Goal: Information Seeking & Learning: Learn about a topic

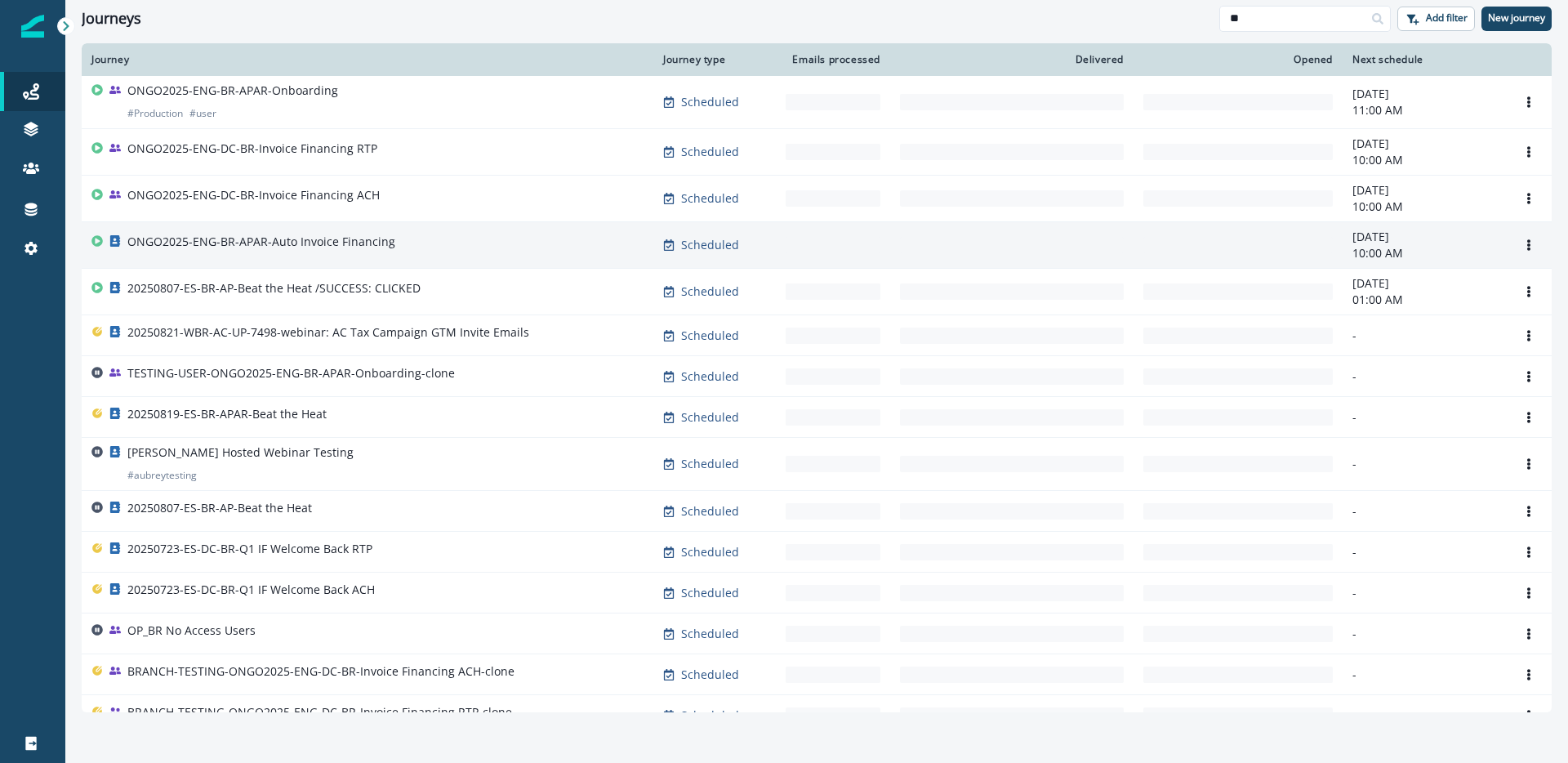
click at [317, 238] on p "ONGO2025-ENG-BR-APAR-Auto Invoice Financing" at bounding box center [261, 241] width 268 height 16
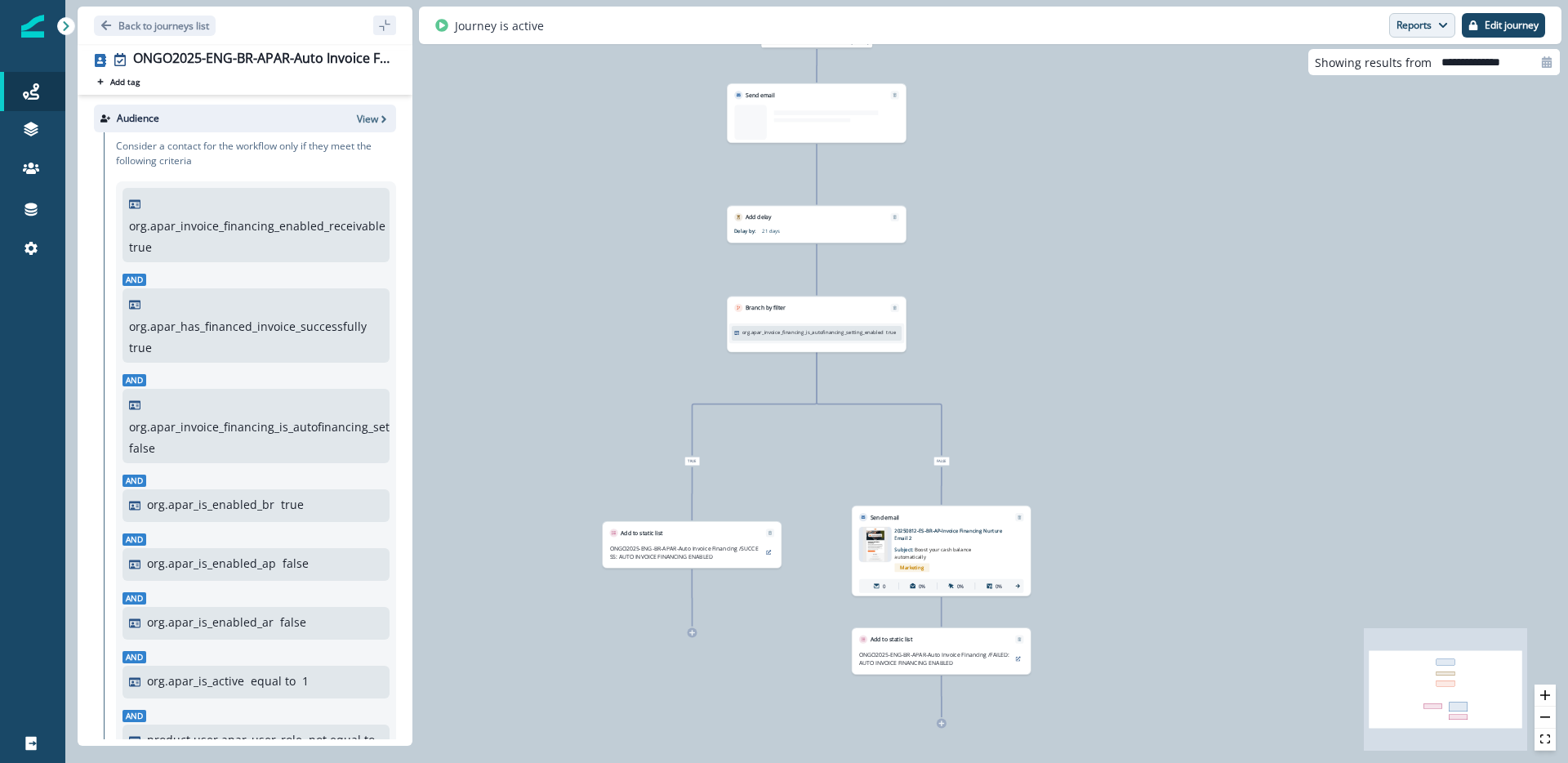
click at [1414, 36] on button "Reports" at bounding box center [1421, 25] width 66 height 25
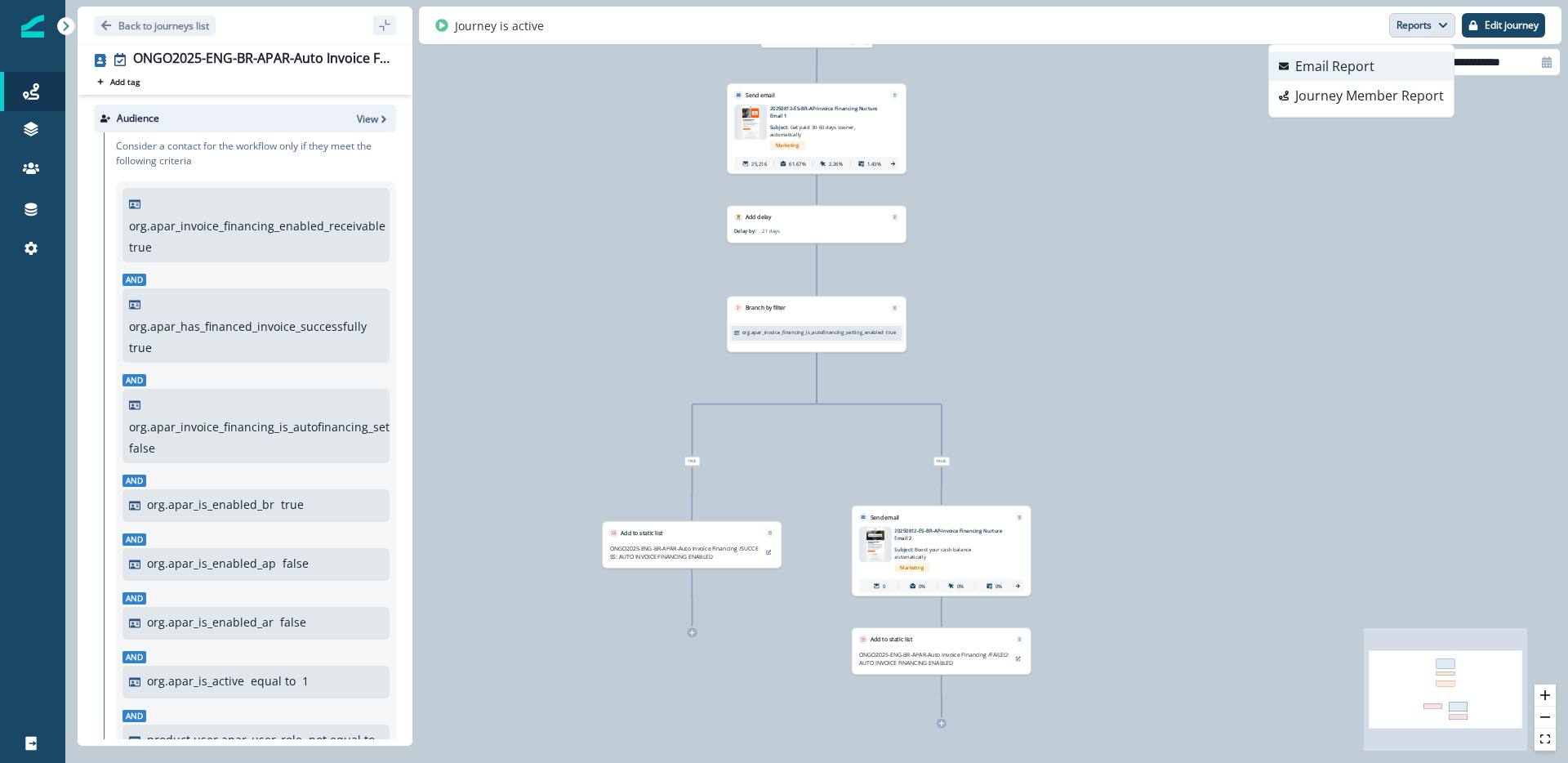
click at [1363, 58] on p "Email Report" at bounding box center [1335, 66] width 79 height 20
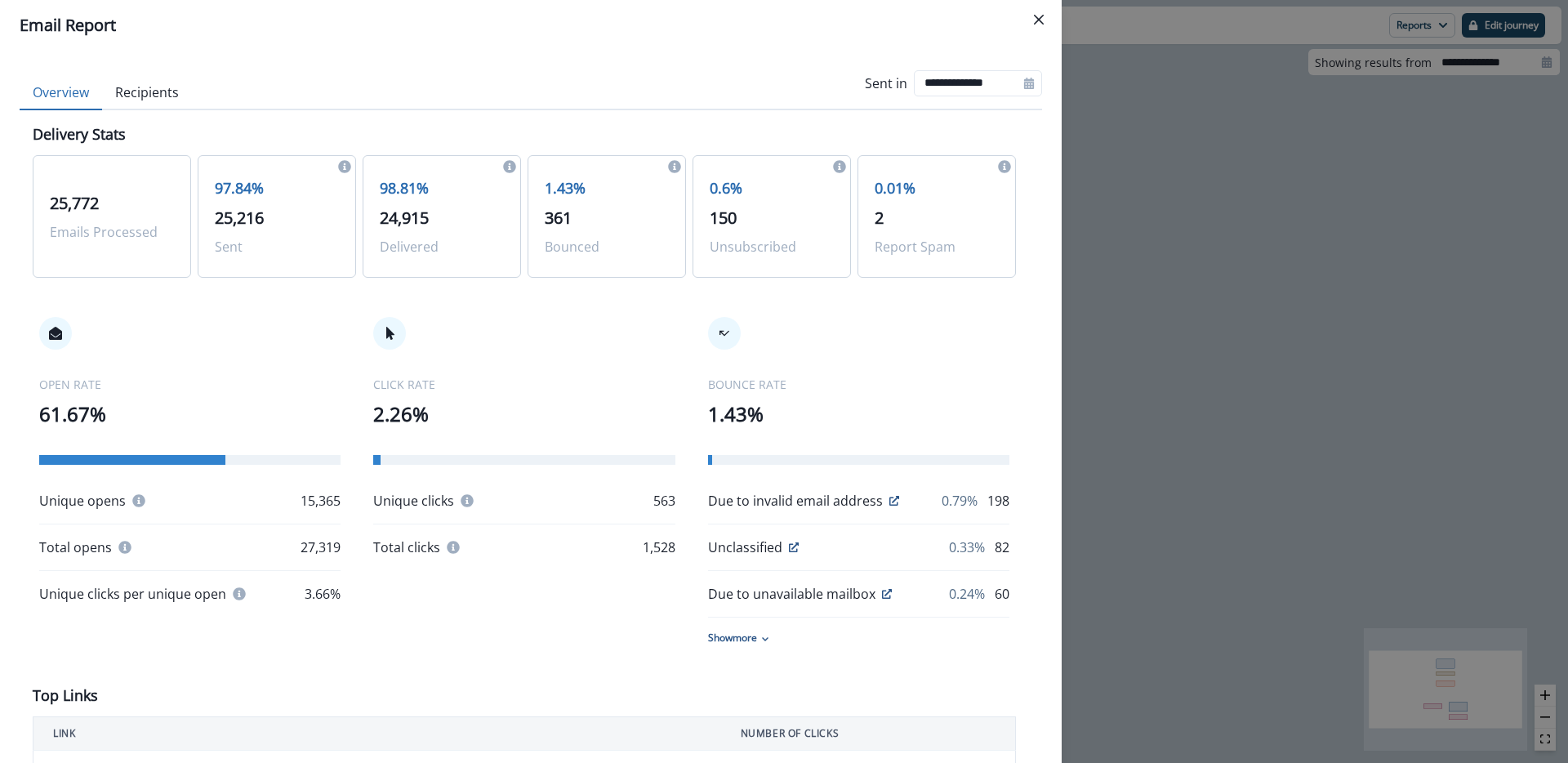
click at [1015, 85] on div at bounding box center [1028, 83] width 26 height 26
select select "*"
select select "****"
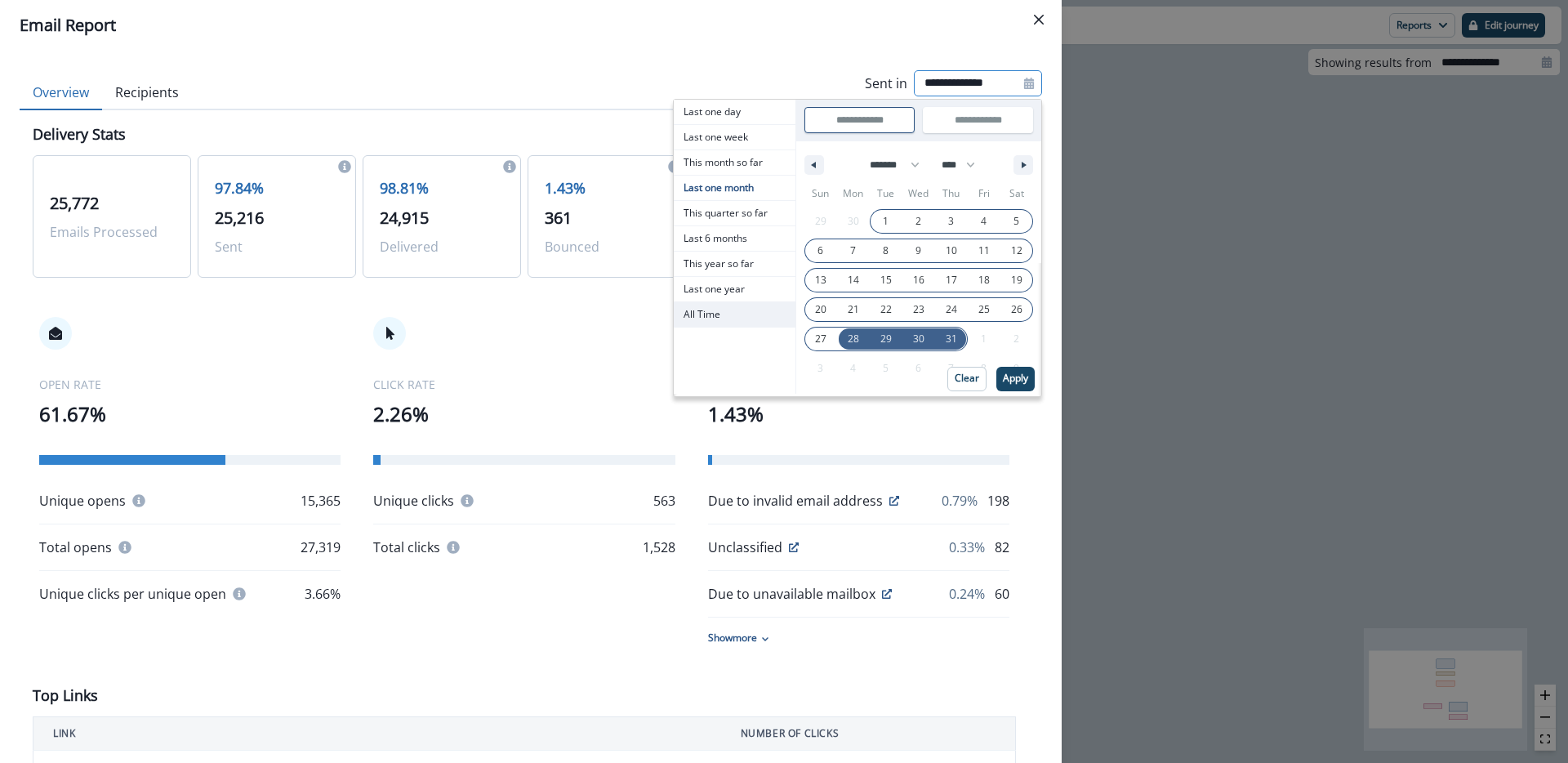
click at [714, 317] on span "All Time" at bounding box center [735, 314] width 122 height 25
type input "********"
type input "**********"
select select "**"
select select "****"
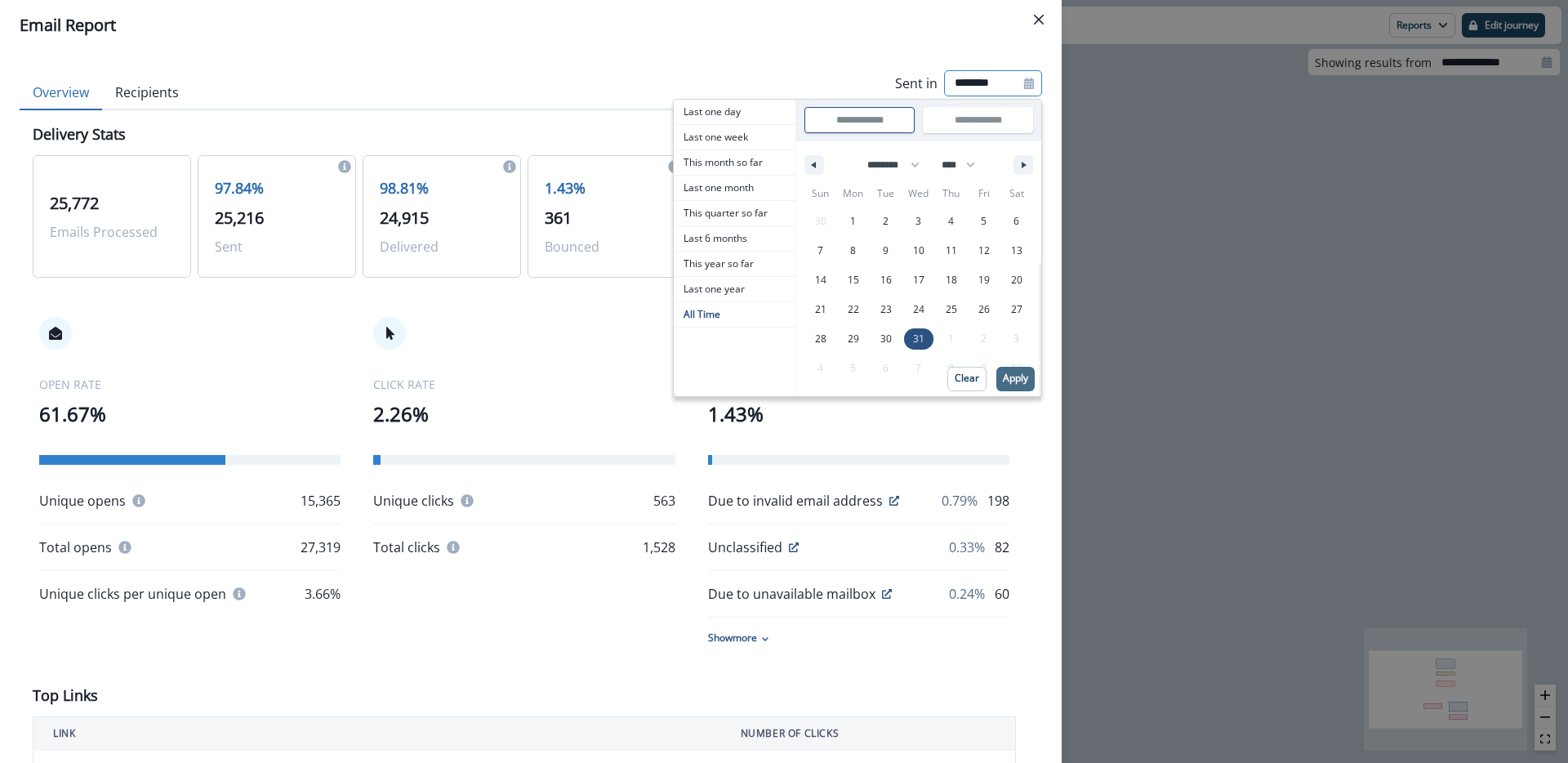
click at [1013, 380] on p "Apply" at bounding box center [1014, 378] width 25 height 11
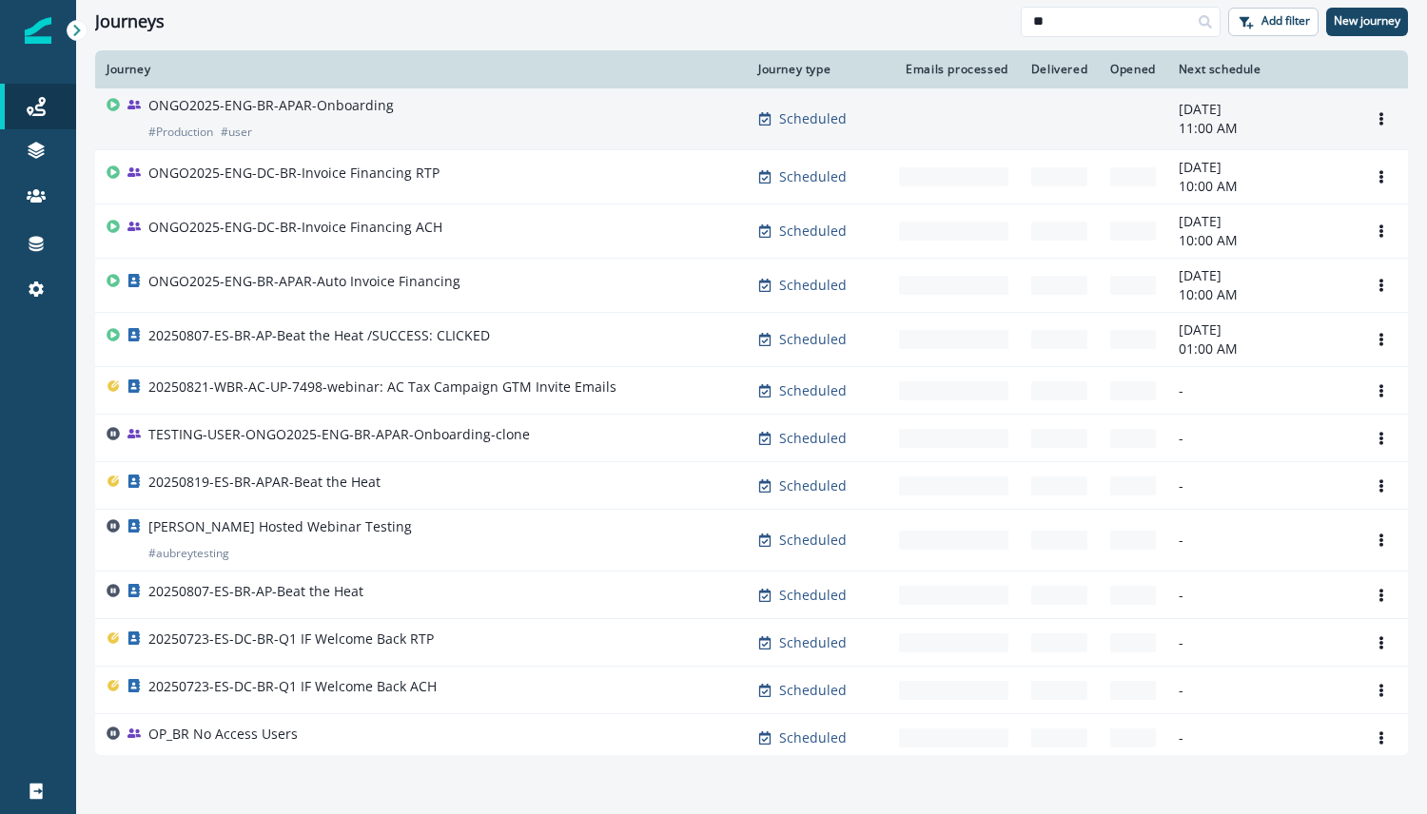
click at [405, 115] on div "ONGO2025-ENG-BR-APAR-Onboarding # Production # user" at bounding box center [421, 119] width 629 height 46
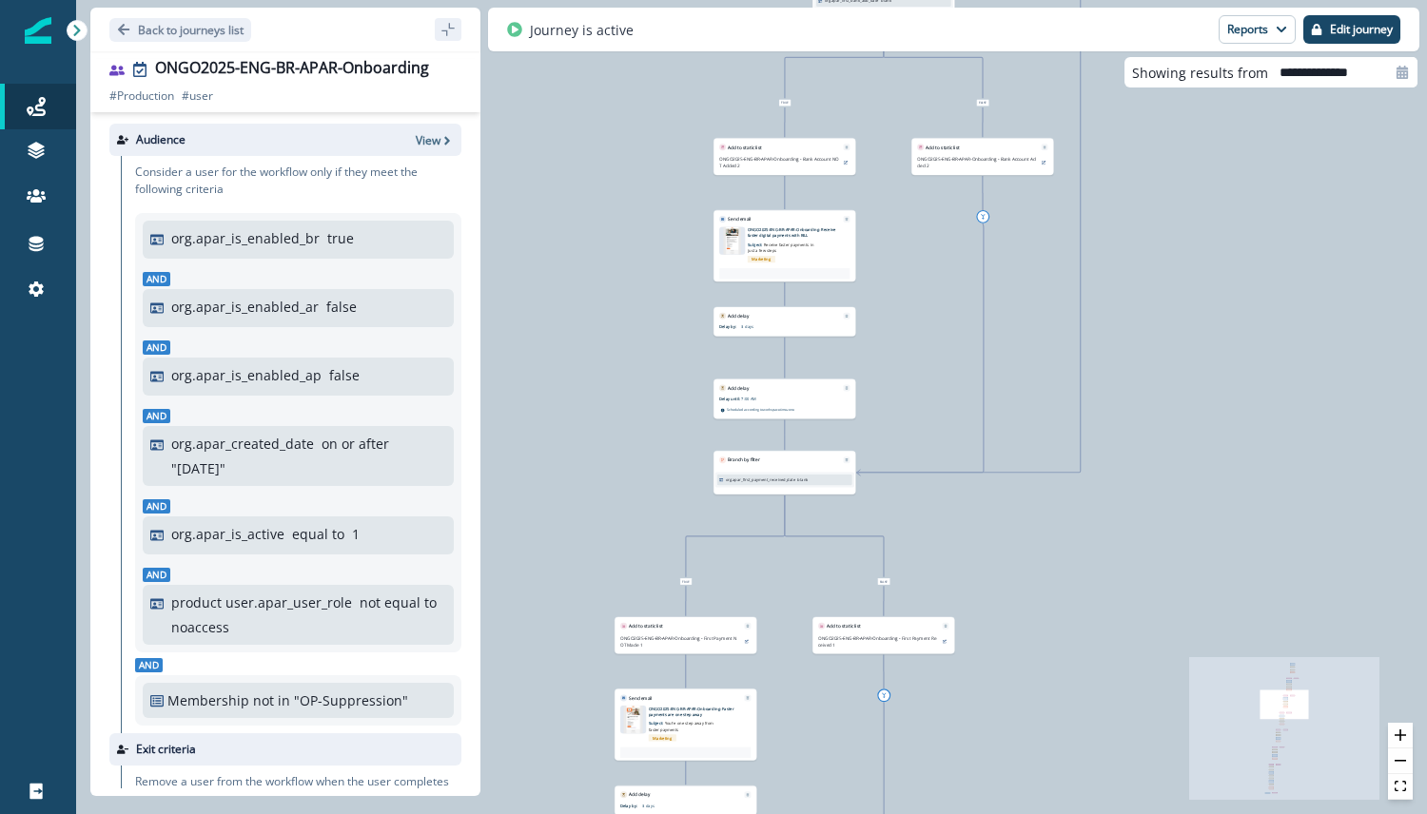
drag, startPoint x: 737, startPoint y: 150, endPoint x: 606, endPoint y: 353, distance: 241.4
click at [606, 353] on div "197,846 users have entered the journey Send email Email asset changed, journey …" at bounding box center [751, 407] width 1351 height 814
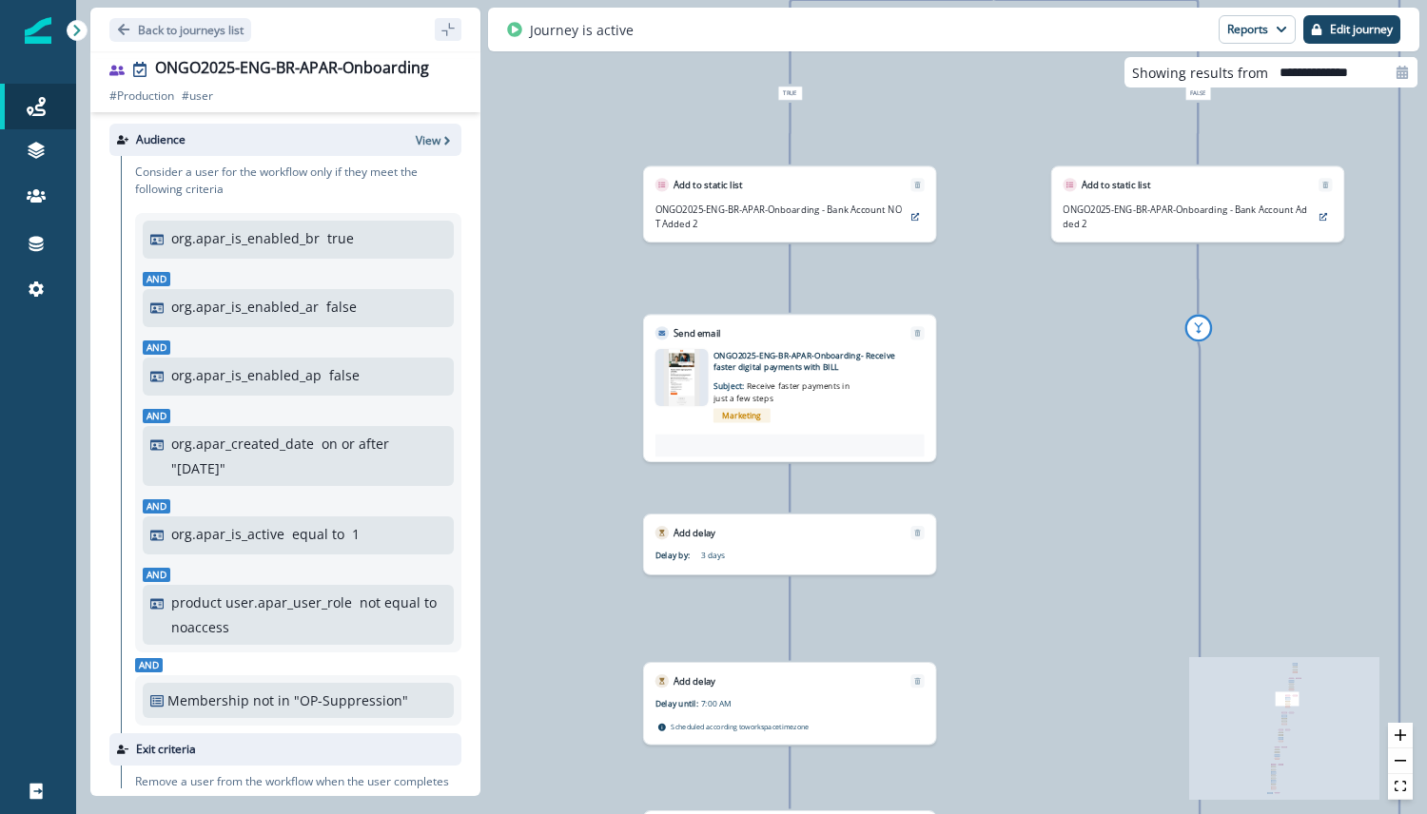
drag, startPoint x: 704, startPoint y: 218, endPoint x: 577, endPoint y: 437, distance: 253.2
click at [577, 437] on div "197,846 users have entered the journey Send email Email asset changed, journey …" at bounding box center [751, 407] width 1351 height 814
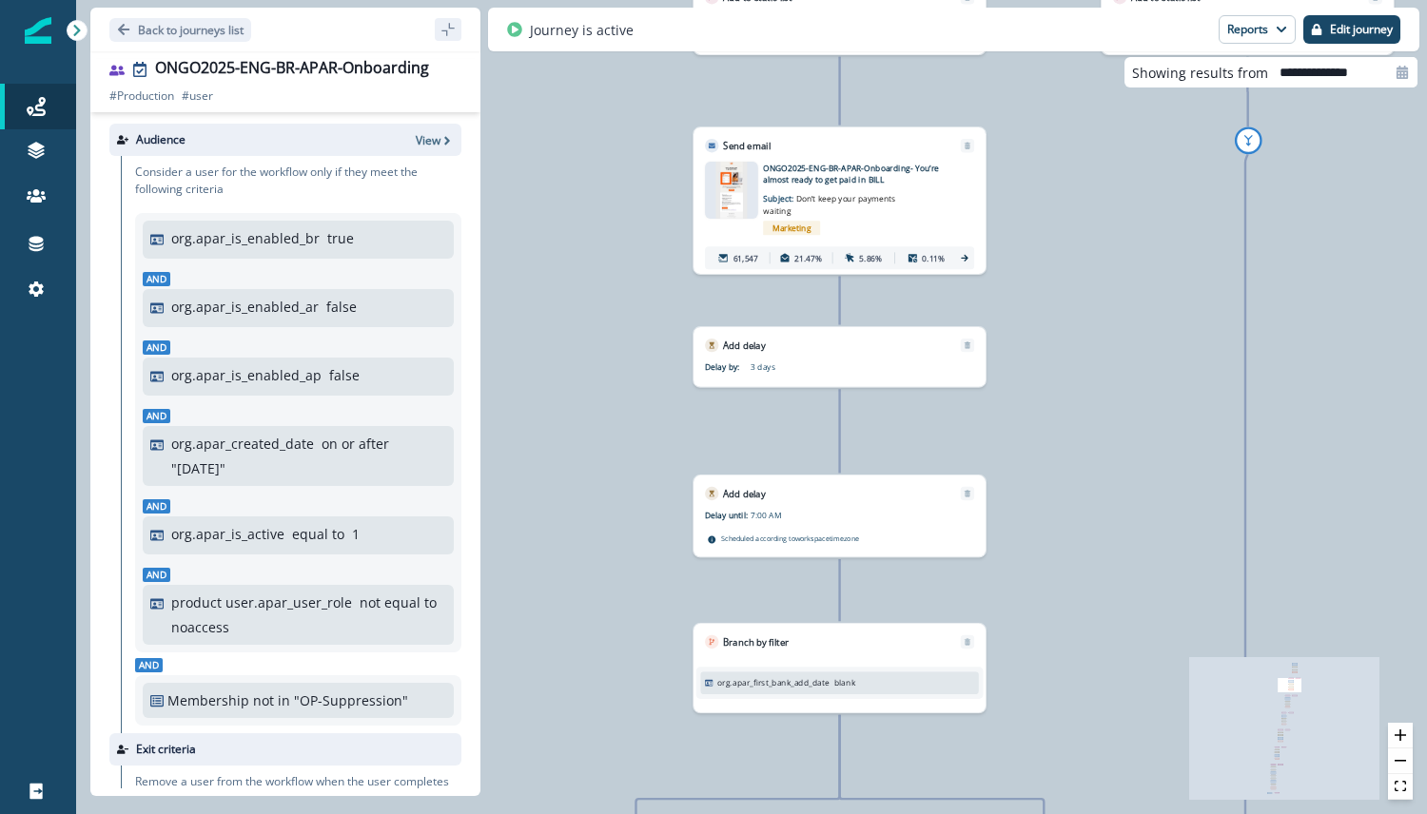
drag, startPoint x: 1244, startPoint y: 342, endPoint x: 1110, endPoint y: 447, distance: 170.7
click at [1110, 447] on div "197,846 users have entered the journey Send email Email asset changed, journey …" at bounding box center [751, 407] width 1351 height 814
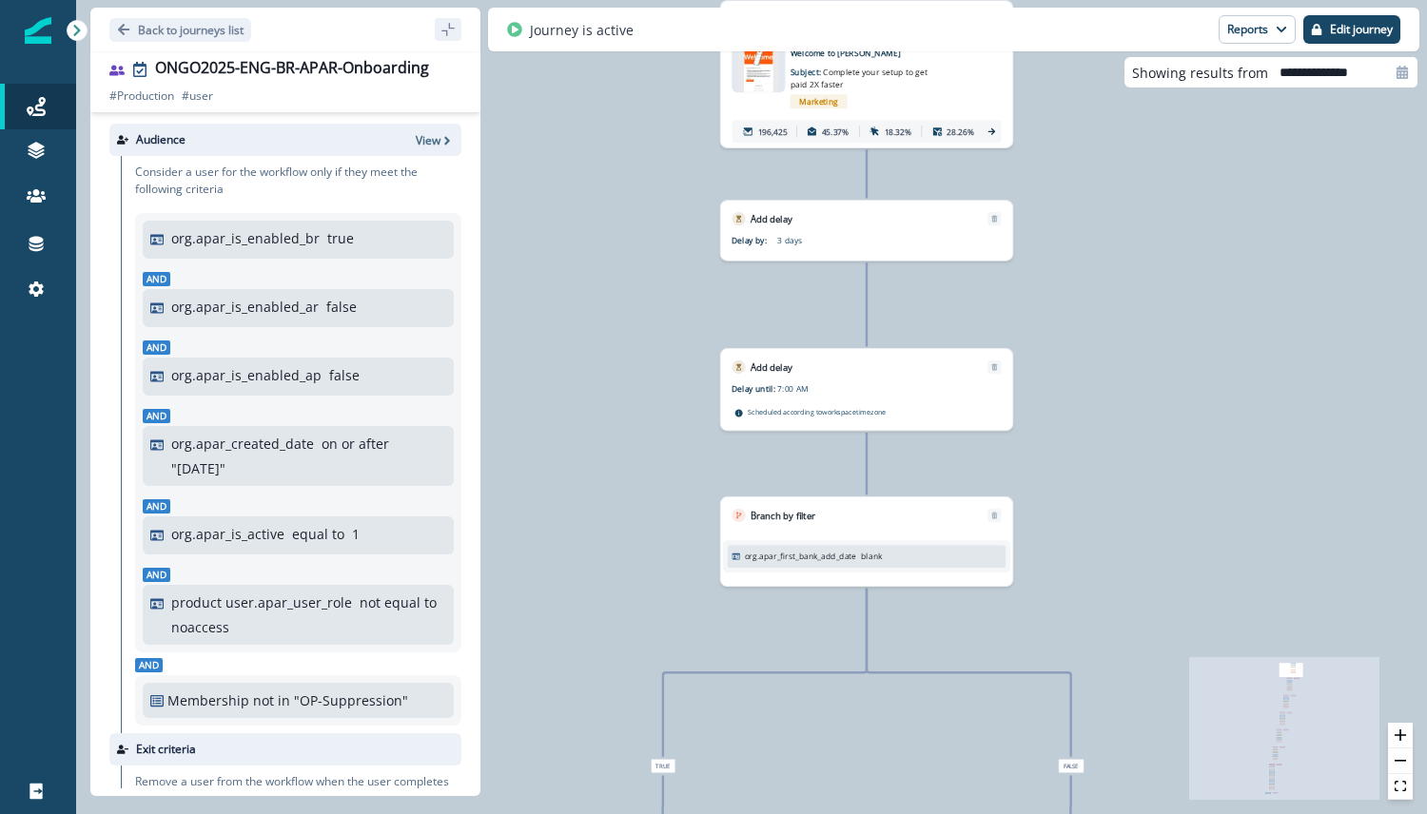
drag, startPoint x: 1247, startPoint y: 347, endPoint x: 1054, endPoint y: 472, distance: 229.8
click at [1054, 472] on div "197,846 users have entered the journey Send email Email asset changed, journey …" at bounding box center [751, 407] width 1351 height 814
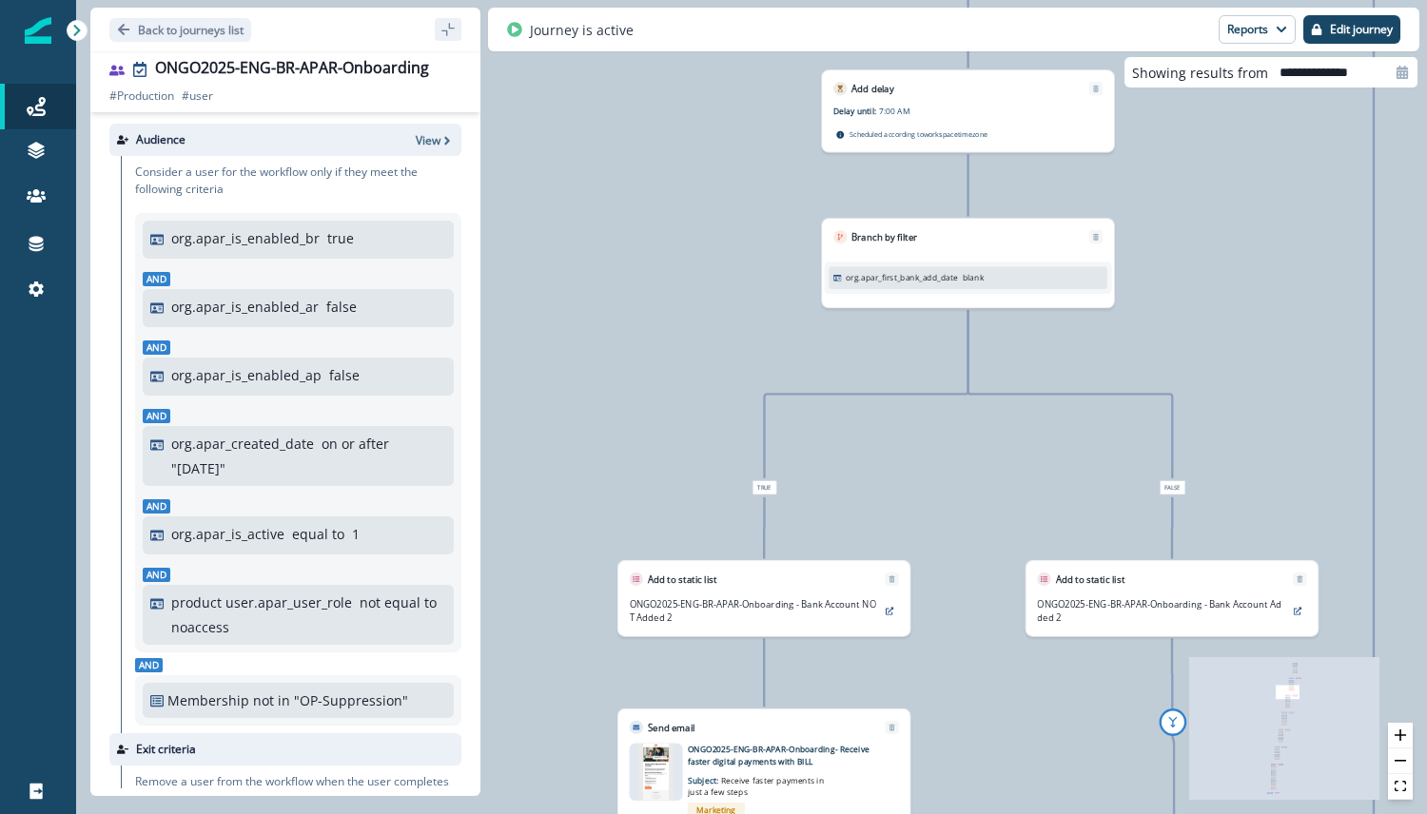
drag, startPoint x: 917, startPoint y: 468, endPoint x: 1222, endPoint y: 395, distance: 313.1
click at [1222, 395] on div "197,846 users have entered the journey Send email Email asset changed, journey …" at bounding box center [751, 407] width 1351 height 814
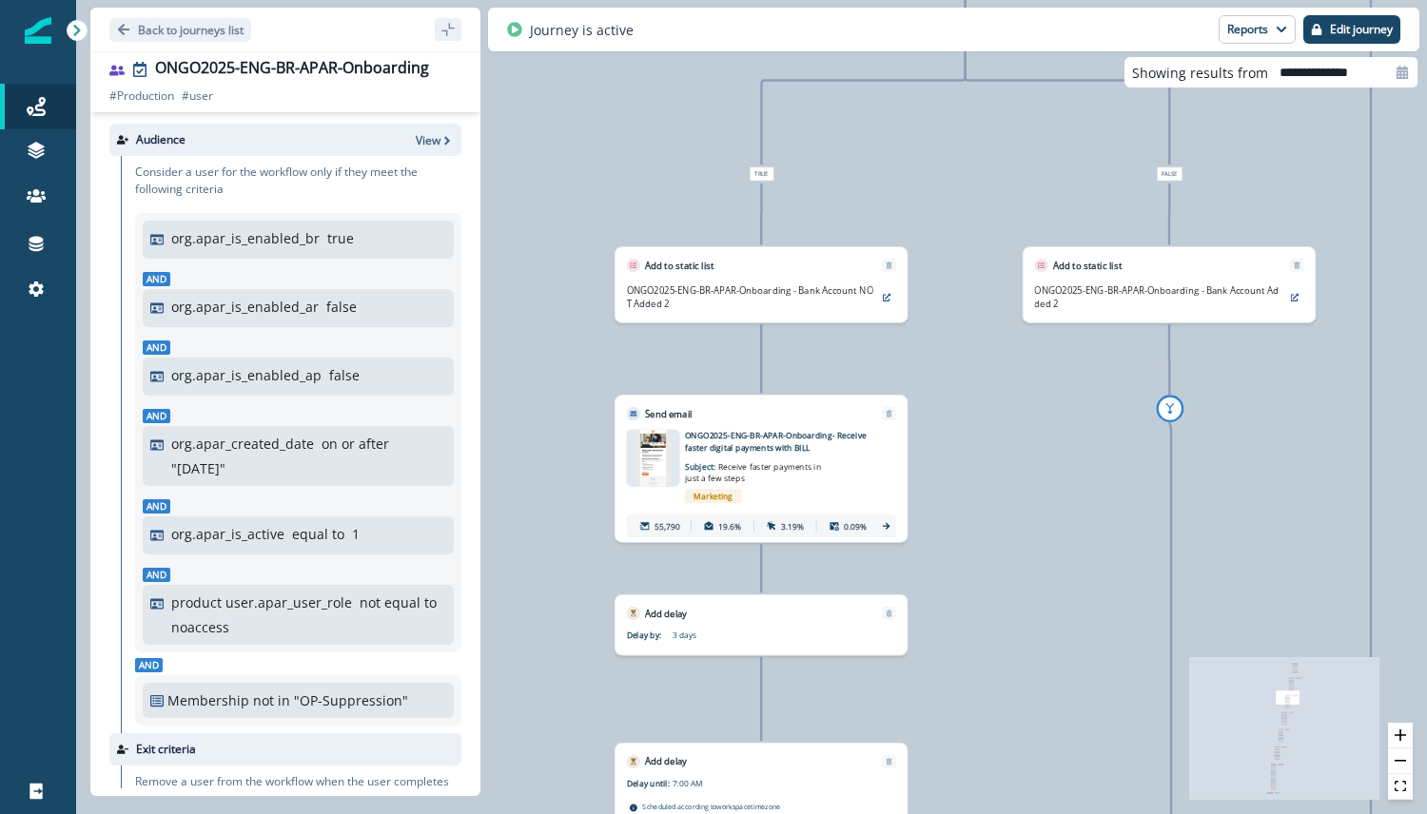
drag, startPoint x: 954, startPoint y: 482, endPoint x: 950, endPoint y: 400, distance: 82.9
click at [950, 400] on div "197,846 users have entered the journey Send email Email asset changed, journey …" at bounding box center [751, 407] width 1351 height 814
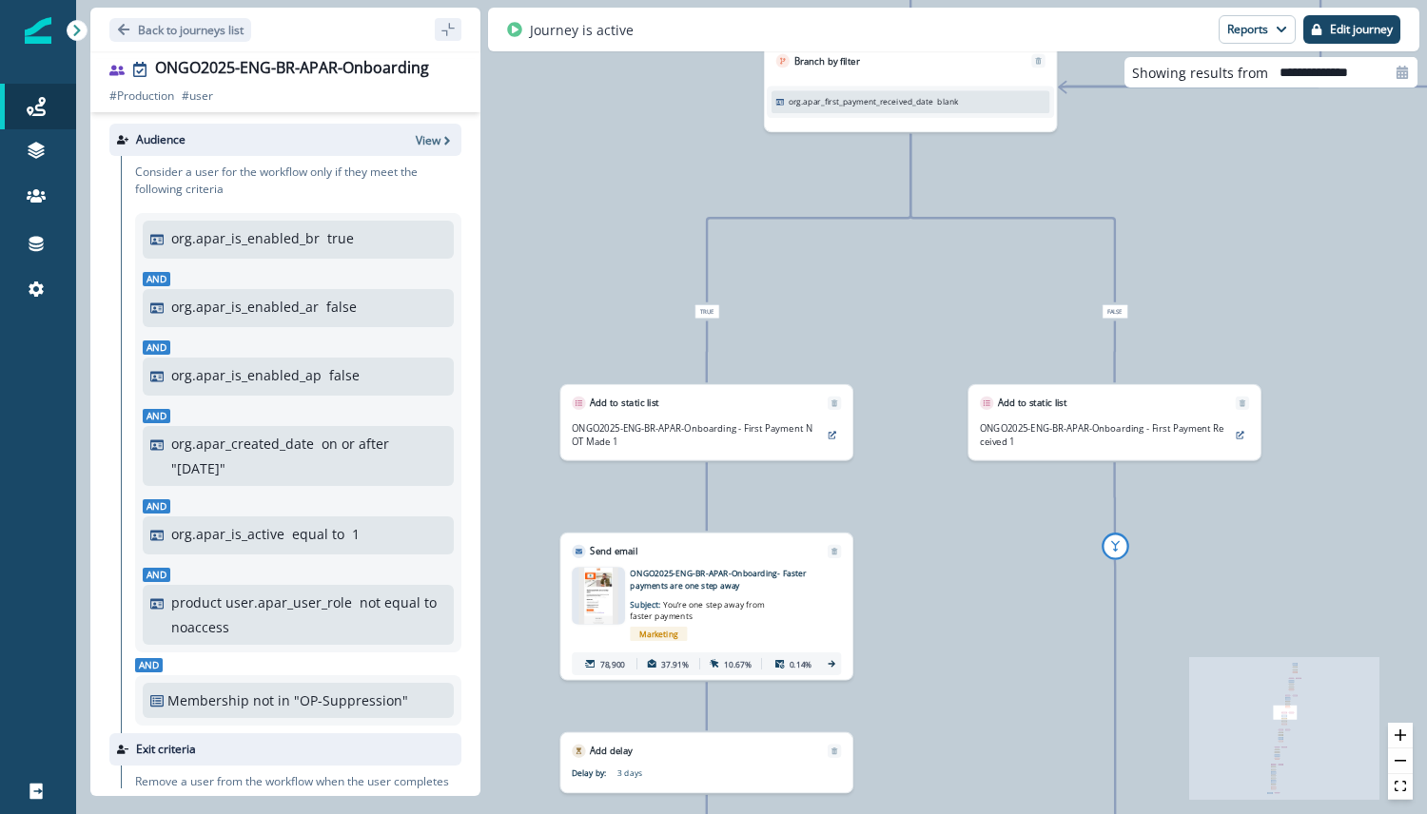
drag, startPoint x: 825, startPoint y: 479, endPoint x: 968, endPoint y: 381, distance: 173.1
click at [968, 381] on div "197,846 users have entered the journey Send email Email asset changed, journey …" at bounding box center [751, 407] width 1351 height 814
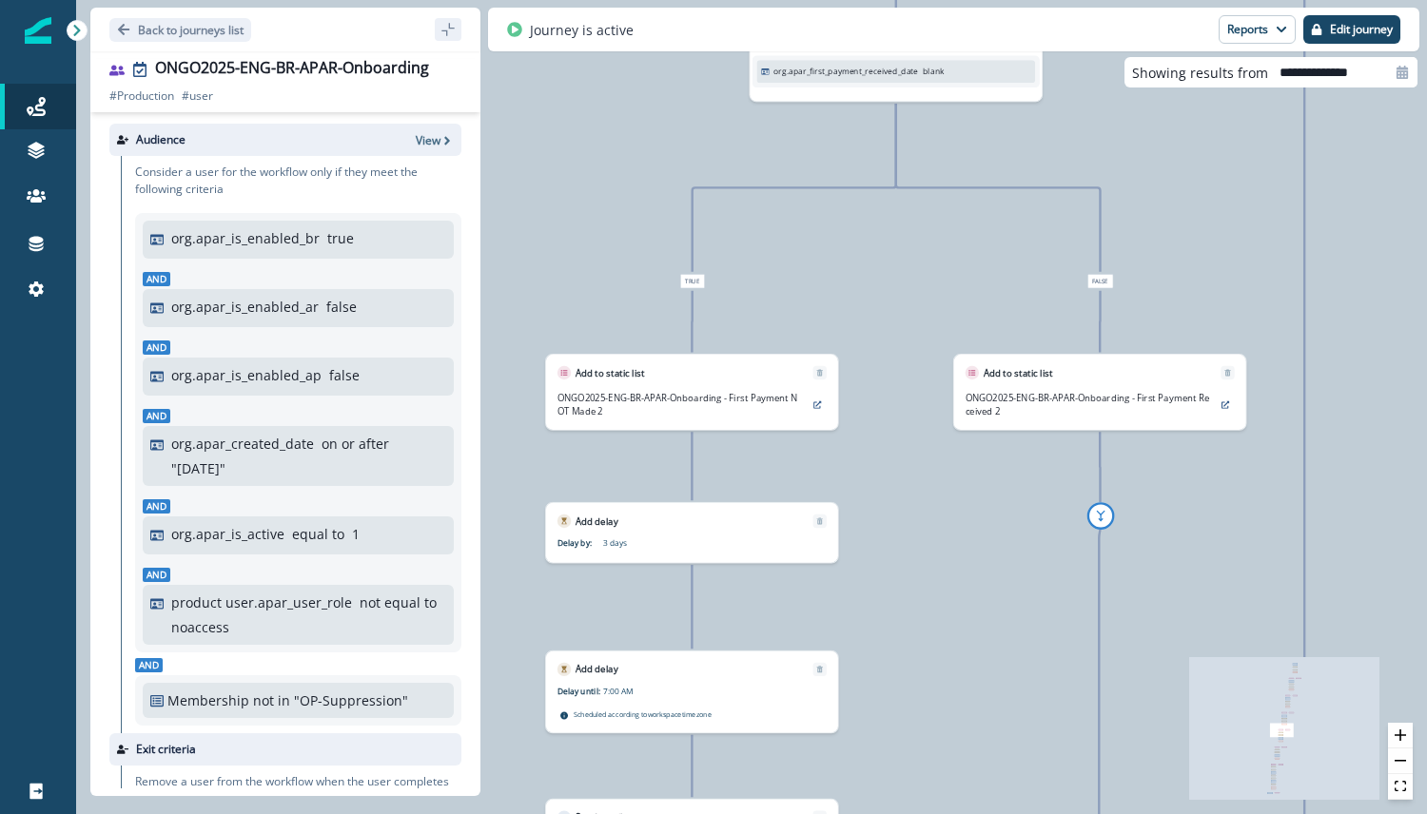
drag, startPoint x: 877, startPoint y: 445, endPoint x: 945, endPoint y: 330, distance: 133.5
click at [945, 330] on div "197,846 users have entered the journey Send email Email asset changed, journey …" at bounding box center [751, 407] width 1351 height 814
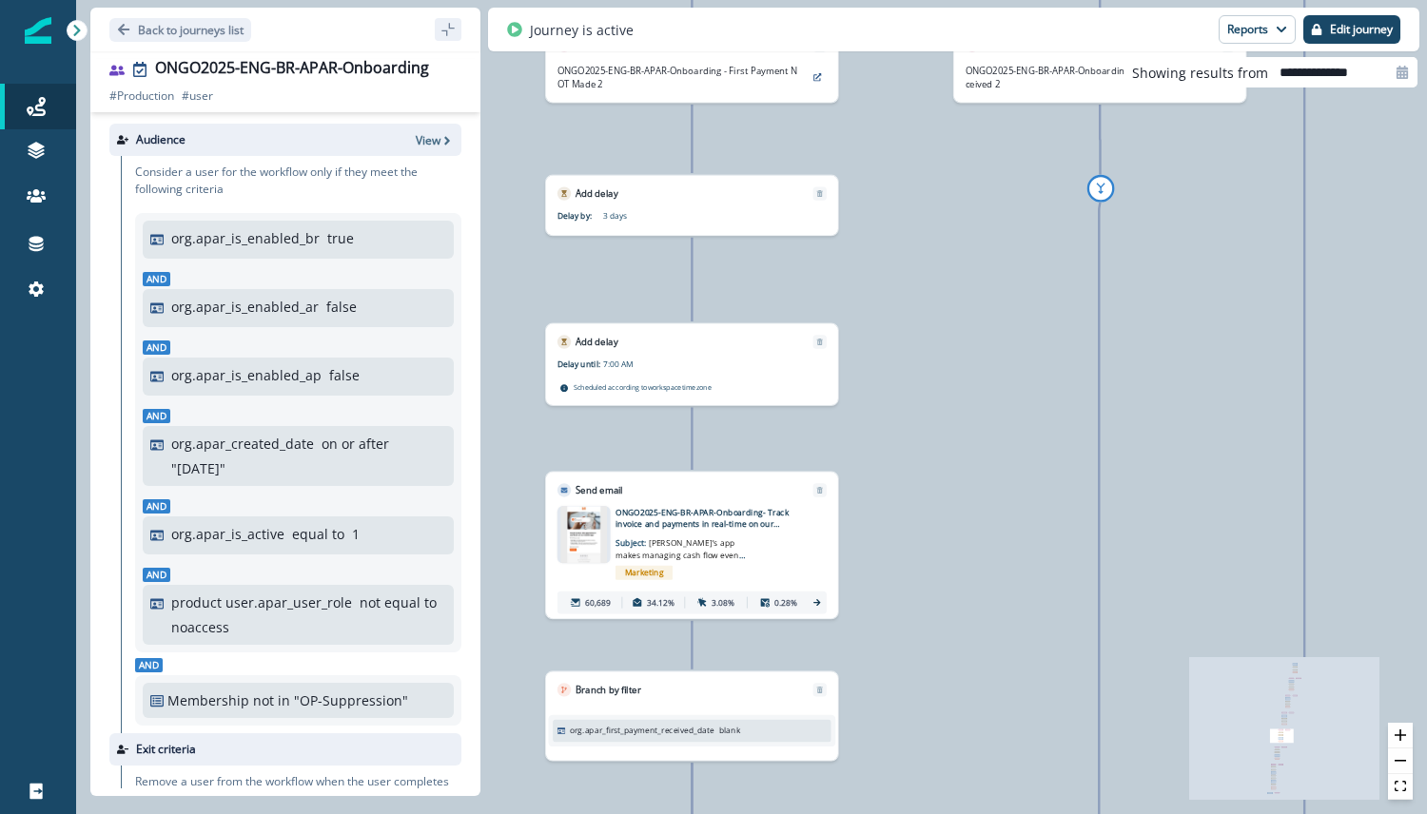
click at [707, 524] on p "ONGO2025-ENG-BR-APAR-Onboarding- Track invoice and payments in real-time on our…" at bounding box center [707, 518] width 183 height 24
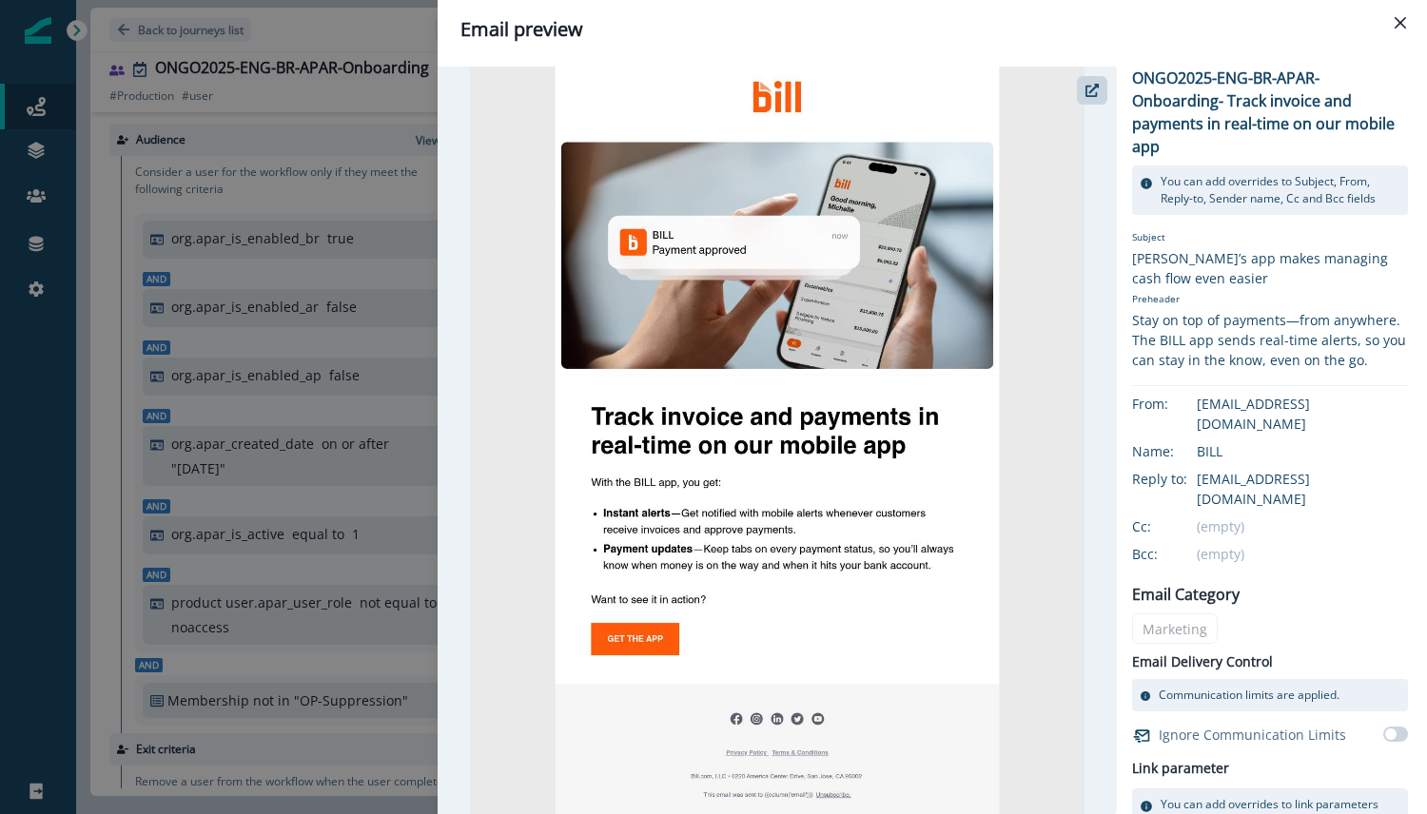
click at [678, 477] on img at bounding box center [777, 441] width 615 height 748
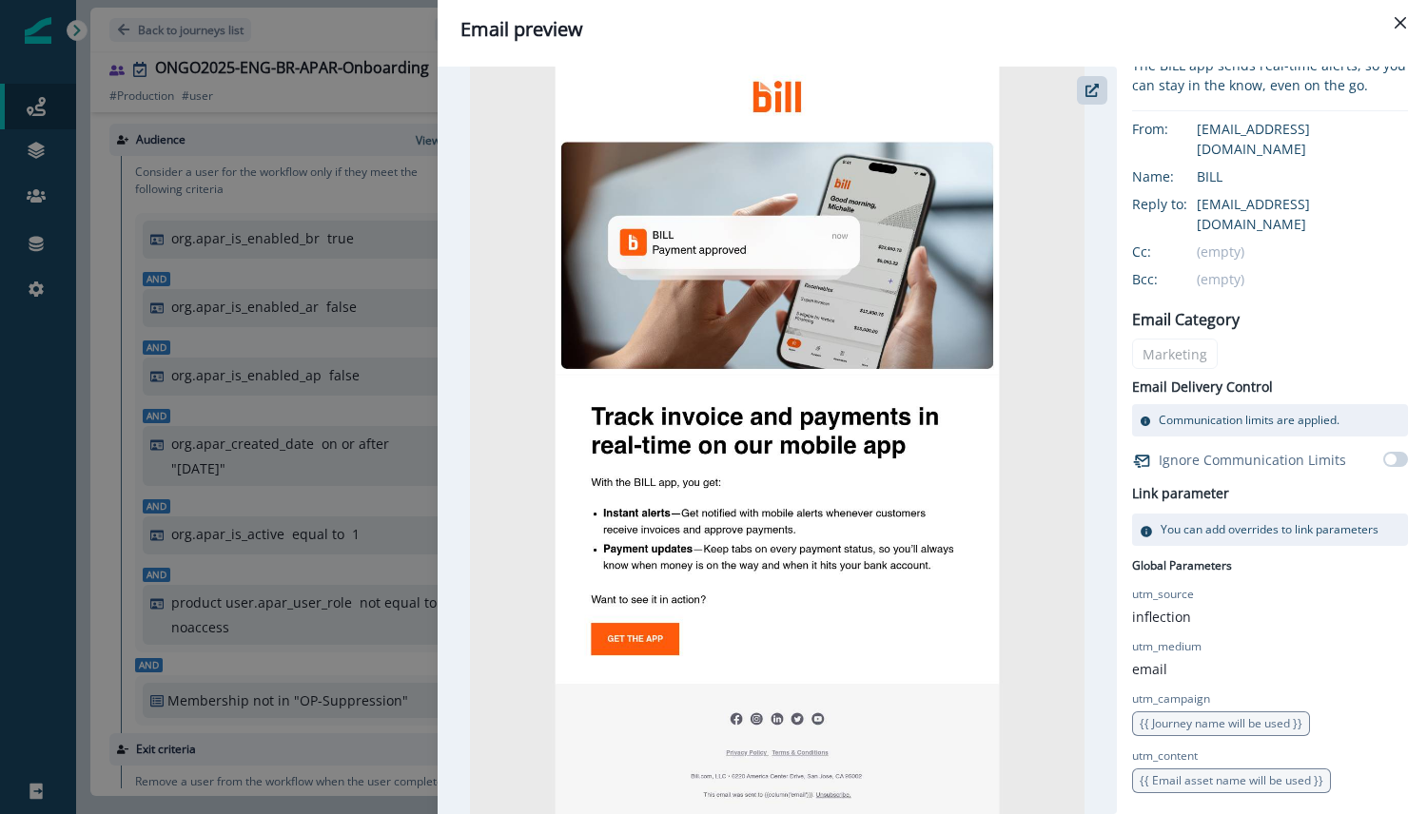
scroll to position [288, 0]
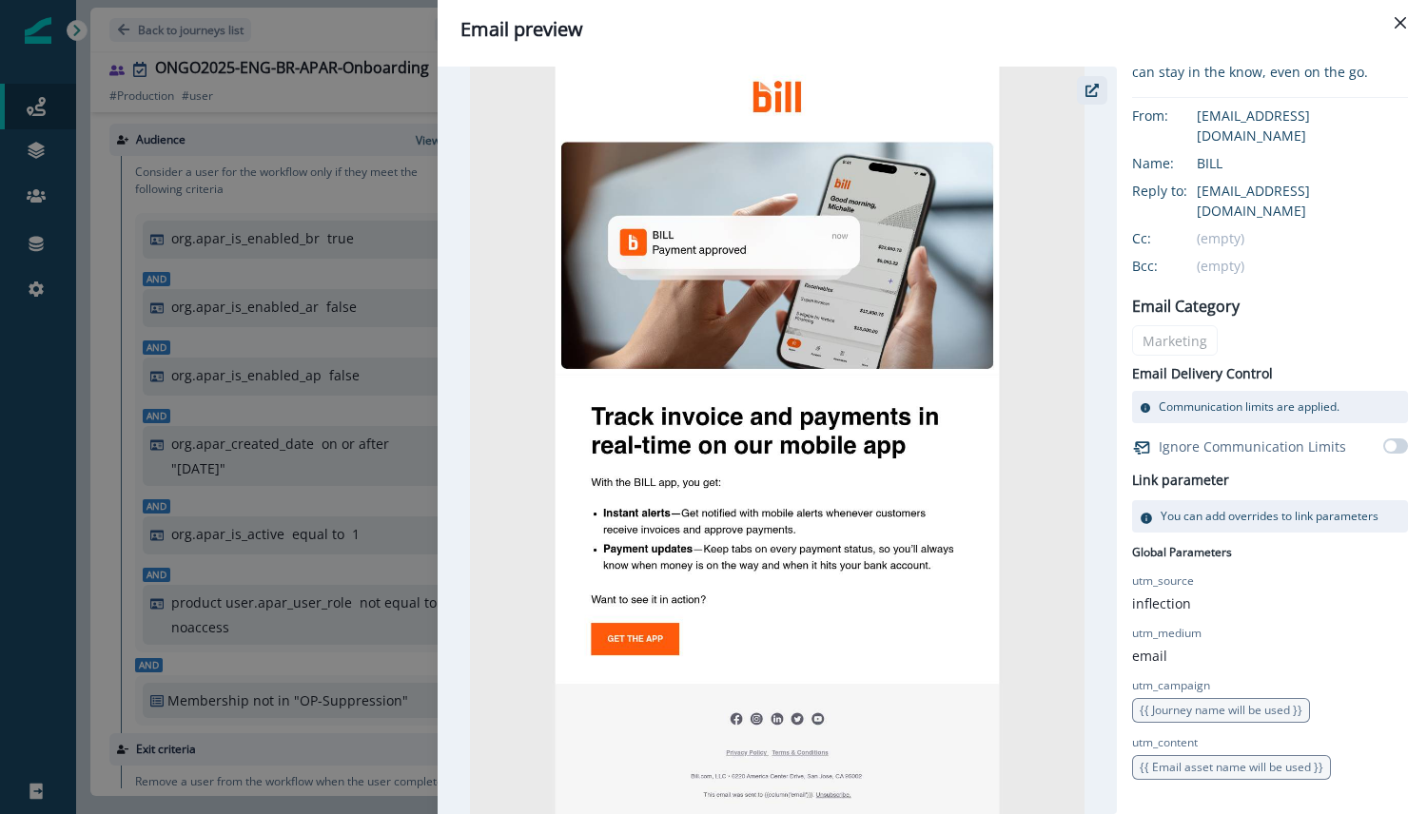
click at [1098, 90] on icon "button" at bounding box center [1091, 90] width 13 height 13
click at [1403, 23] on icon "Close" at bounding box center [1400, 22] width 11 height 11
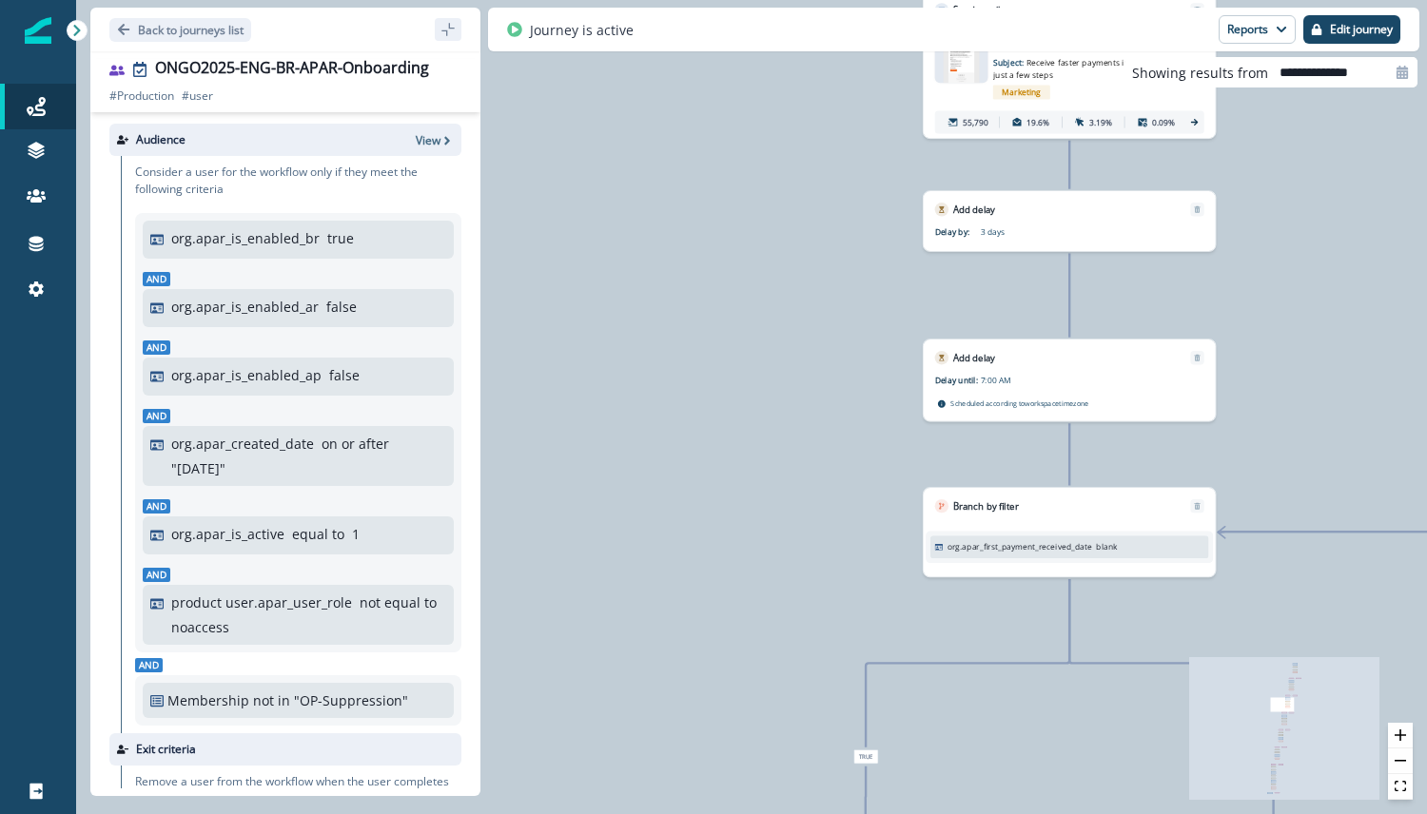
drag, startPoint x: 1314, startPoint y: 342, endPoint x: 1124, endPoint y: 470, distance: 228.8
click at [1124, 470] on div "197,846 users have entered the journey Send email Email asset changed, journey …" at bounding box center [751, 407] width 1351 height 814
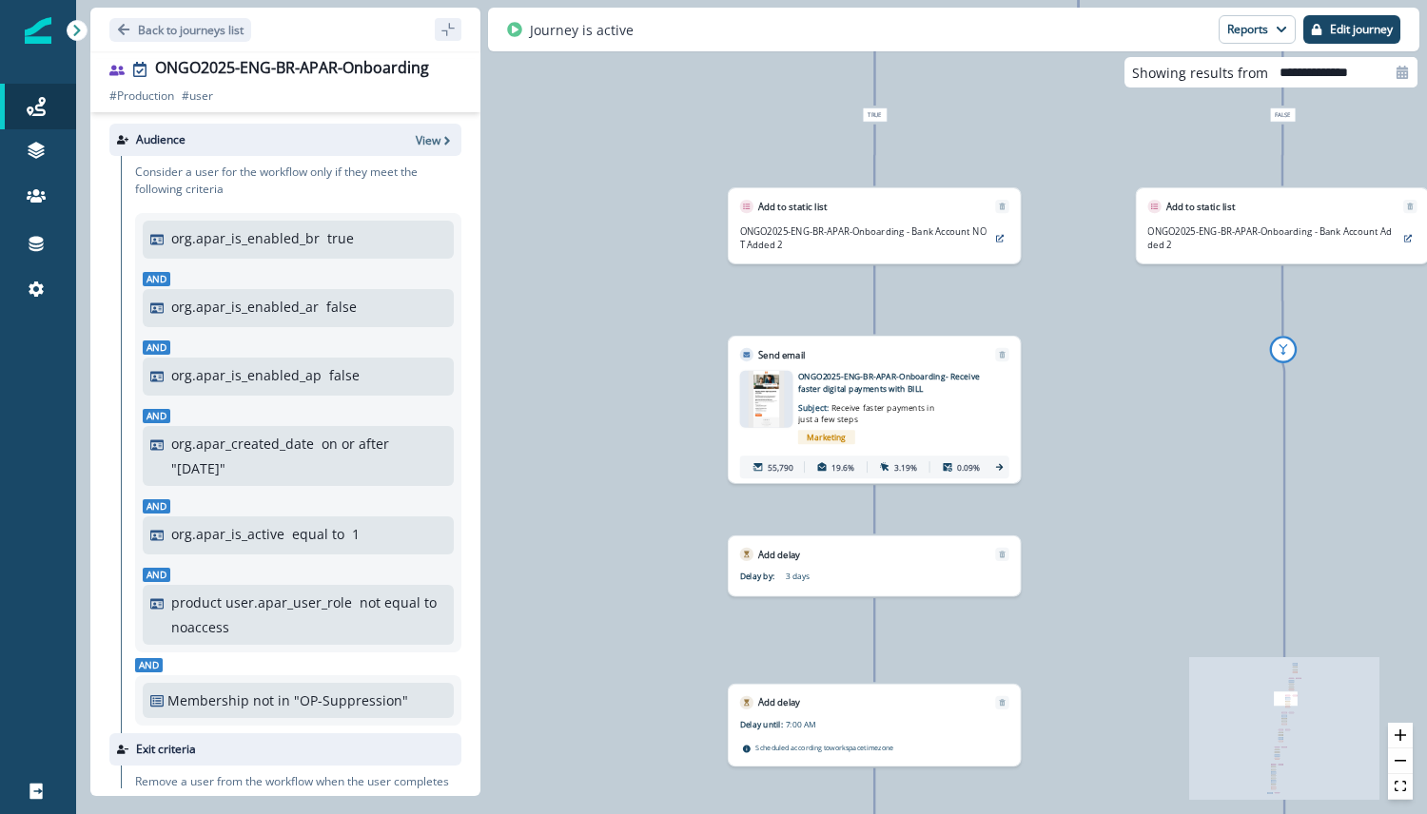
drag, startPoint x: 1152, startPoint y: 463, endPoint x: 982, endPoint y: 573, distance: 202.4
click at [982, 573] on div "197,846 users have entered the journey Send email Email asset changed, journey …" at bounding box center [751, 407] width 1351 height 814
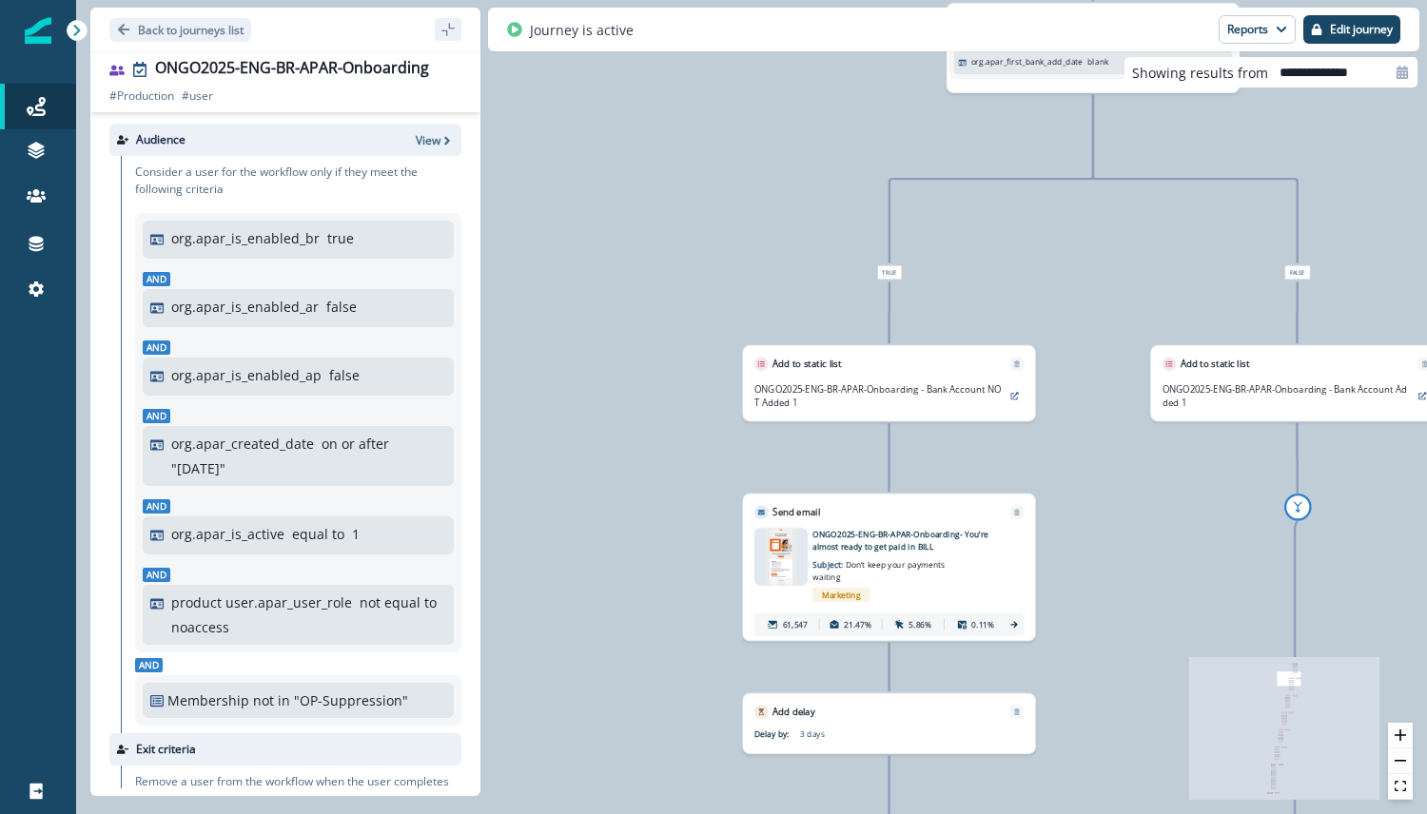
drag, startPoint x: 1194, startPoint y: 497, endPoint x: 1094, endPoint y: 502, distance: 100.1
click at [1094, 502] on div "197,846 users have entered the journey Send email Email asset changed, journey …" at bounding box center [751, 407] width 1351 height 814
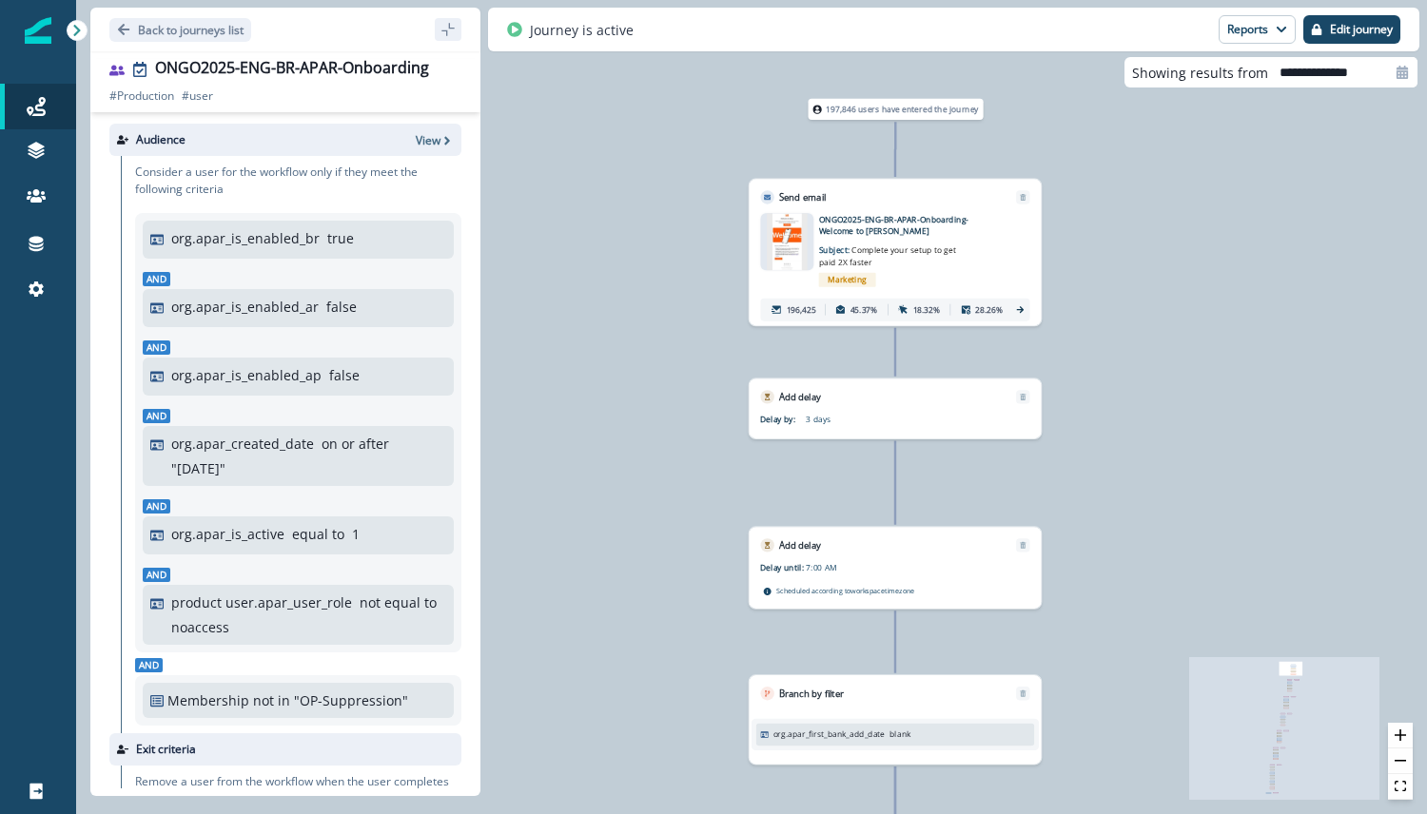
drag, startPoint x: 1248, startPoint y: 381, endPoint x: 1146, endPoint y: 379, distance: 101.8
click at [1146, 379] on div "197,846 users have entered the journey Send email Email asset changed, journey …" at bounding box center [751, 407] width 1351 height 814
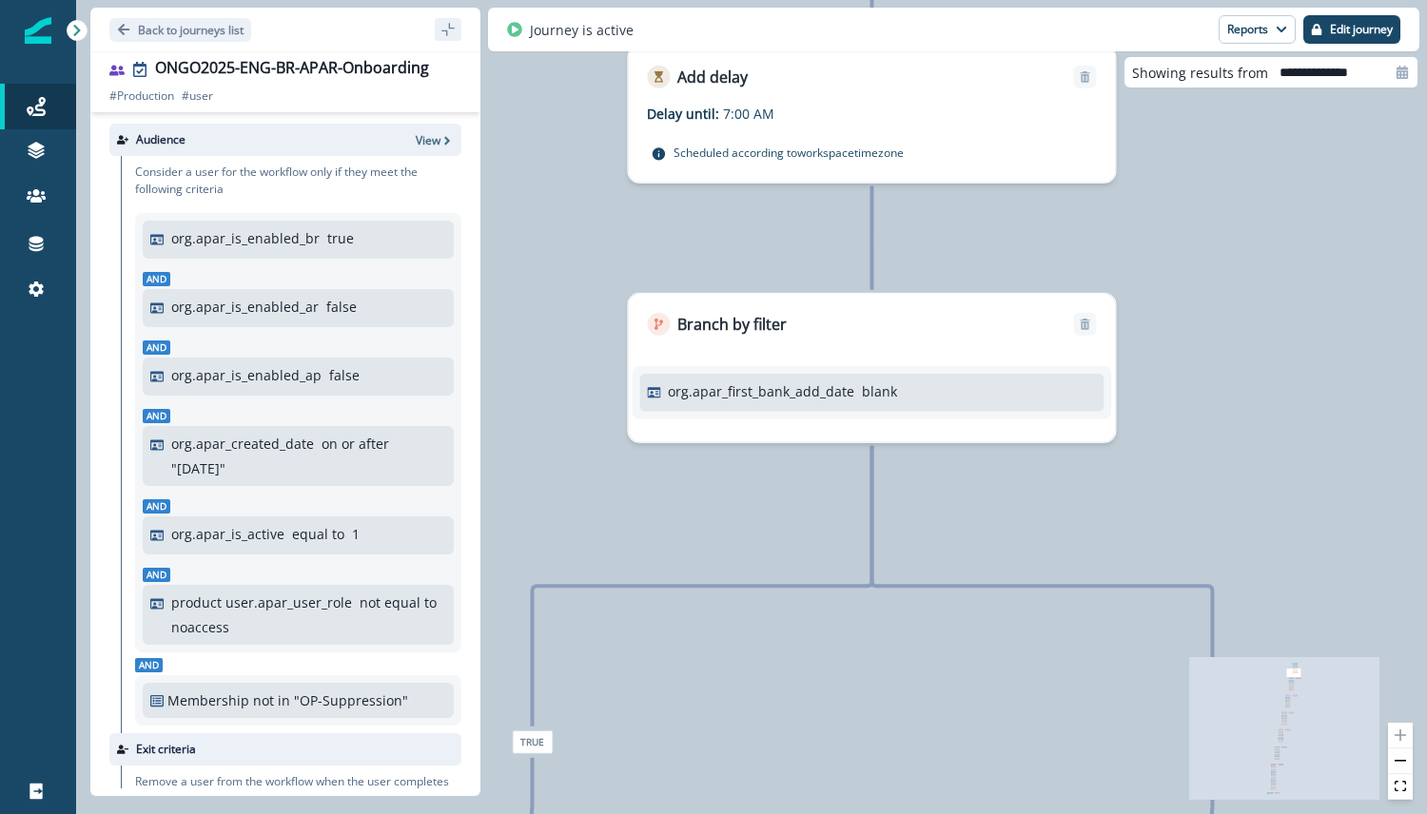
drag, startPoint x: 1215, startPoint y: 336, endPoint x: 1285, endPoint y: 341, distance: 70.6
click at [1285, 341] on div "197,846 users have entered the journey Send email Email asset changed, journey …" at bounding box center [751, 407] width 1351 height 814
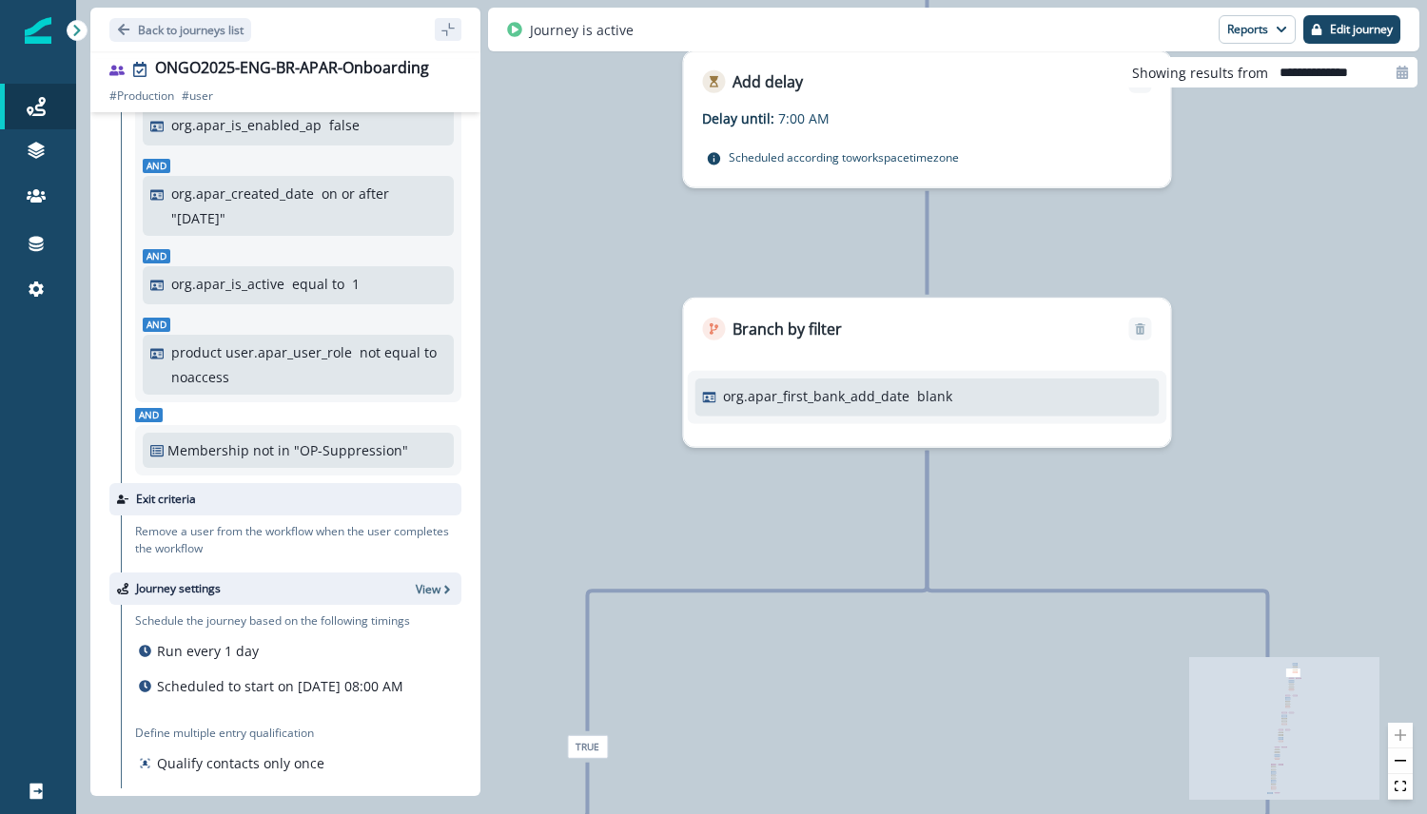
scroll to position [353, 0]
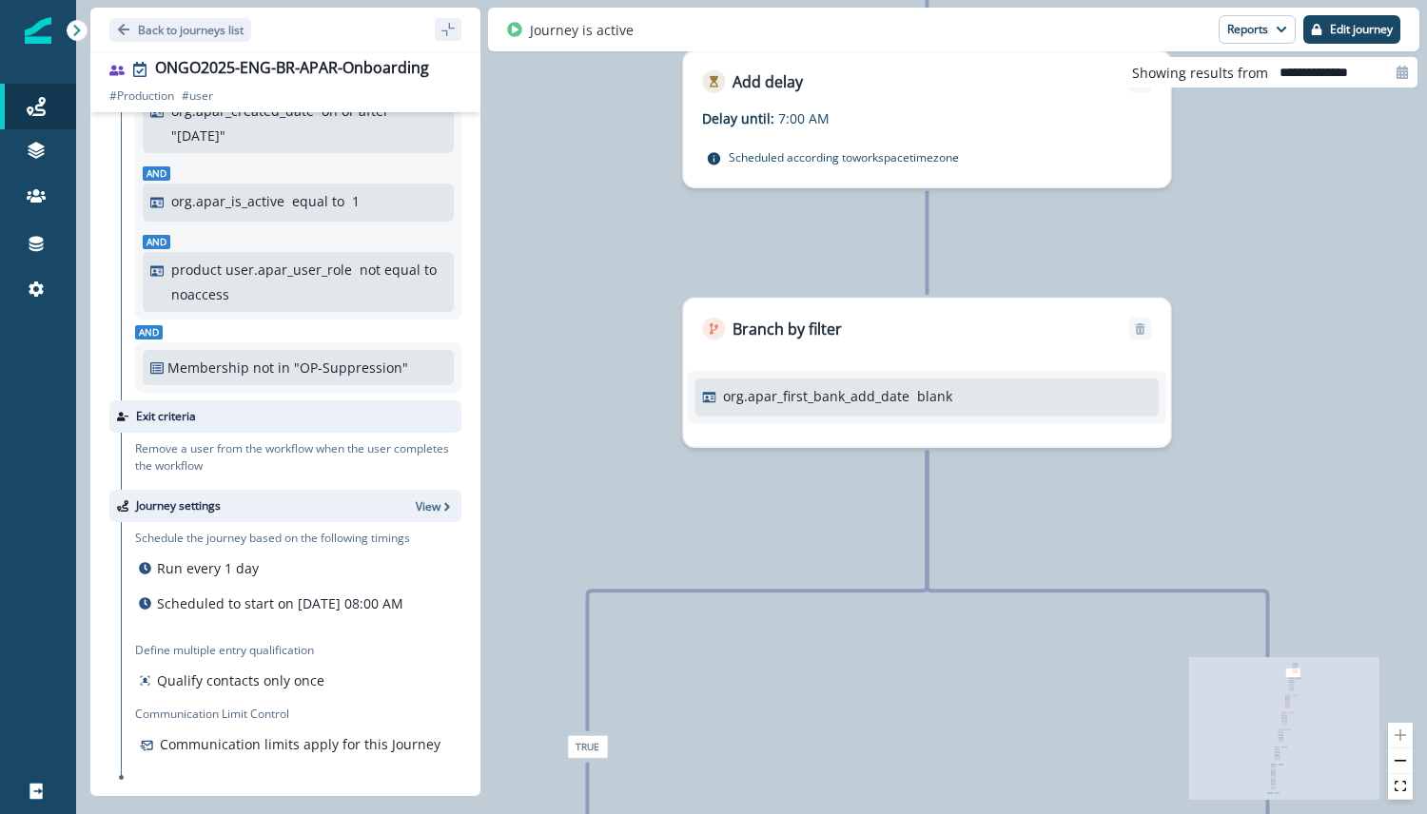
click at [200, 445] on p "Remove a user from the workflow when the user completes the workflow" at bounding box center [298, 457] width 326 height 34
click at [184, 408] on p "Exit criteria" at bounding box center [166, 416] width 60 height 17
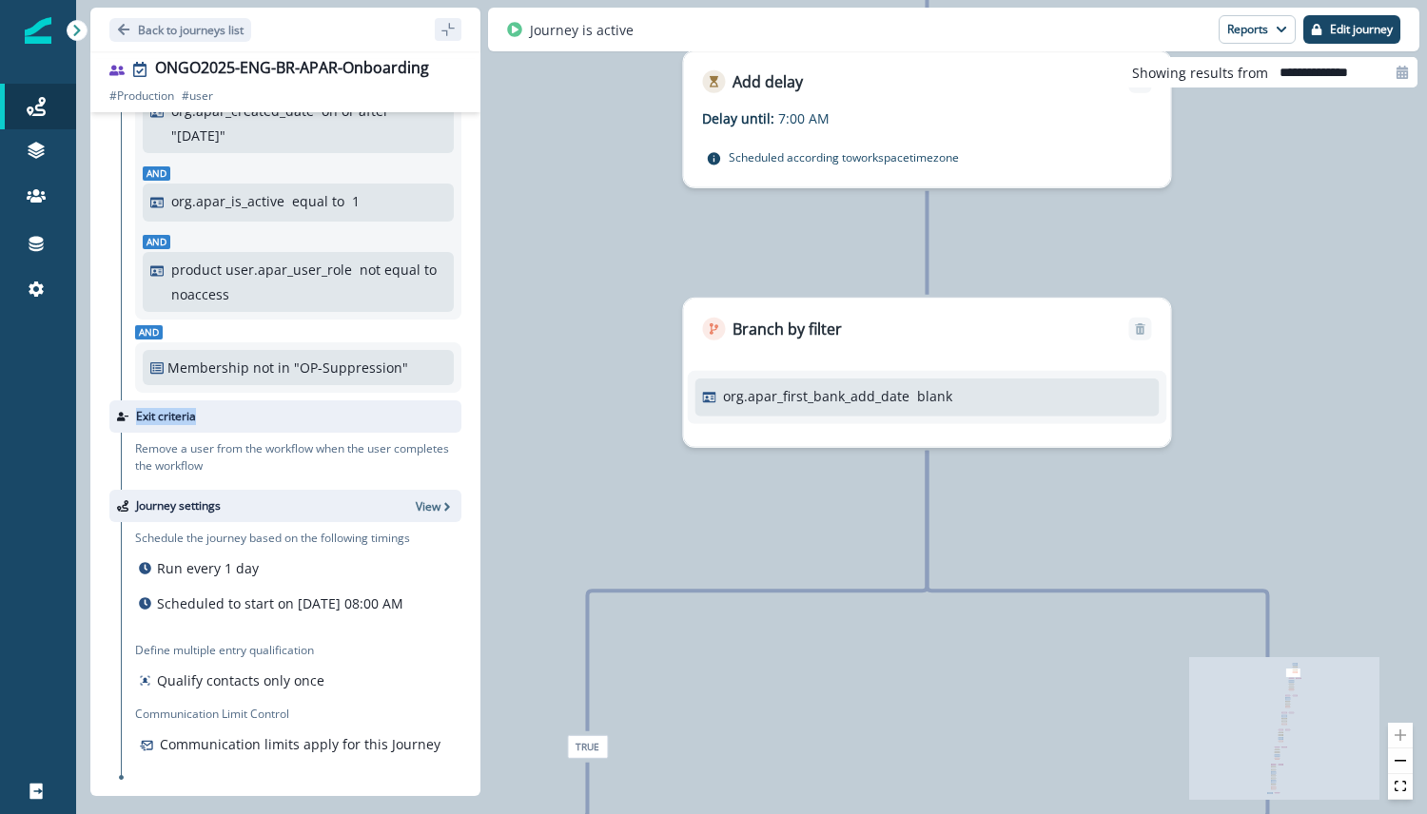
click at [184, 408] on p "Exit criteria" at bounding box center [166, 416] width 60 height 17
click at [257, 456] on div "Remove a user from the workflow when the user completes the workflow They compl…" at bounding box center [298, 461] width 326 height 42
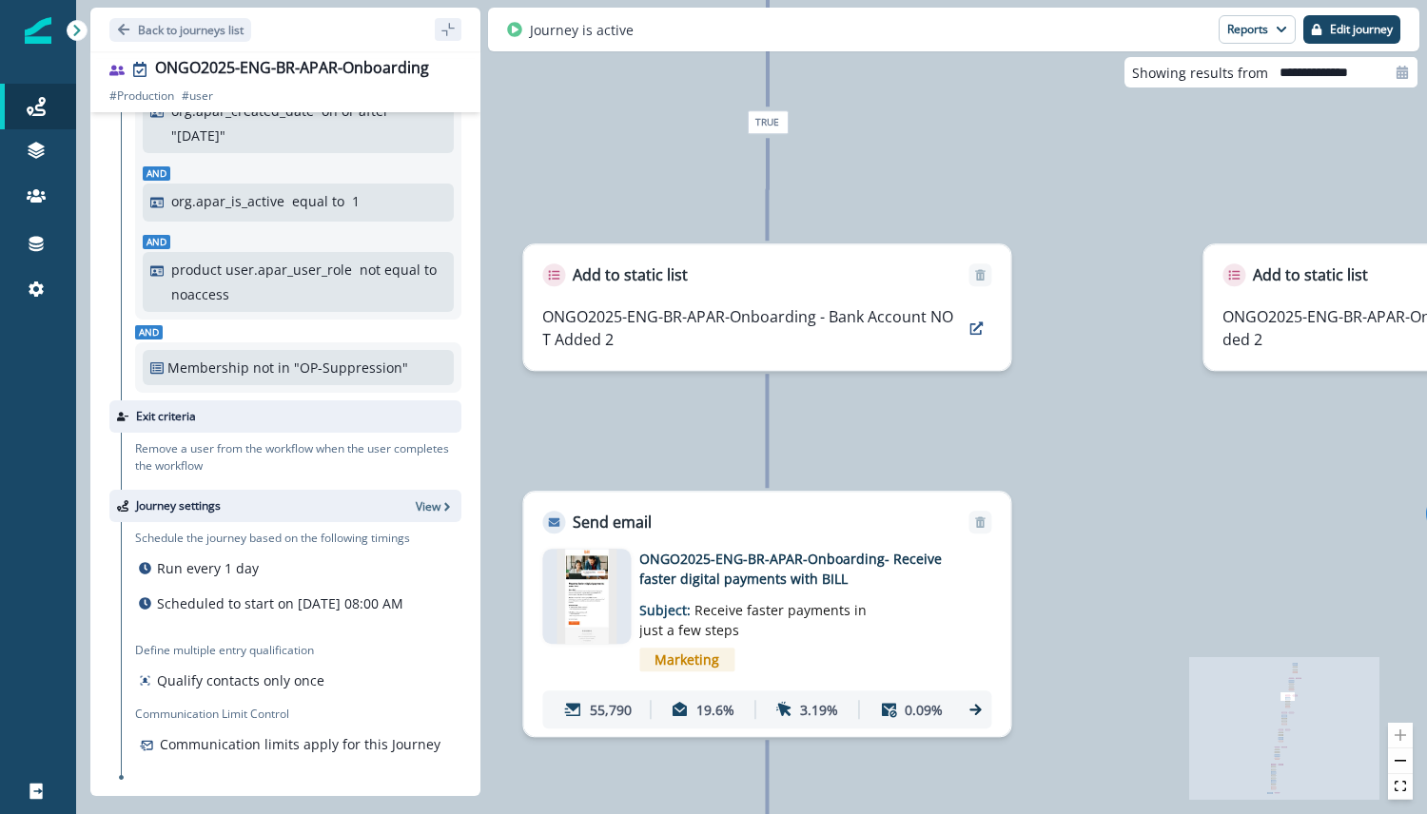
drag, startPoint x: 612, startPoint y: 714, endPoint x: 1123, endPoint y: 481, distance: 561.1
click at [1123, 481] on div "197,846 users have entered the journey Send email Email asset changed, journey …" at bounding box center [751, 407] width 1351 height 814
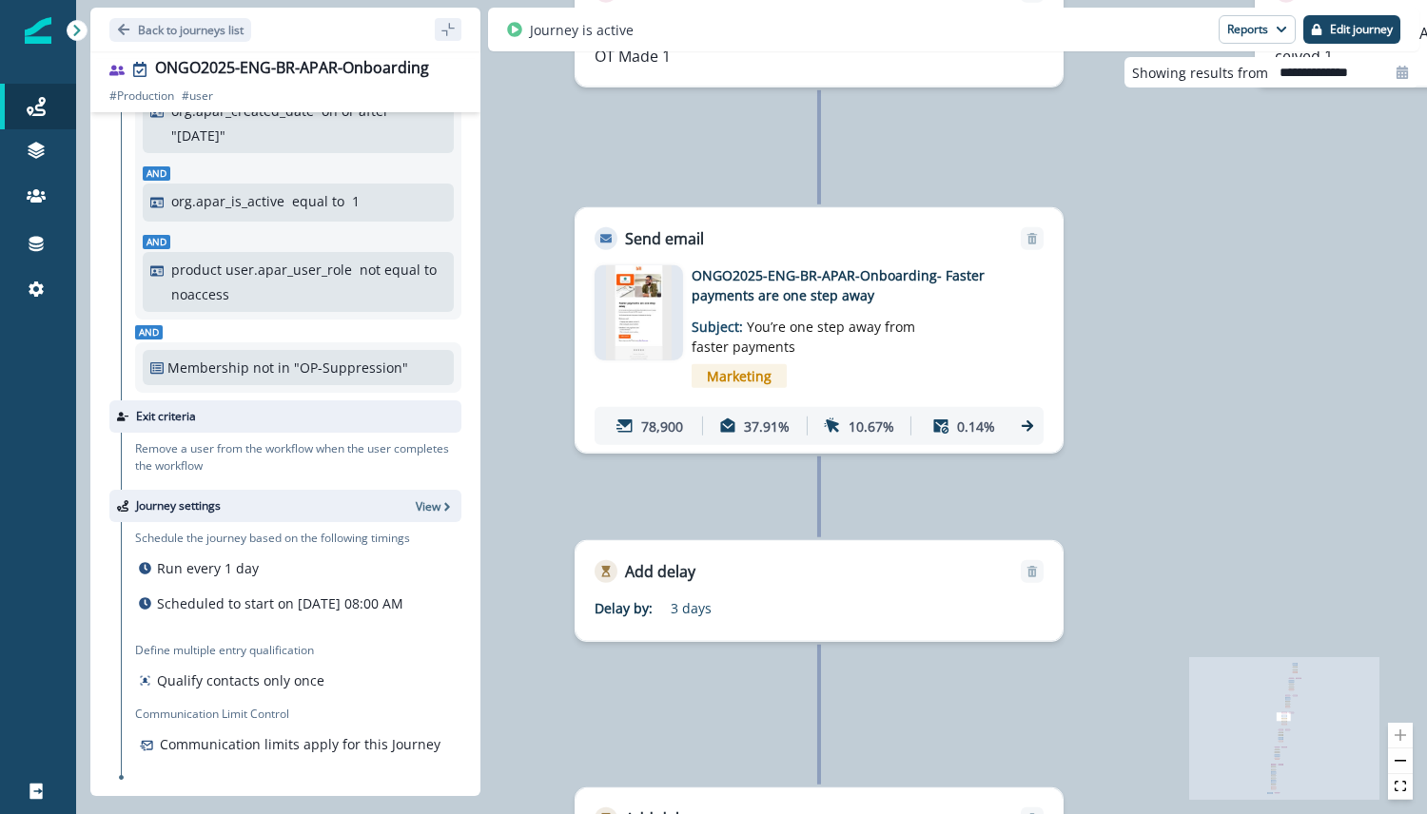
drag, startPoint x: 1155, startPoint y: 340, endPoint x: 1183, endPoint y: 322, distance: 33.8
click at [1183, 322] on div "197,846 users have entered the journey Send email Email asset changed, journey …" at bounding box center [751, 407] width 1351 height 814
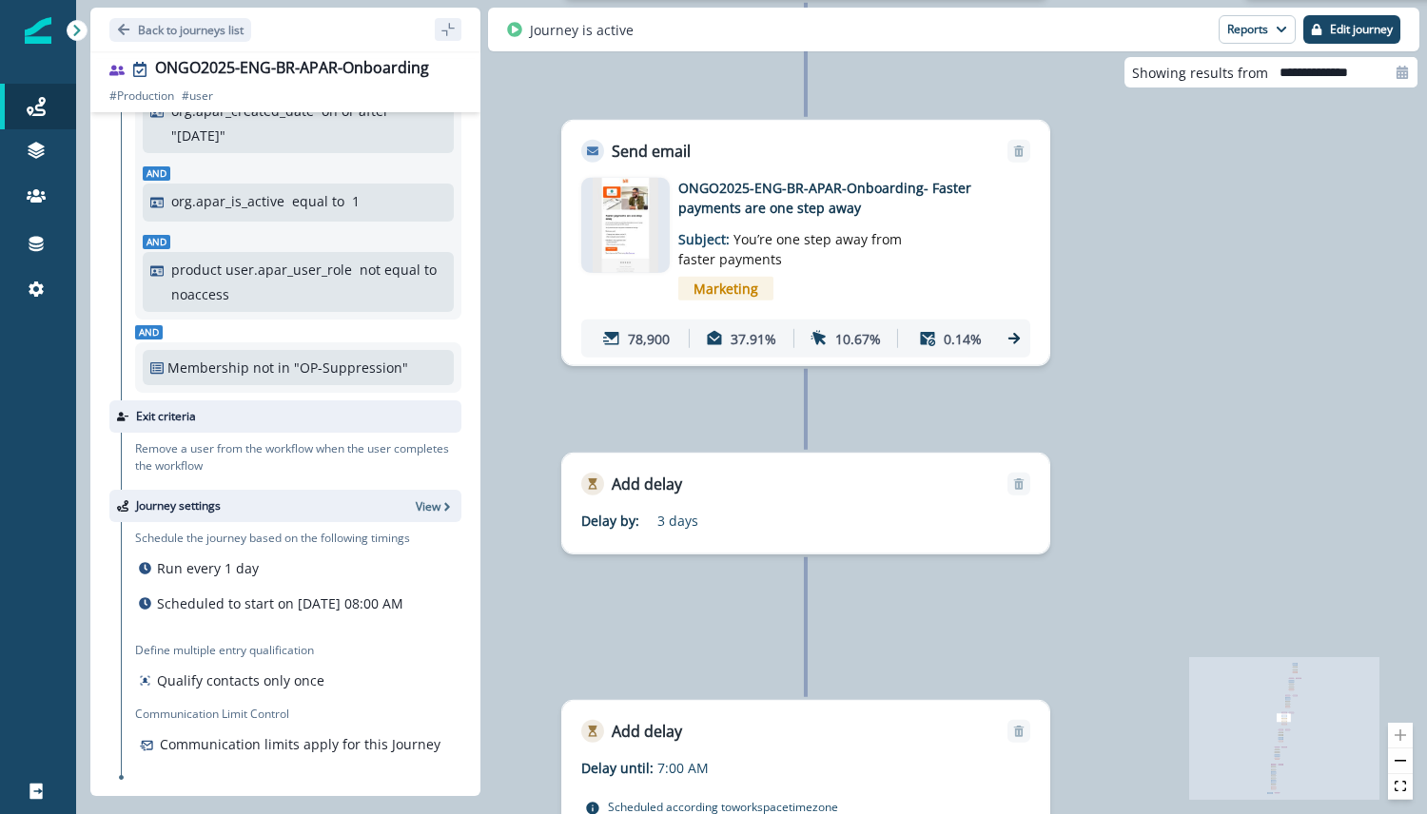
drag, startPoint x: 1196, startPoint y: 352, endPoint x: 1182, endPoint y: 265, distance: 87.7
click at [1182, 265] on div "197,846 users have entered the journey Send email Email asset changed, journey …" at bounding box center [751, 407] width 1351 height 814
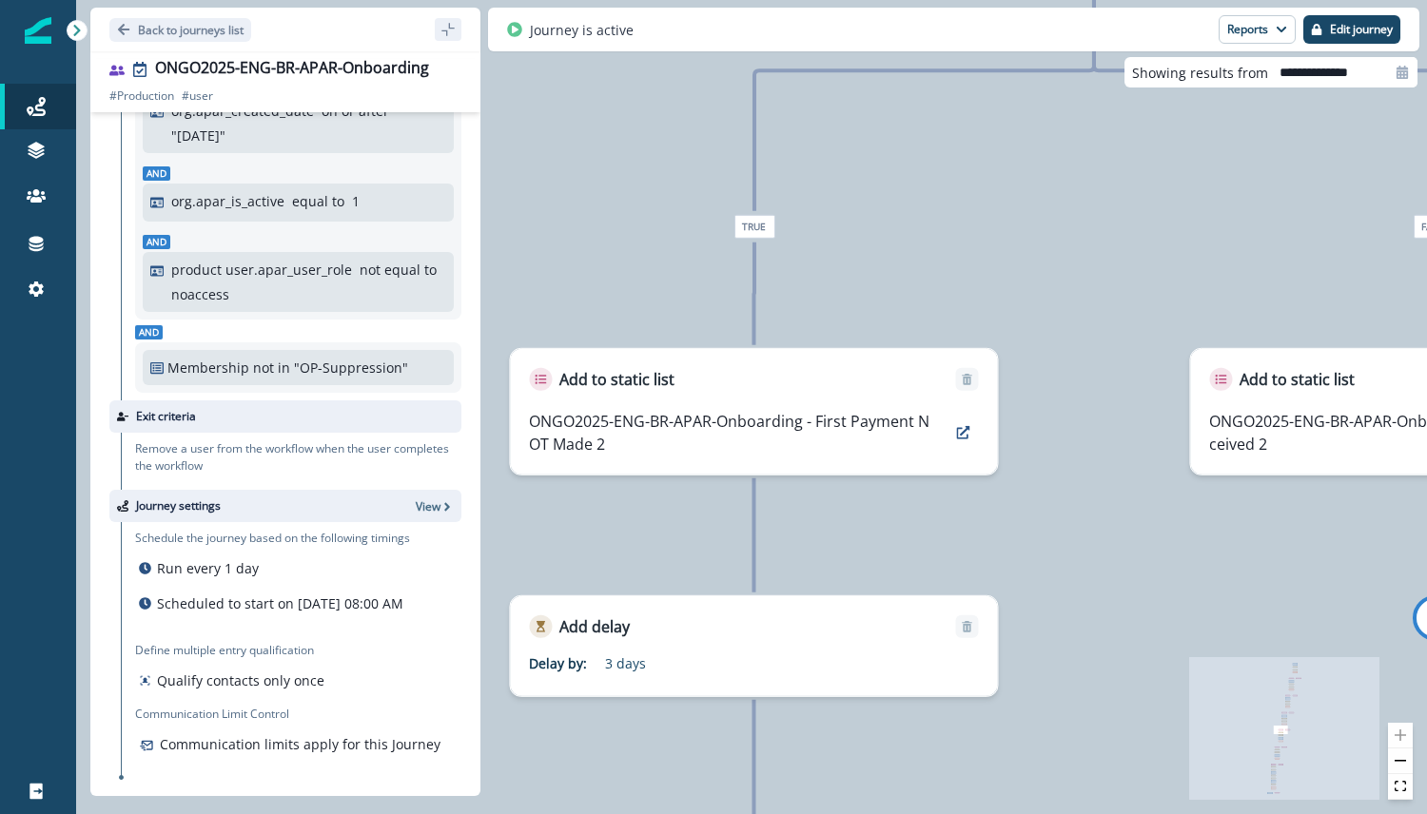
drag, startPoint x: 878, startPoint y: 380, endPoint x: 1190, endPoint y: 203, distance: 358.7
click at [1201, 195] on div "197,846 users have entered the journey Send email Email asset changed, journey …" at bounding box center [751, 407] width 1351 height 814
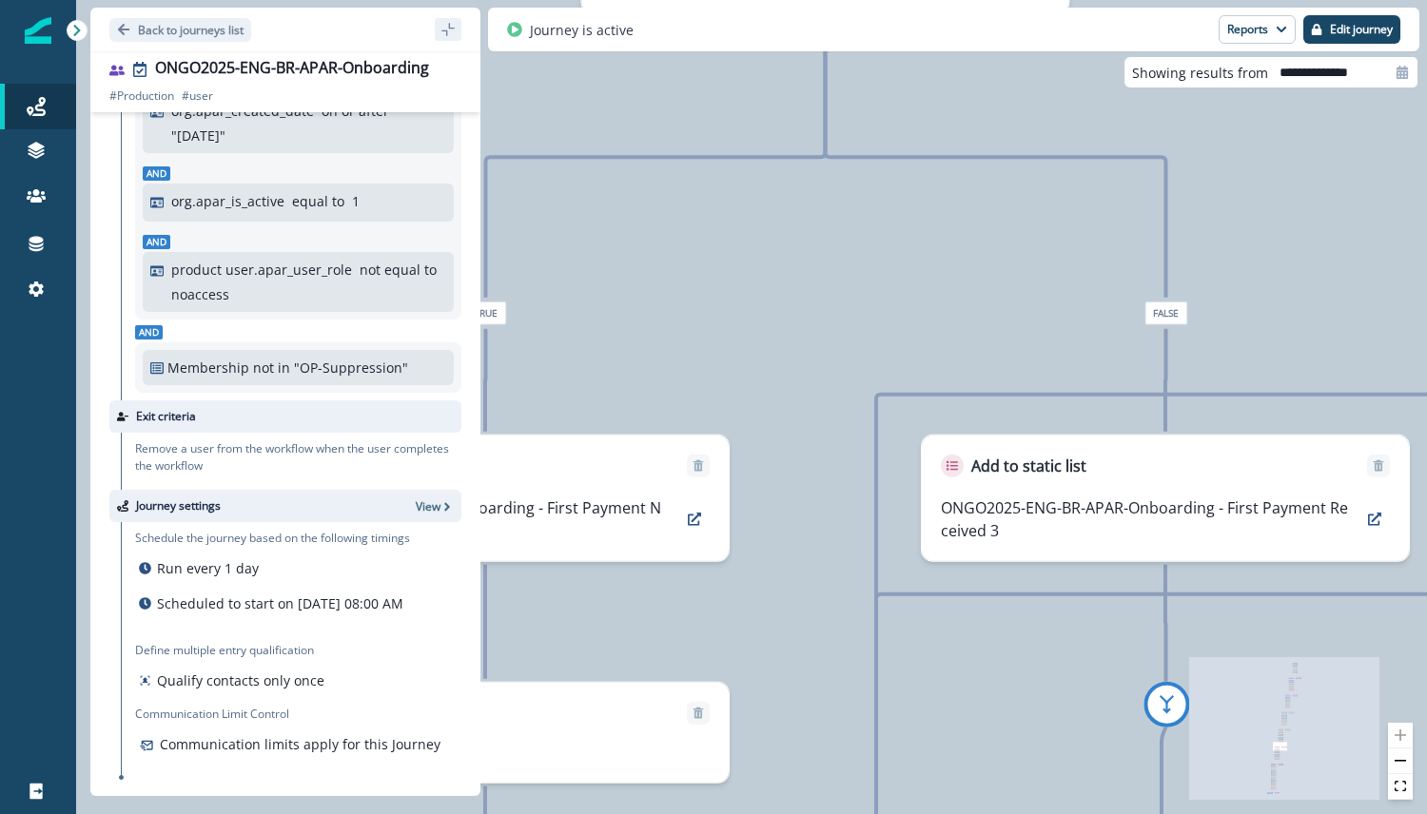
drag, startPoint x: 850, startPoint y: 399, endPoint x: 1082, endPoint y: 208, distance: 300.1
click at [1085, 202] on div "197,846 users have entered the journey Send email Email asset changed, journey …" at bounding box center [751, 407] width 1351 height 814
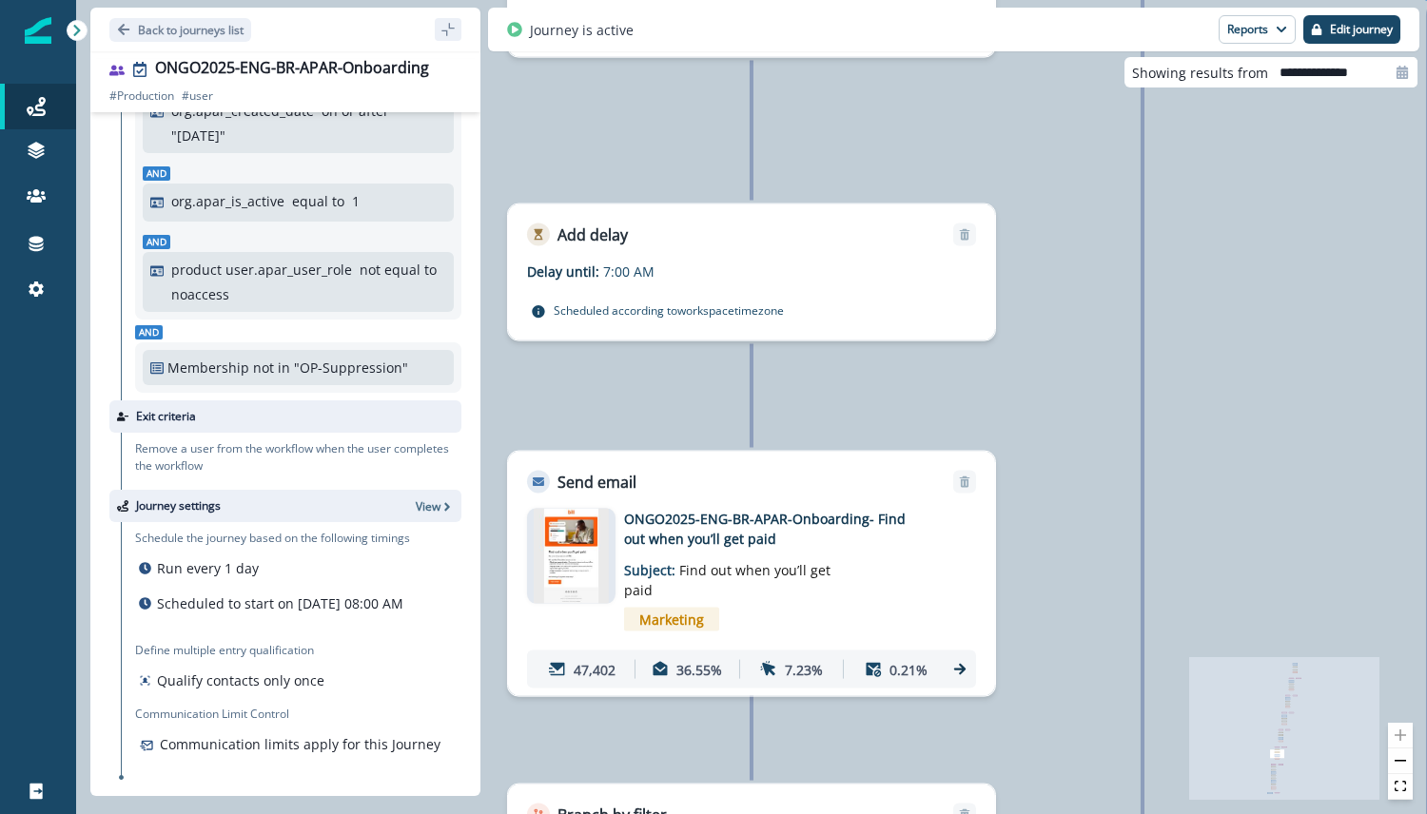
drag, startPoint x: 993, startPoint y: 332, endPoint x: 1156, endPoint y: 185, distance: 219.6
click at [1156, 185] on div "197,846 users have entered the journey Send email Email asset changed, journey …" at bounding box center [751, 407] width 1351 height 814
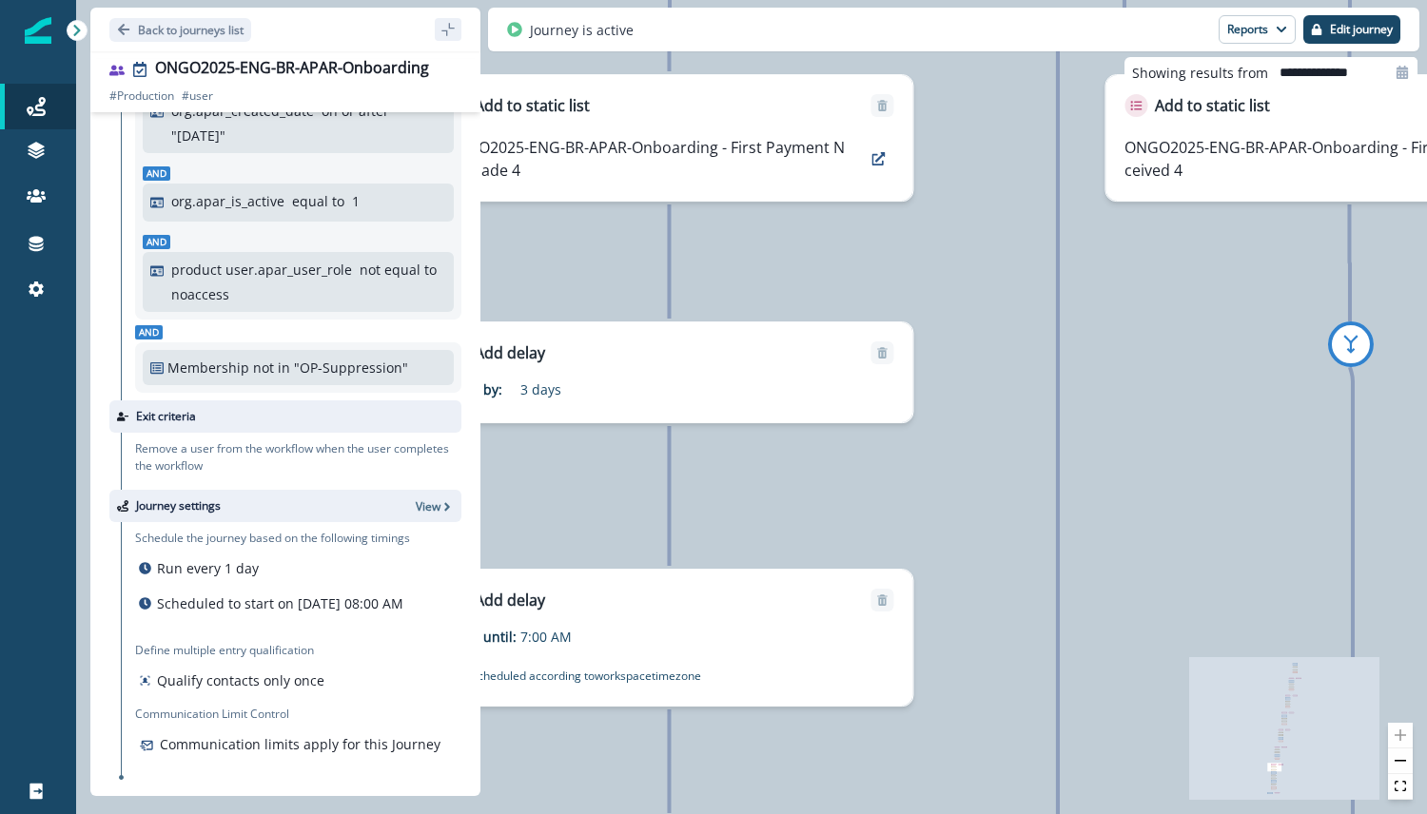
drag, startPoint x: 873, startPoint y: 323, endPoint x: 1081, endPoint y: 220, distance: 231.4
click at [1081, 220] on div "197,846 users have entered the journey Send email Email asset changed, journey …" at bounding box center [751, 407] width 1351 height 814
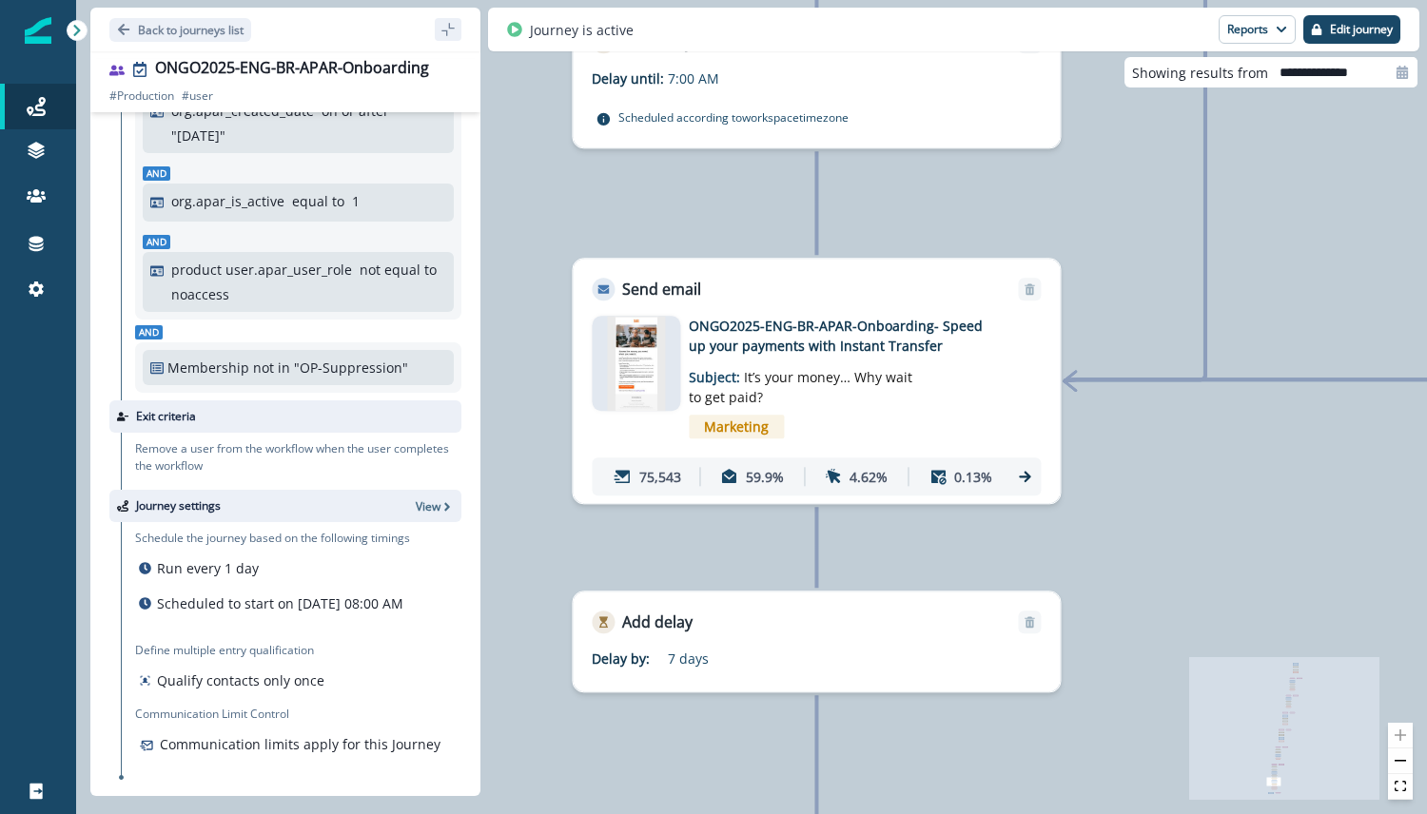
drag, startPoint x: 1083, startPoint y: 521, endPoint x: 1170, endPoint y: 506, distance: 88.8
click at [1170, 506] on div "197,846 users have entered the journey Send email Email asset changed, journey …" at bounding box center [751, 407] width 1351 height 814
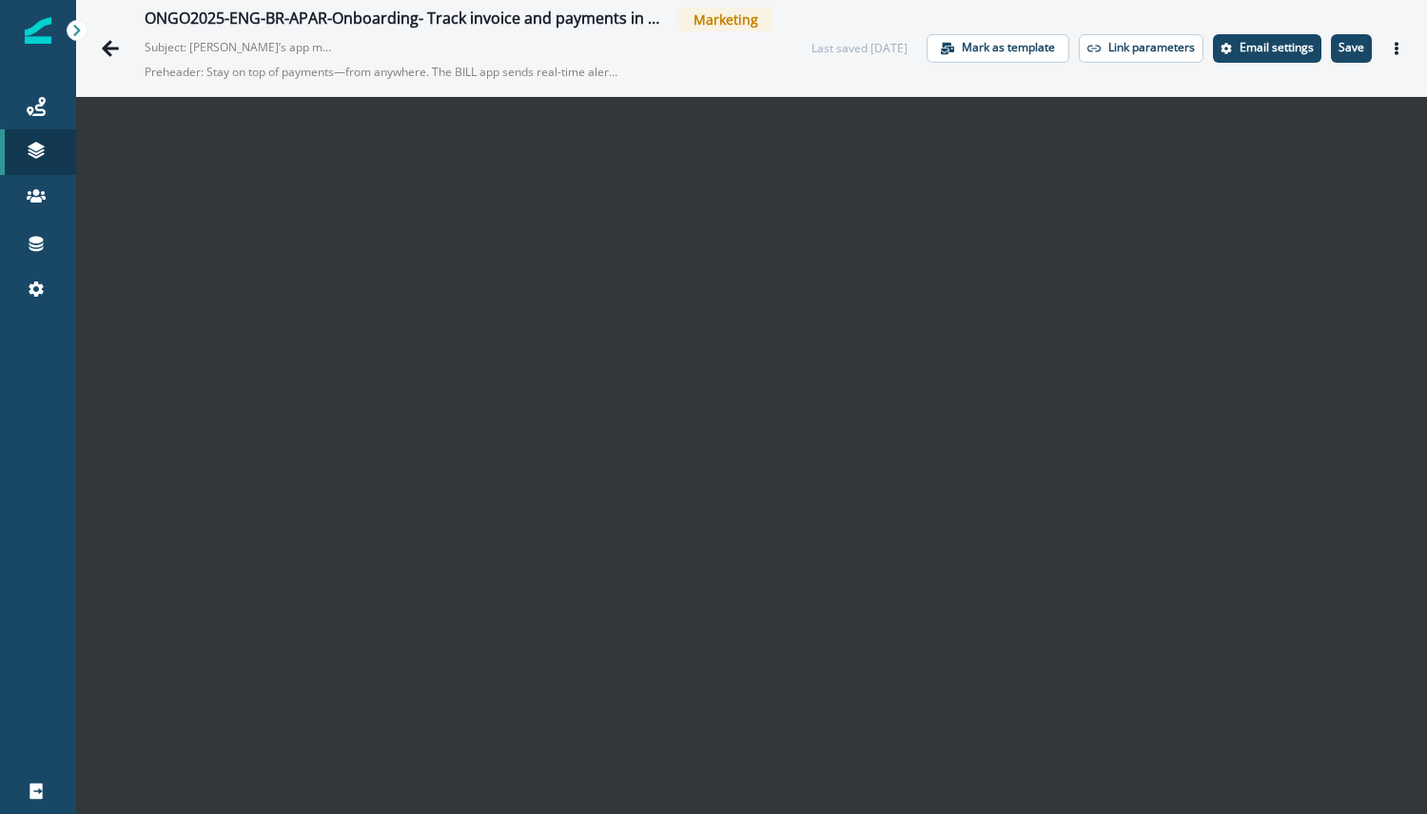
scroll to position [30, 0]
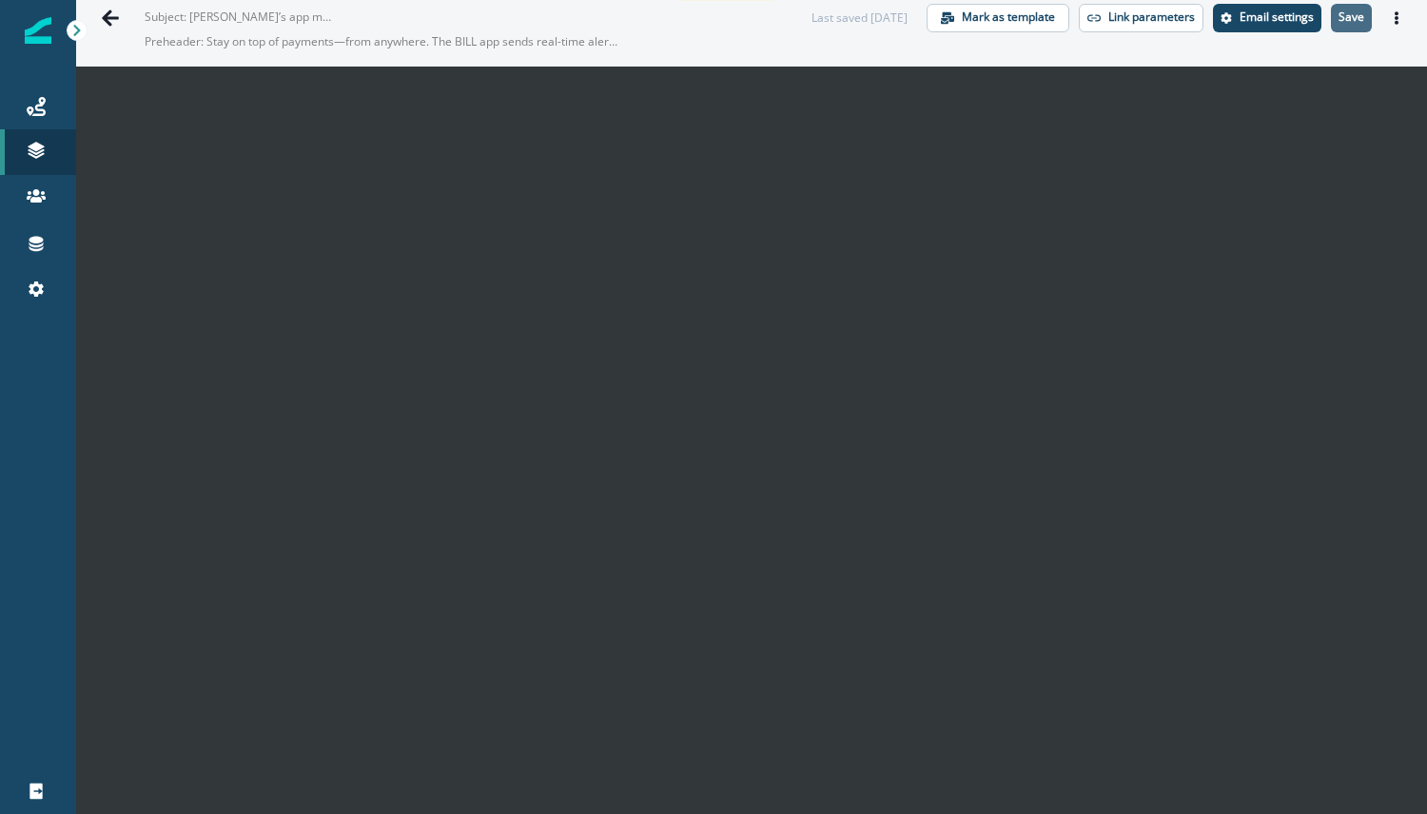
click at [1346, 22] on p "Save" at bounding box center [1352, 16] width 26 height 13
click at [109, 18] on icon "Go back" at bounding box center [110, 18] width 17 height 16
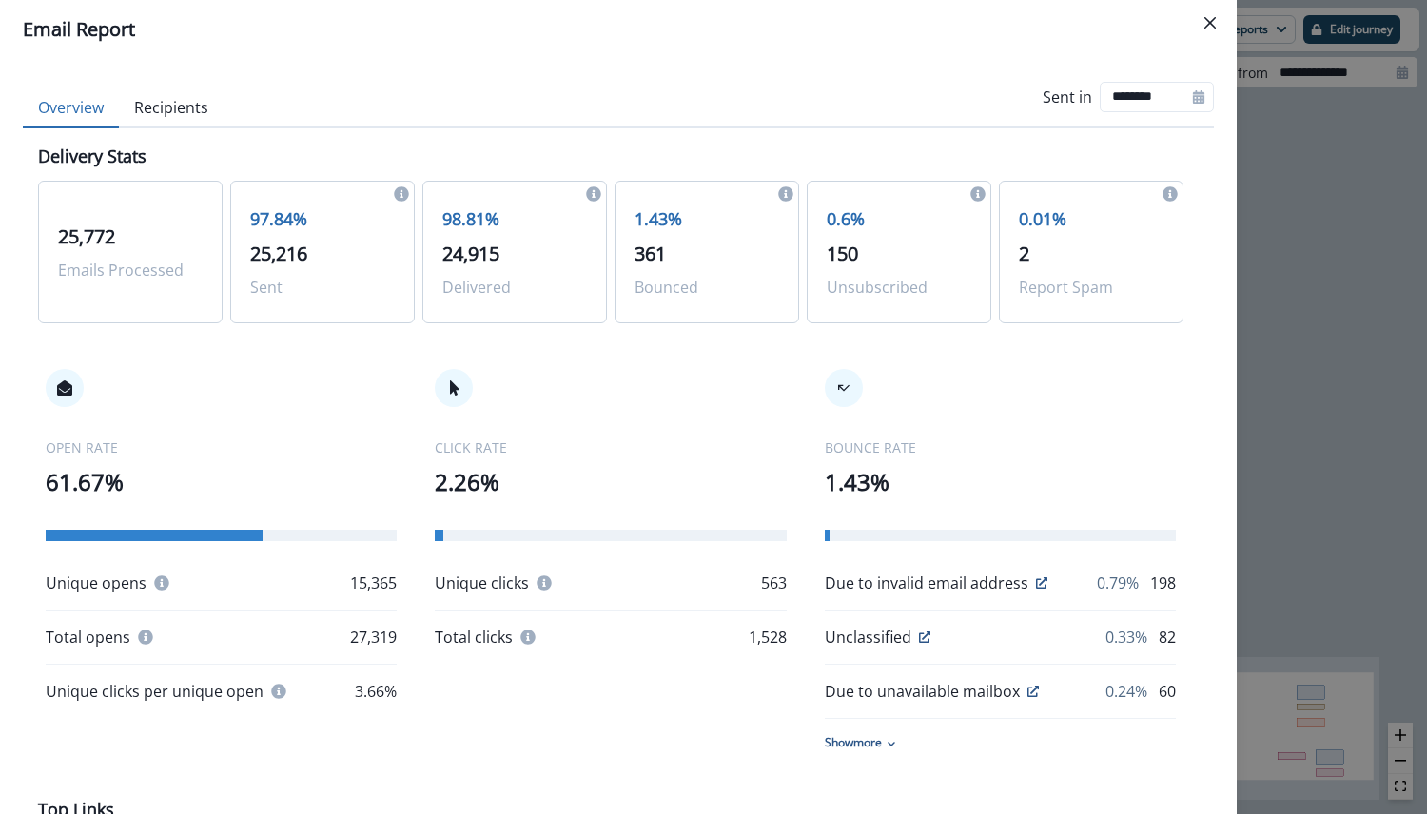
click at [1356, 229] on div "Email Report Overview Recipients Sent in ******** Delivery Stats 25,772 Emails …" at bounding box center [713, 407] width 1427 height 814
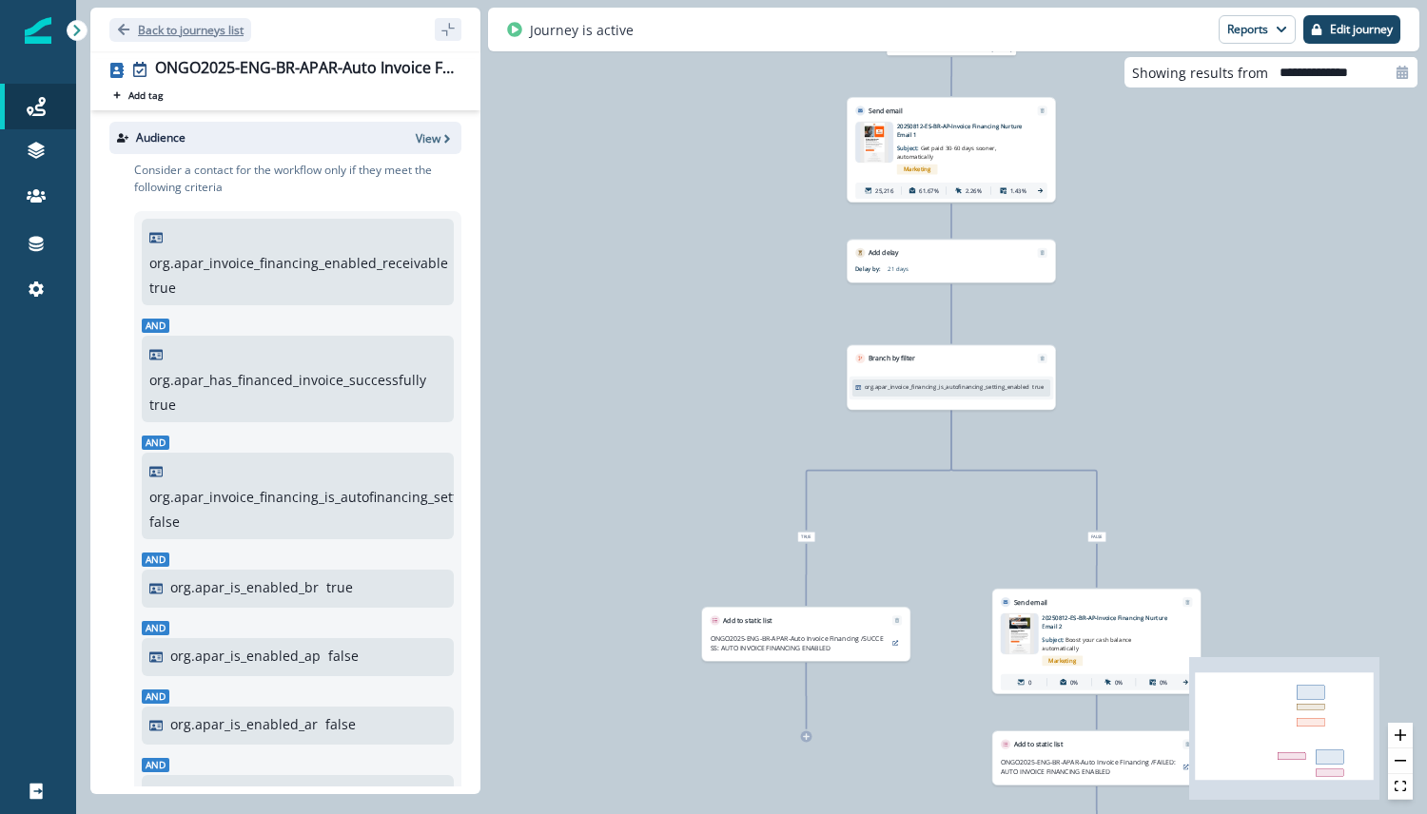
click at [142, 29] on p "Back to journeys list" at bounding box center [191, 30] width 106 height 16
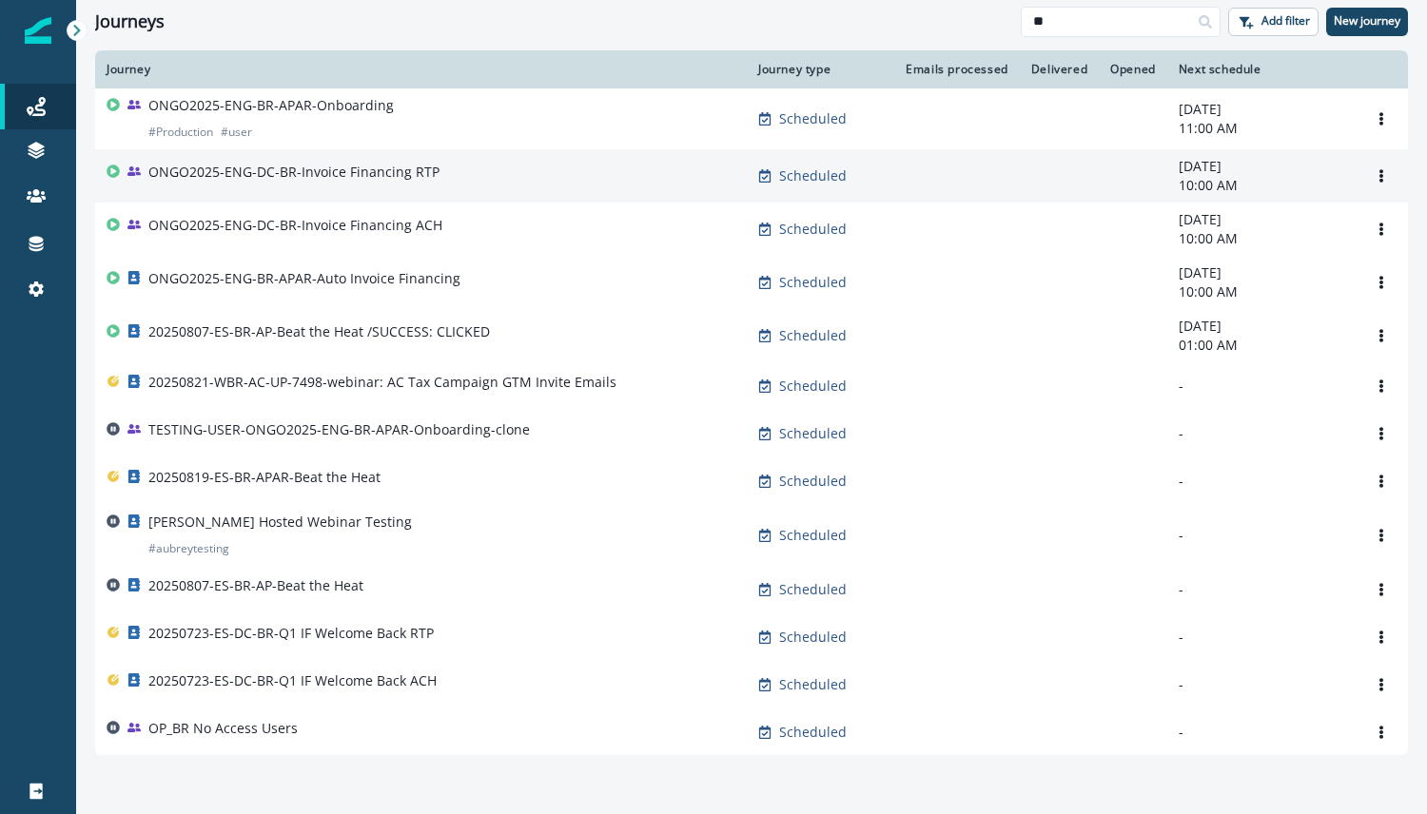
click at [397, 180] on p "ONGO2025-ENG-DC-BR-Invoice Financing RTP" at bounding box center [293, 172] width 291 height 19
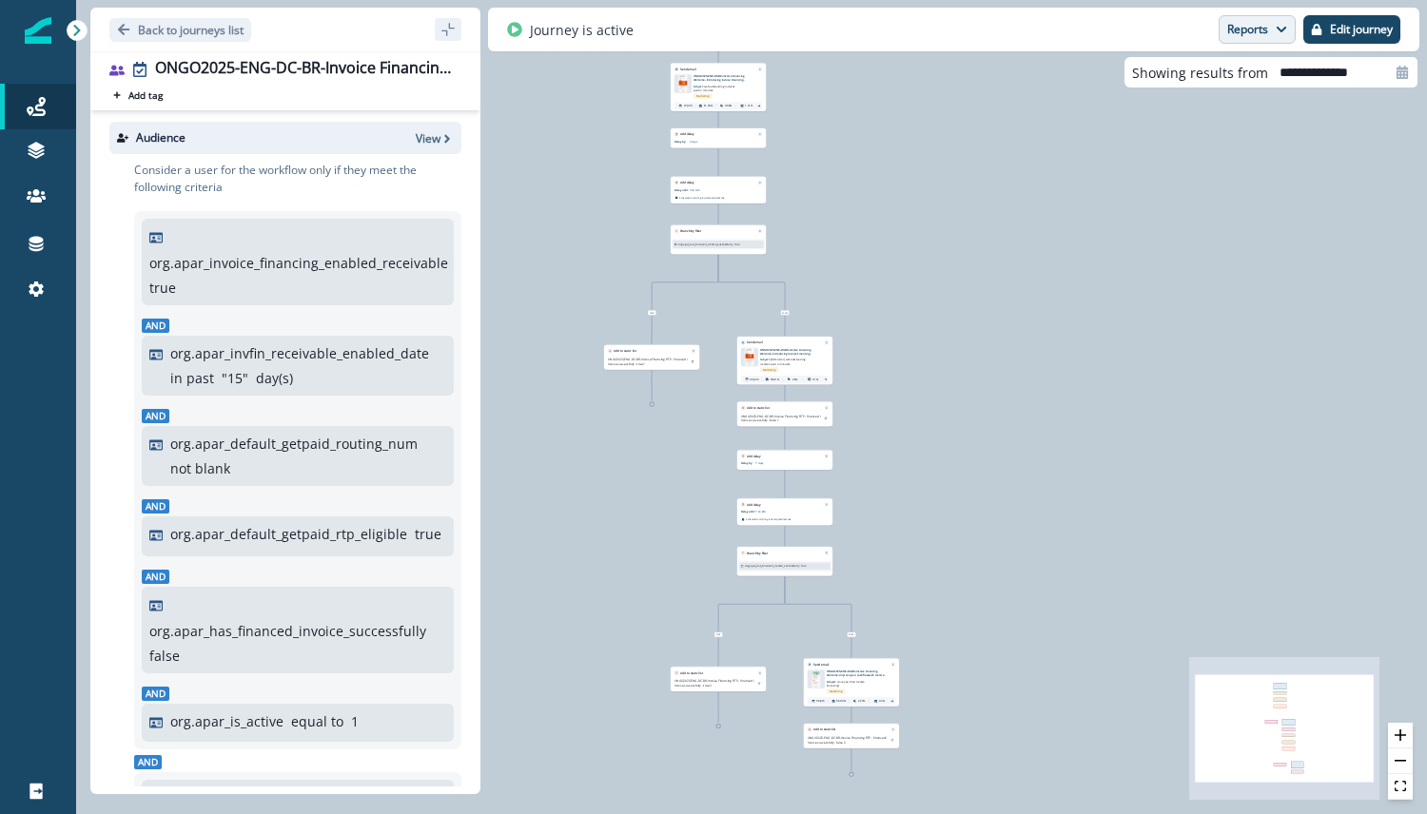
click at [1269, 33] on button "Reports" at bounding box center [1257, 29] width 77 height 29
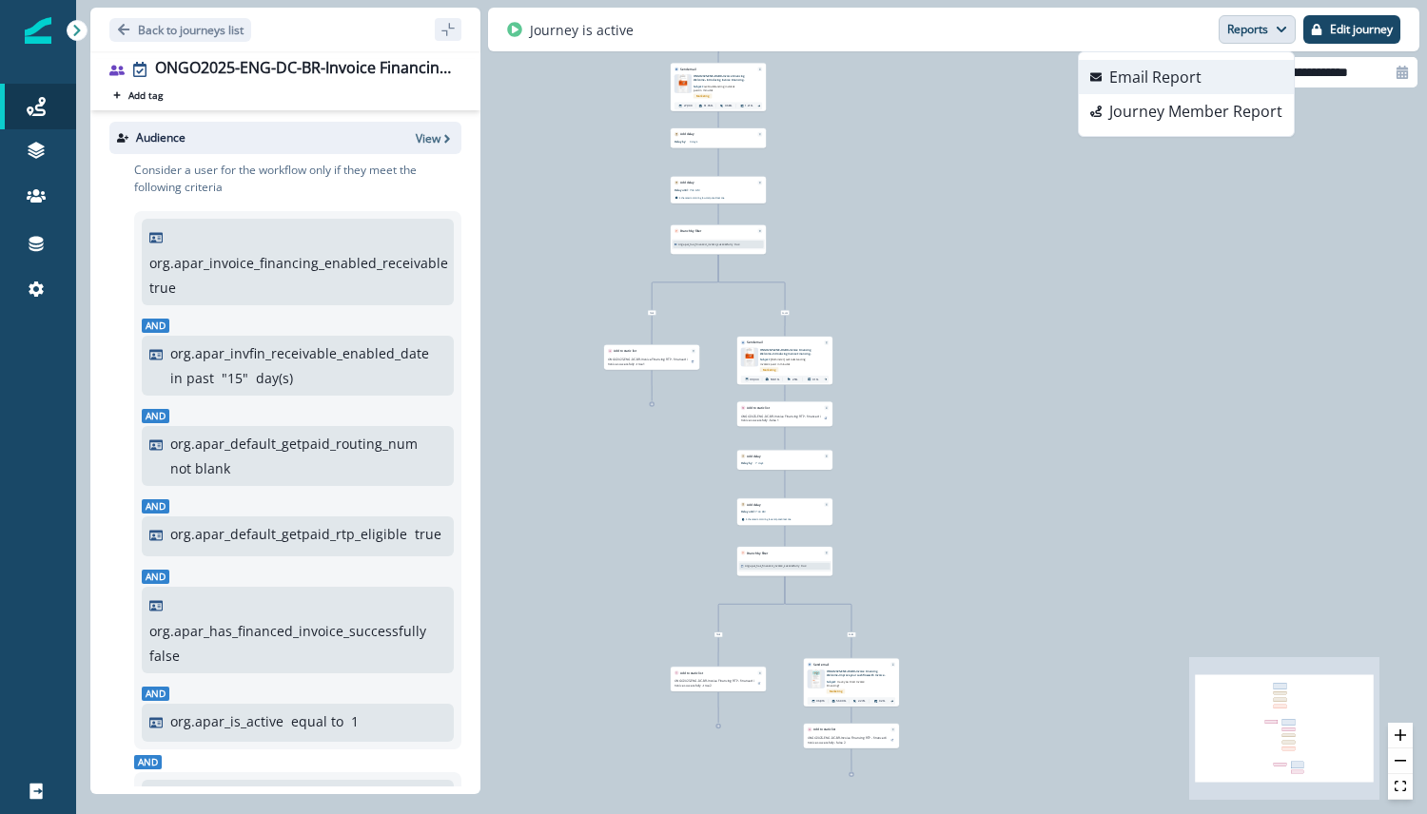
click at [1241, 77] on button "Email Report" at bounding box center [1186, 77] width 215 height 34
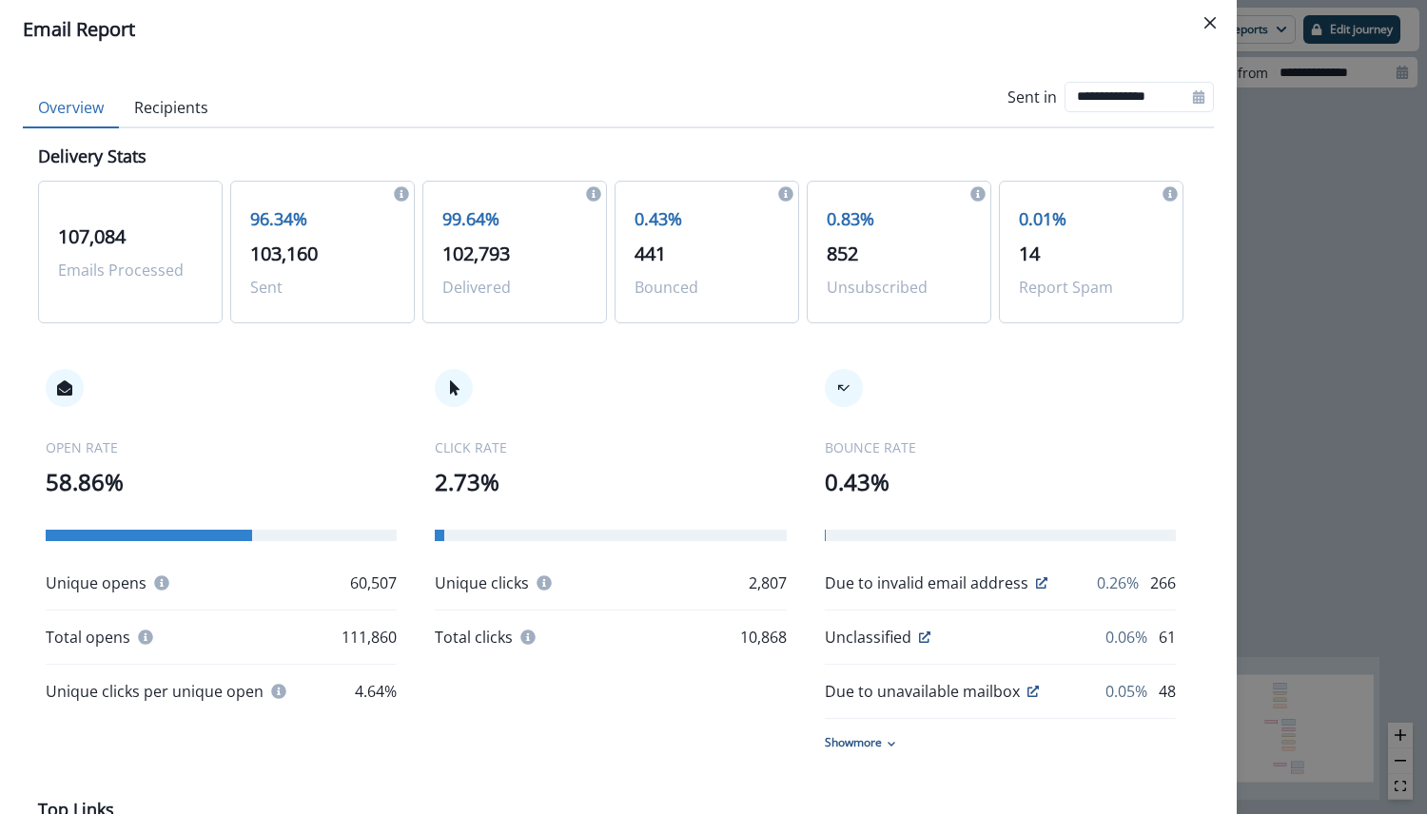
click at [1193, 95] on icon at bounding box center [1198, 96] width 11 height 13
select select "*"
select select "****"
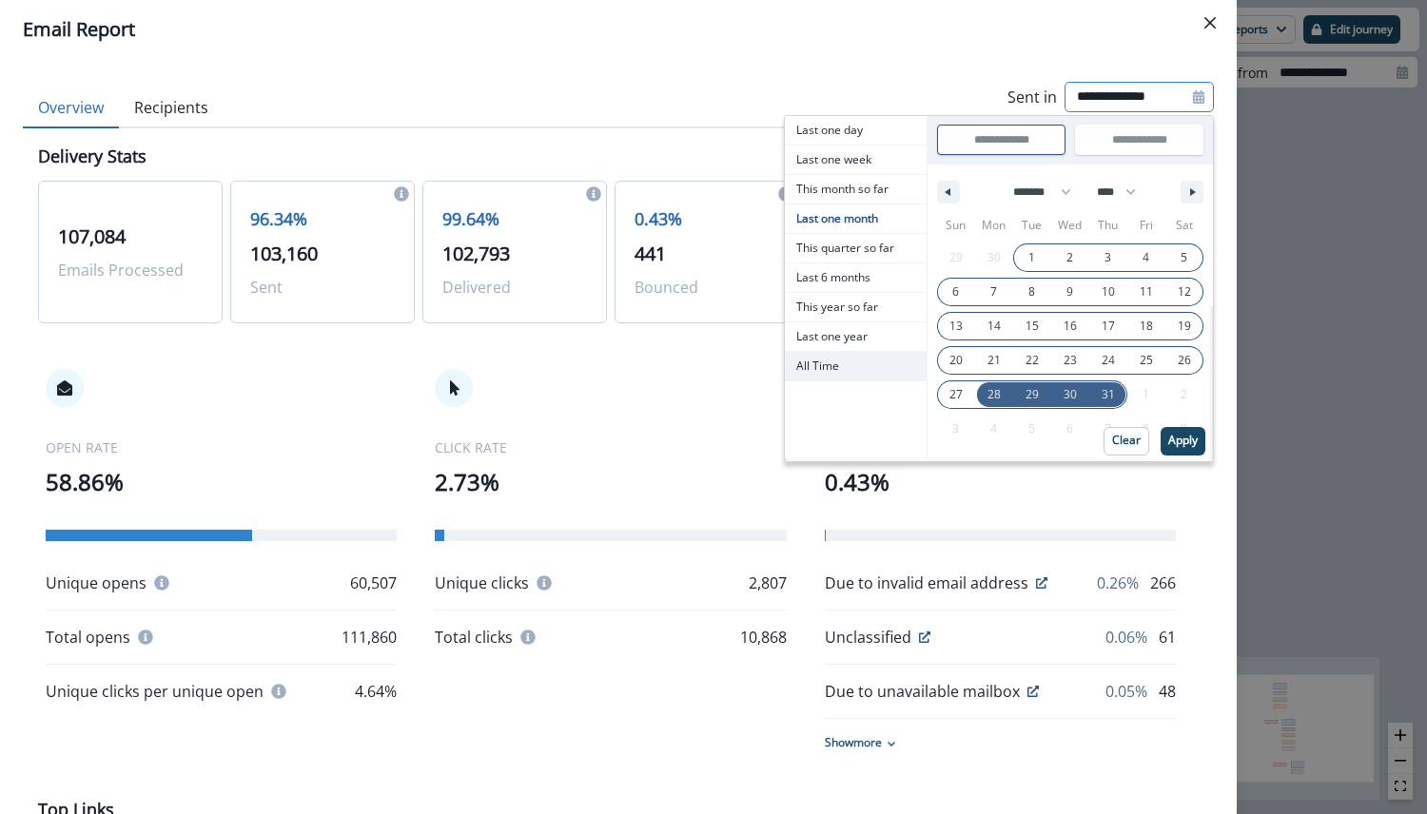
click at [848, 368] on span "All Time" at bounding box center [856, 366] width 142 height 29
type input "********"
type input "**********"
select select "**"
select select "****"
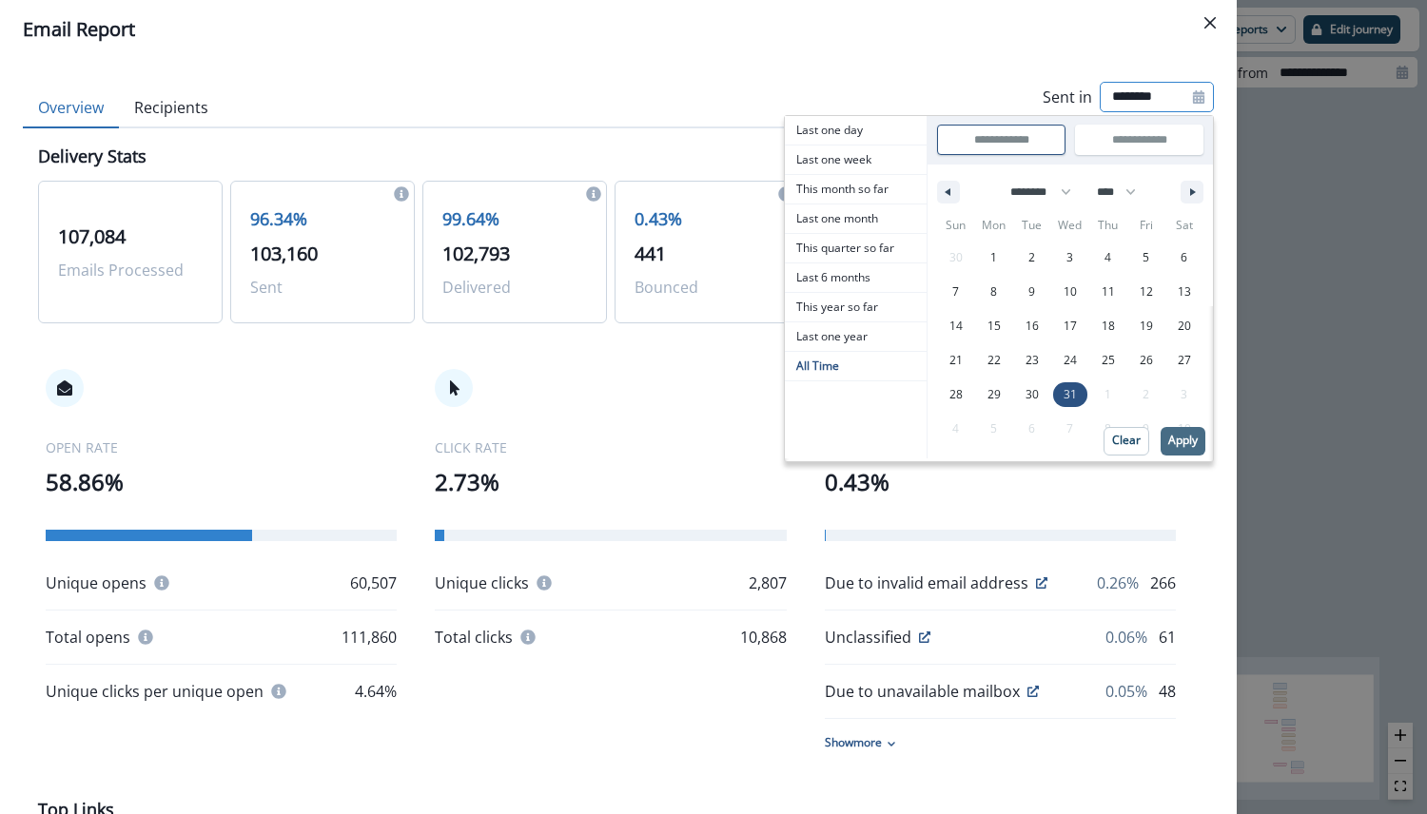
click at [1168, 434] on p "Apply" at bounding box center [1182, 440] width 29 height 13
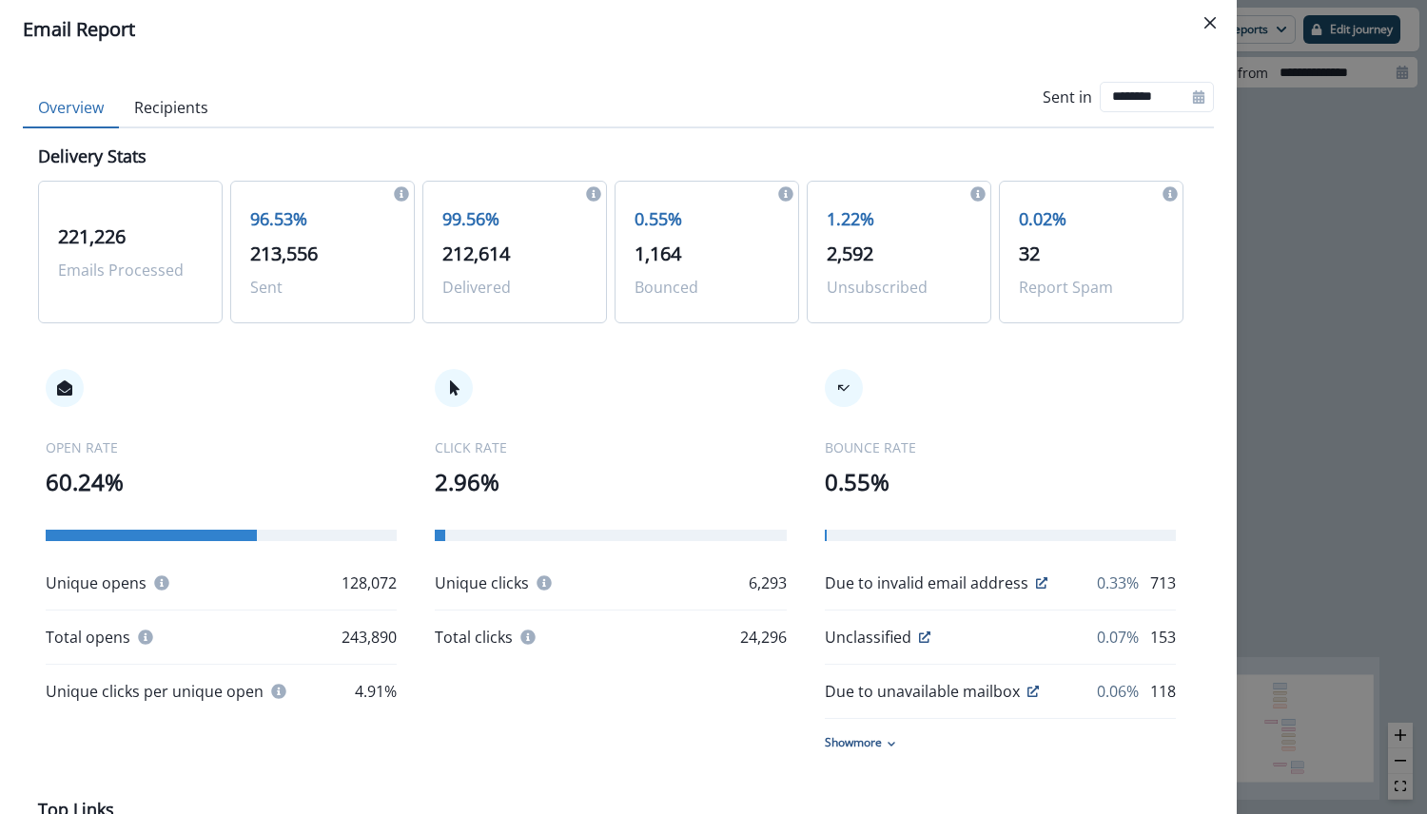
click at [730, 108] on div "Overview Recipients Sent in ********" at bounding box center [618, 97] width 1191 height 60
click at [1295, 155] on div "Email Report Overview Recipients Sent in ******** Delivery Stats 221,226 Emails…" at bounding box center [713, 407] width 1427 height 814
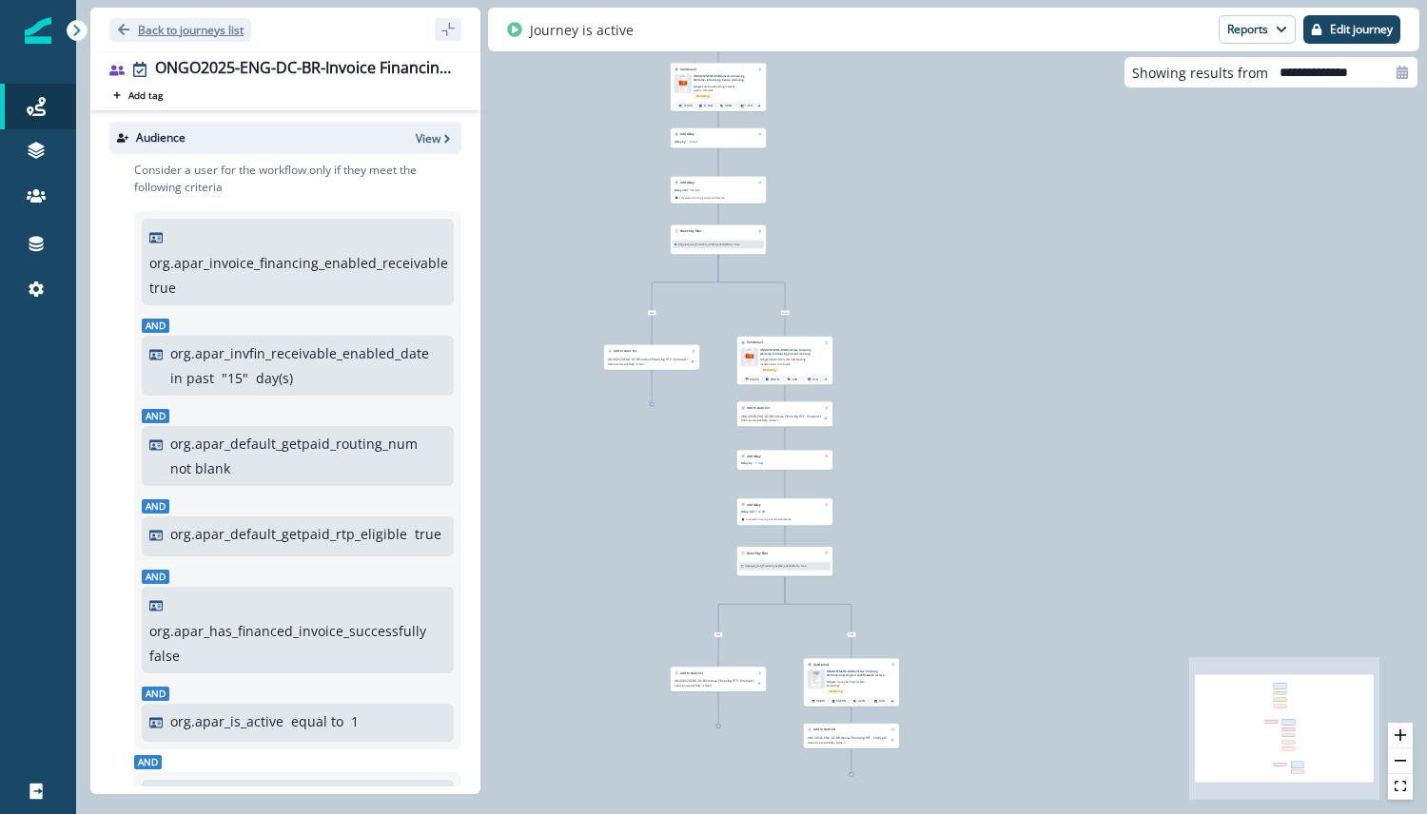
click at [125, 32] on icon "Go back" at bounding box center [123, 29] width 13 height 13
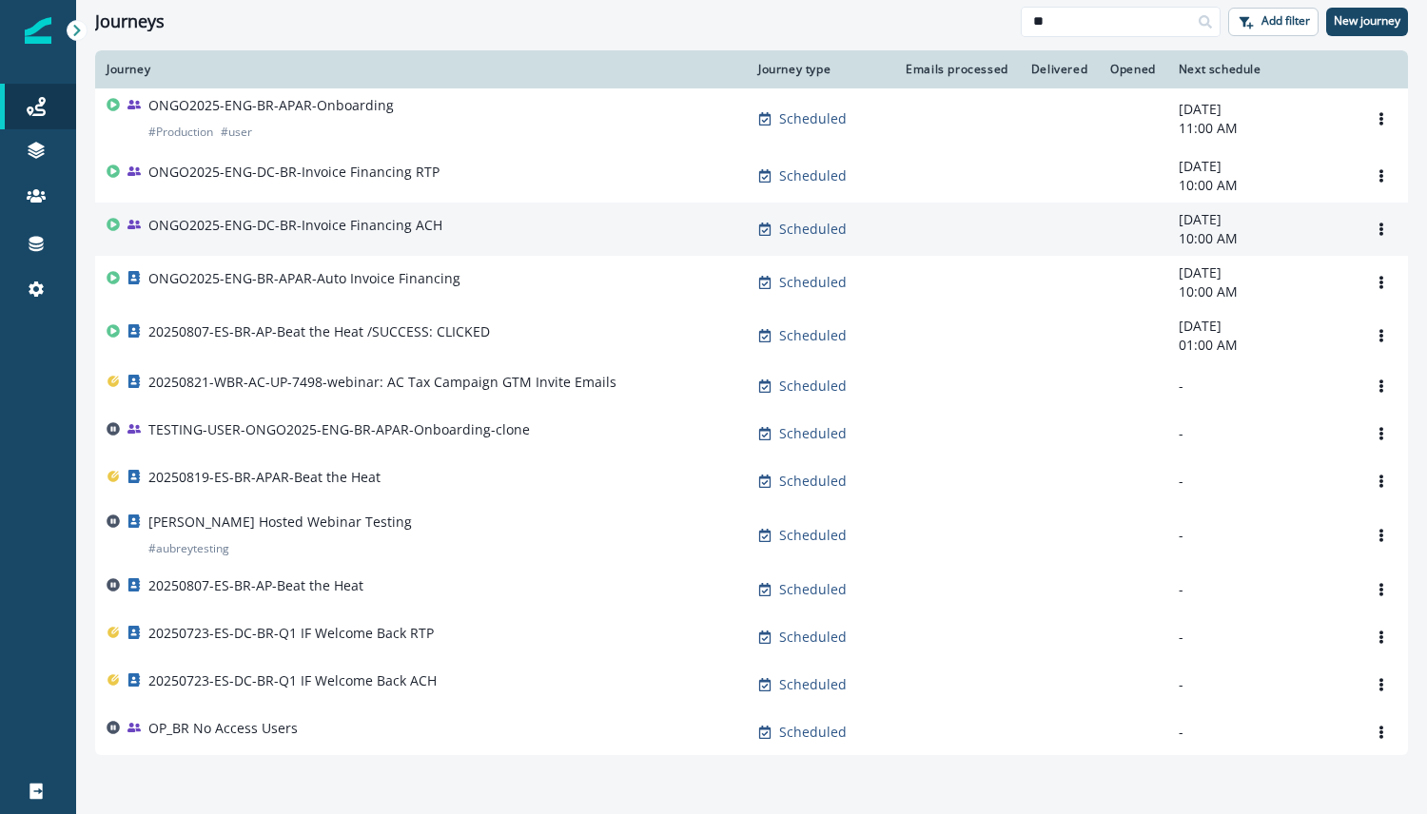
click at [569, 219] on div "ONGO2025-ENG-DC-BR-Invoice Financing ACH" at bounding box center [421, 229] width 629 height 27
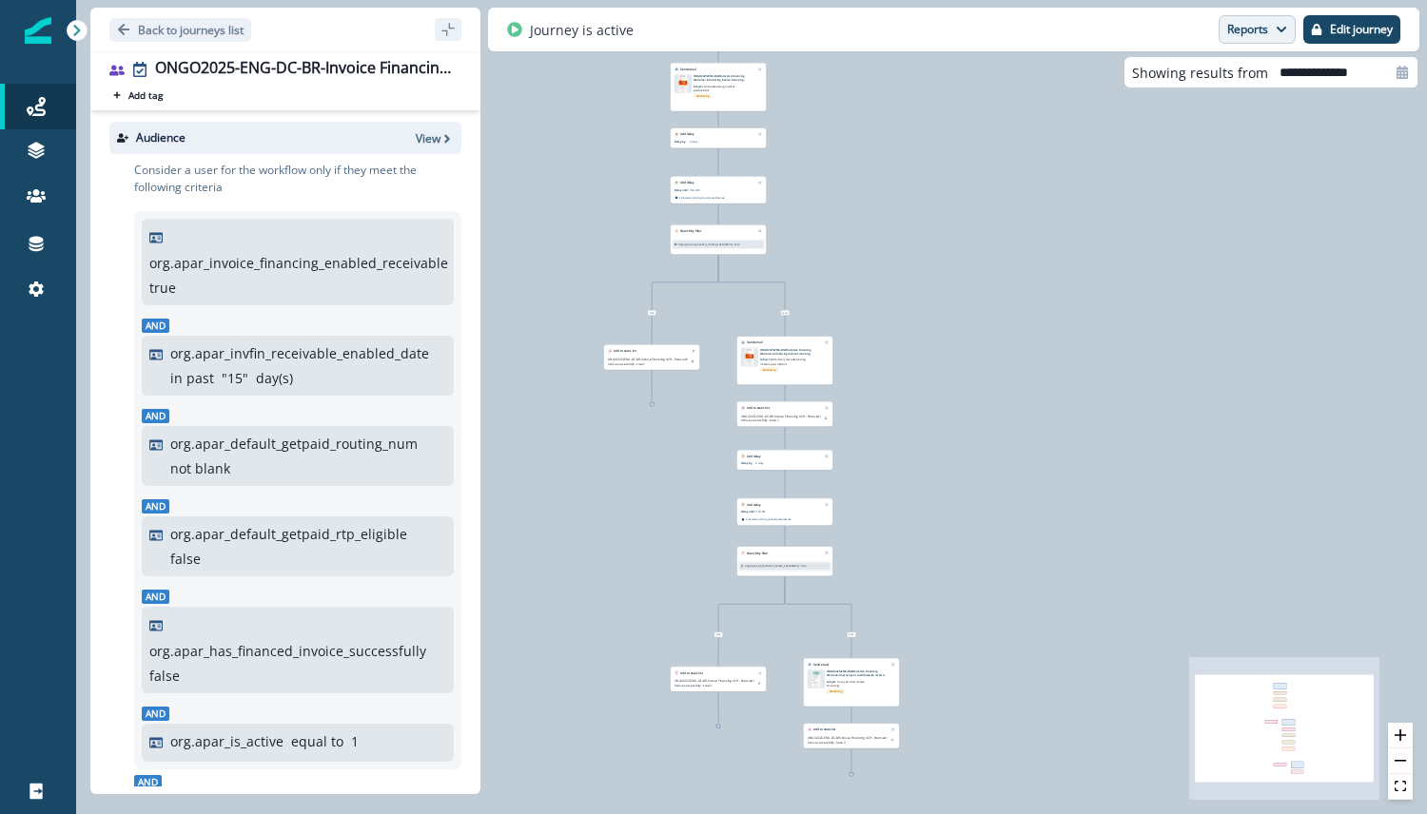
click at [1276, 34] on icon "button" at bounding box center [1281, 29] width 11 height 11
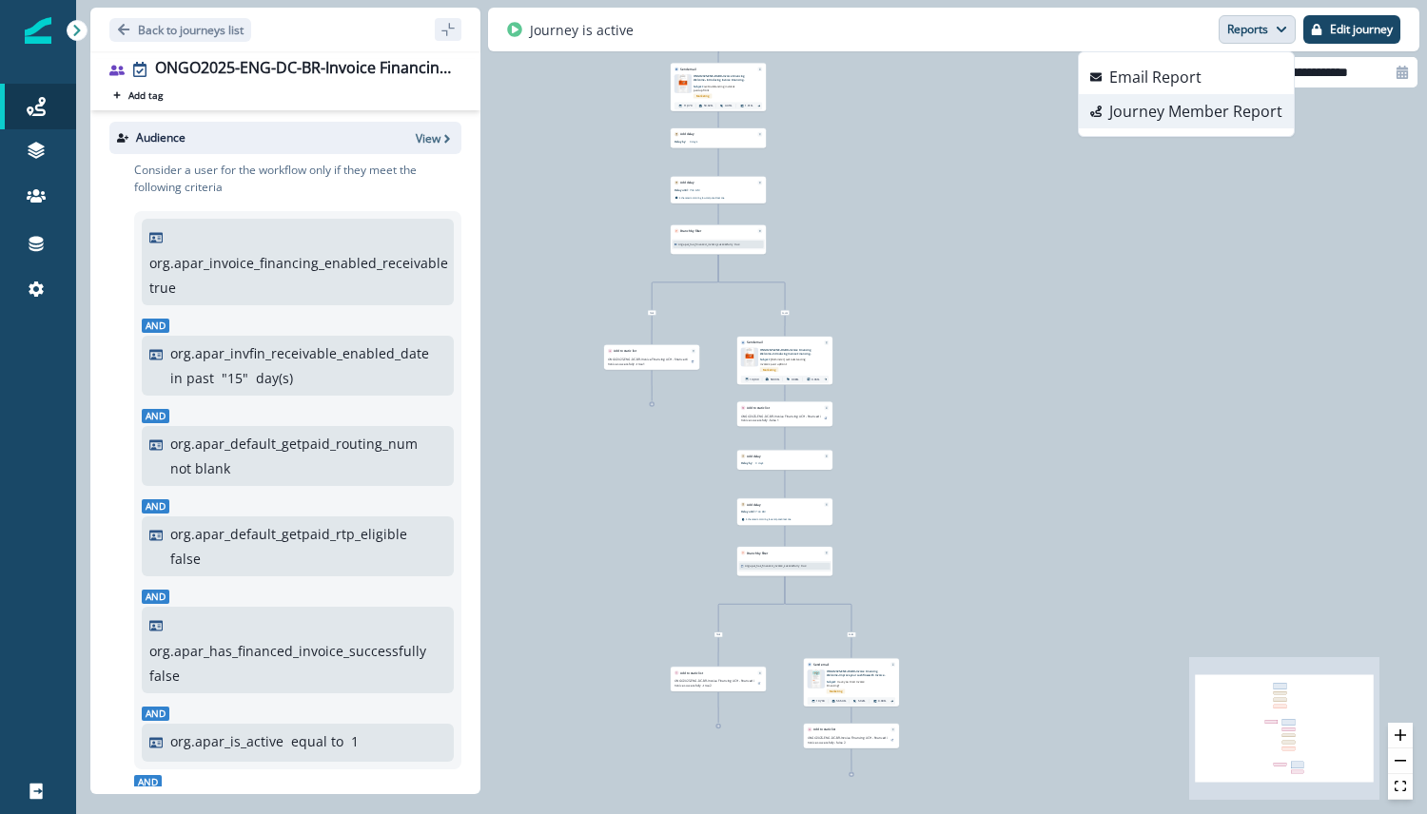
click at [1245, 116] on p "Journey Member Report" at bounding box center [1195, 111] width 173 height 23
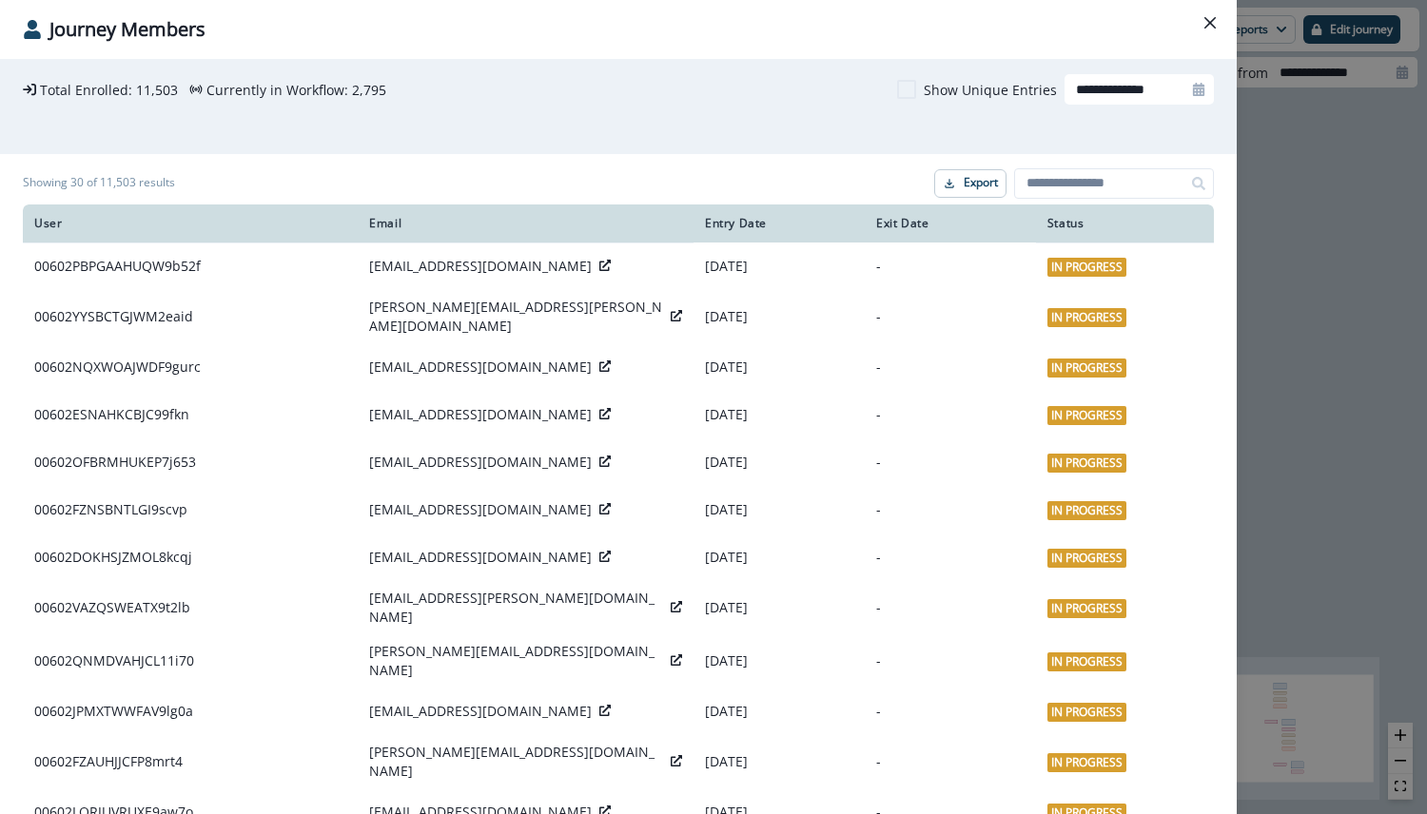
click at [1192, 87] on icon at bounding box center [1198, 89] width 13 height 13
select select "*"
select select "****"
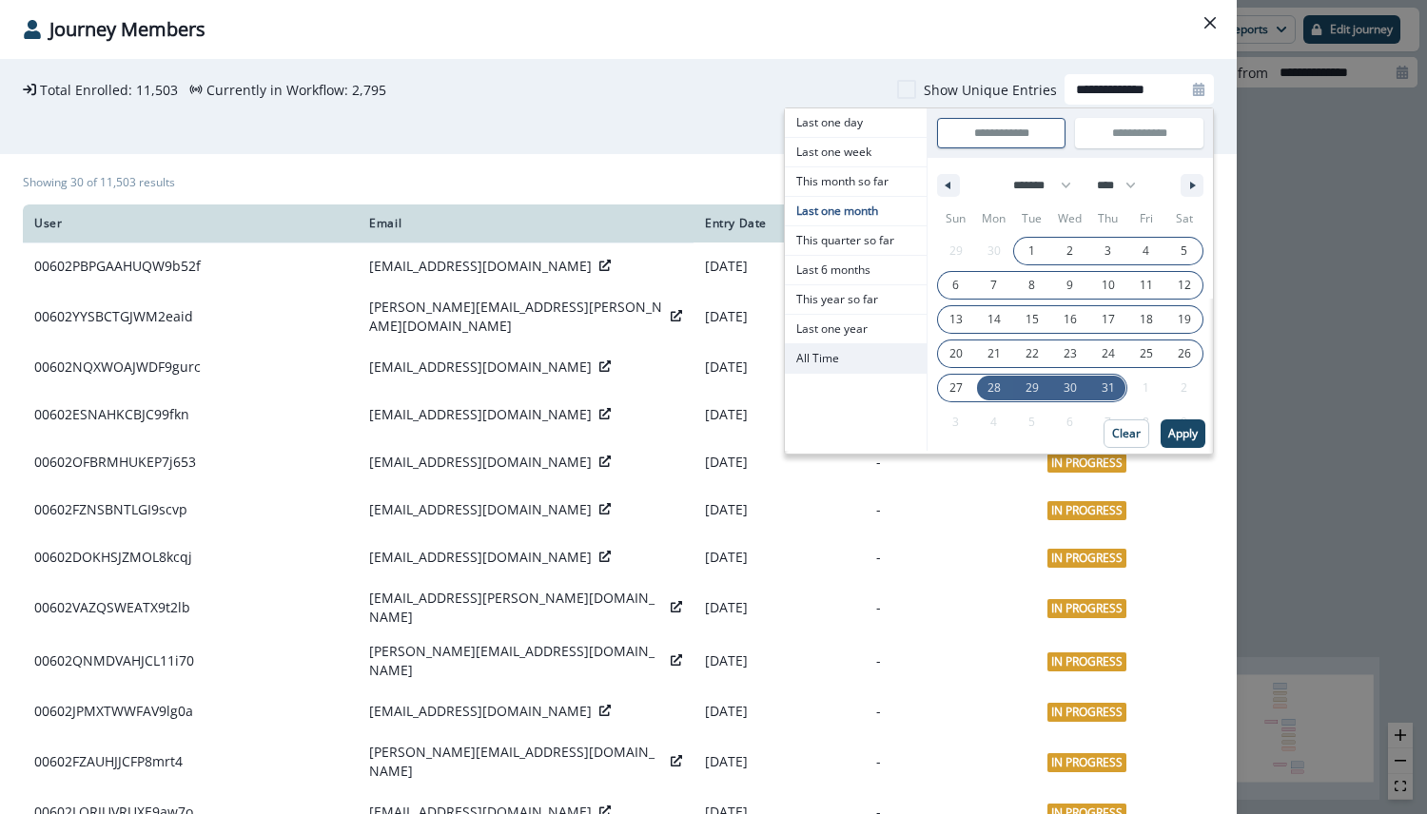
click at [833, 356] on span "All Time" at bounding box center [856, 358] width 142 height 29
type input "********"
type input "**********"
select select "**"
select select "****"
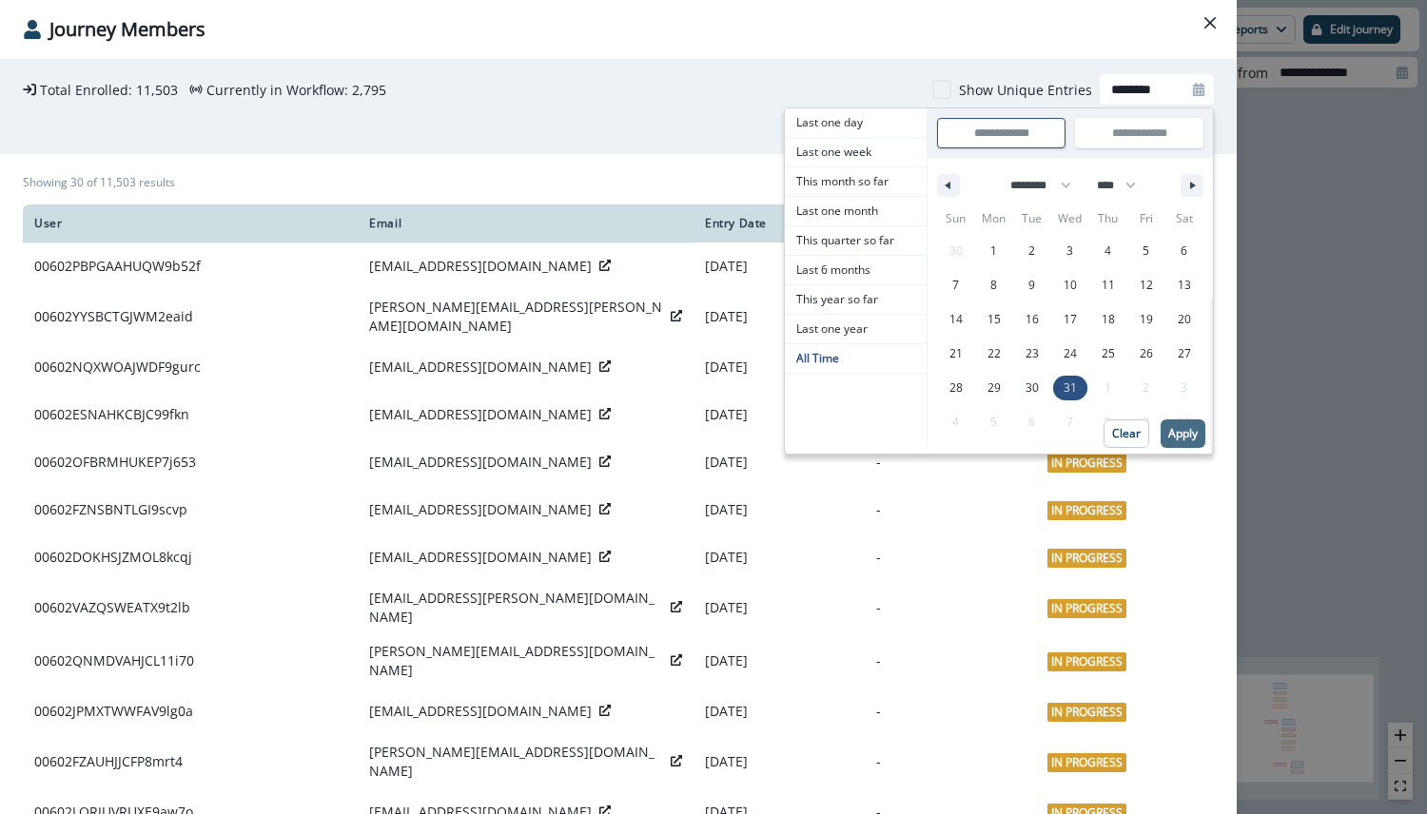
click at [1168, 432] on p "Apply" at bounding box center [1182, 433] width 29 height 13
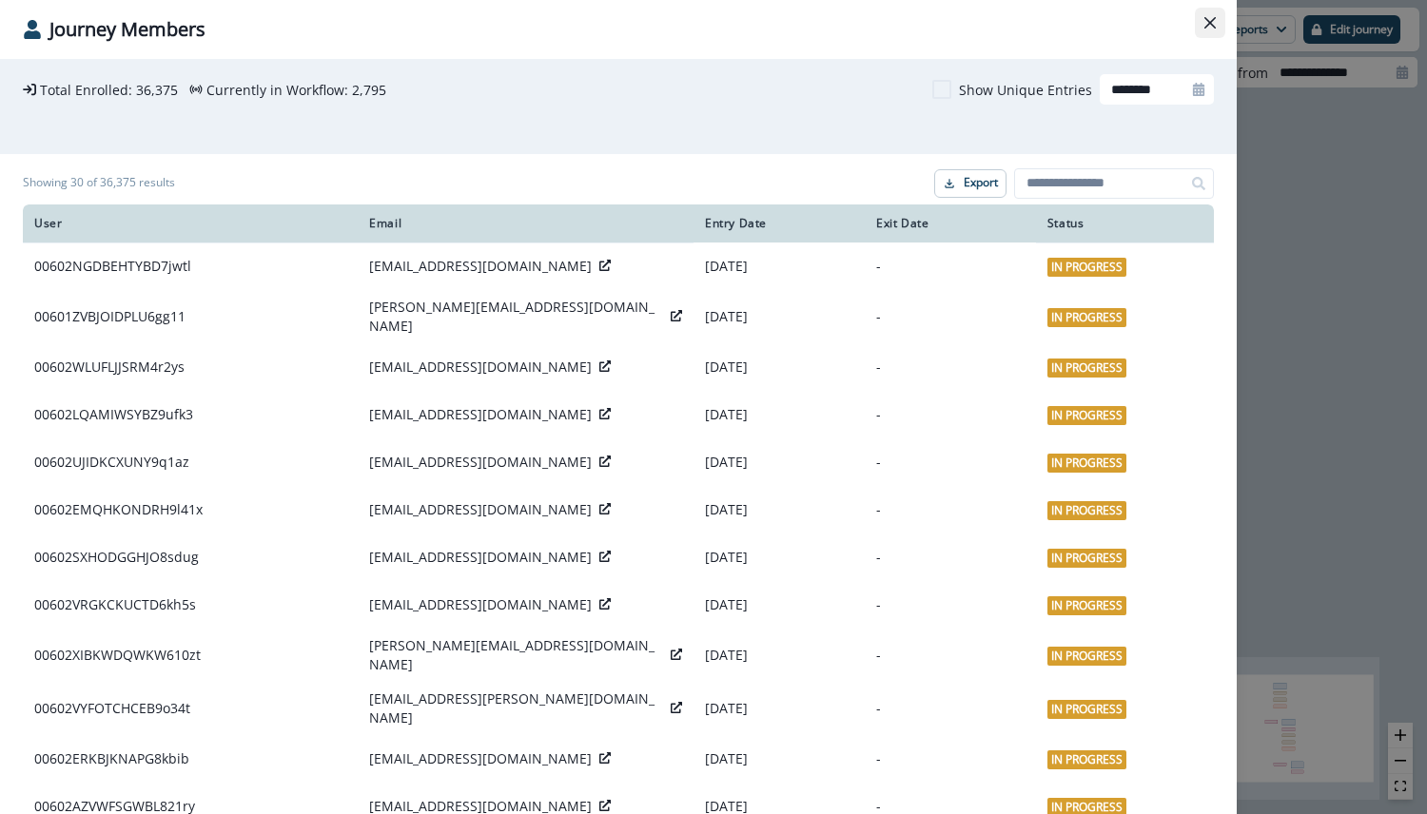
click at [1202, 23] on button "Close" at bounding box center [1210, 23] width 30 height 30
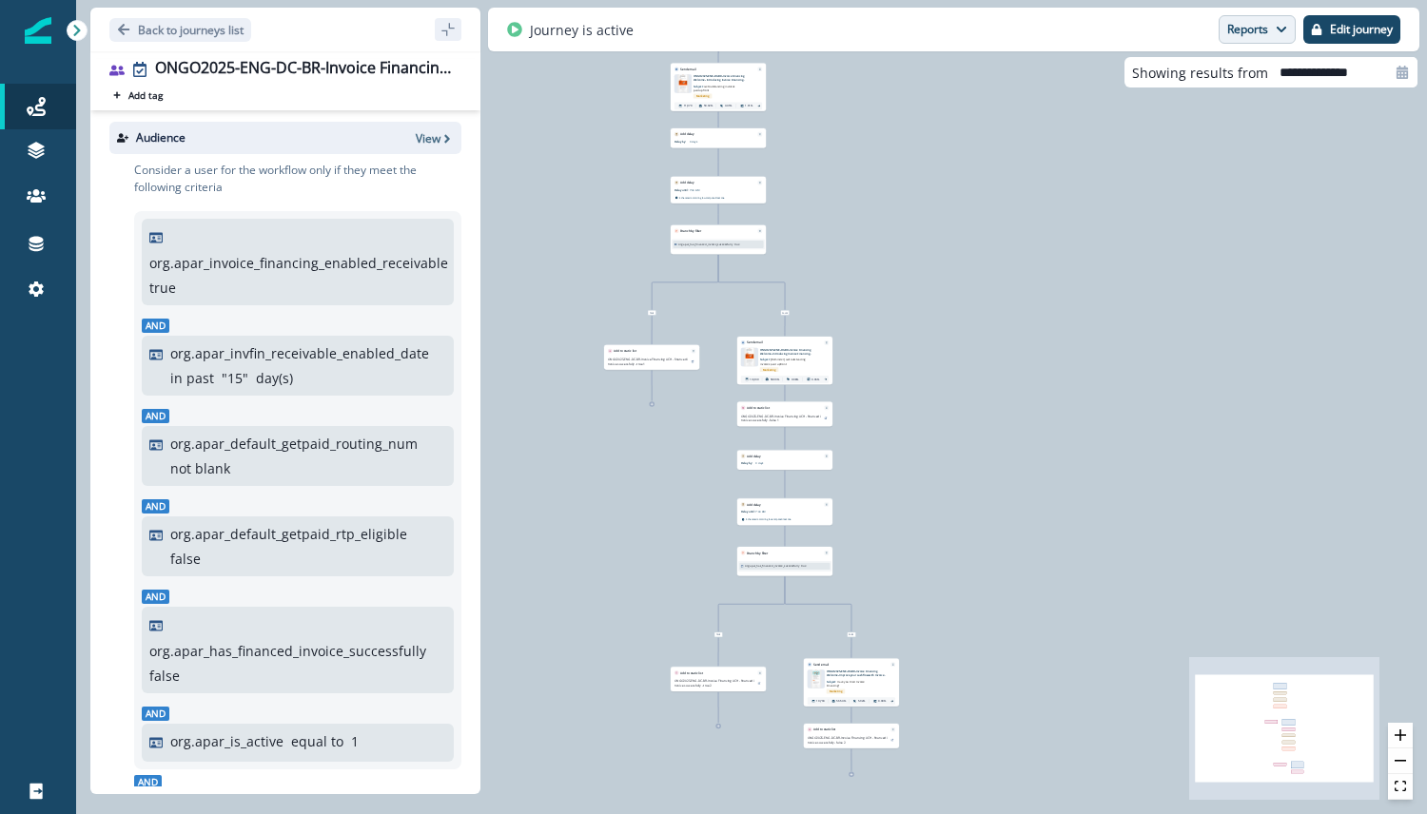
click at [1287, 34] on button "Reports" at bounding box center [1257, 29] width 77 height 29
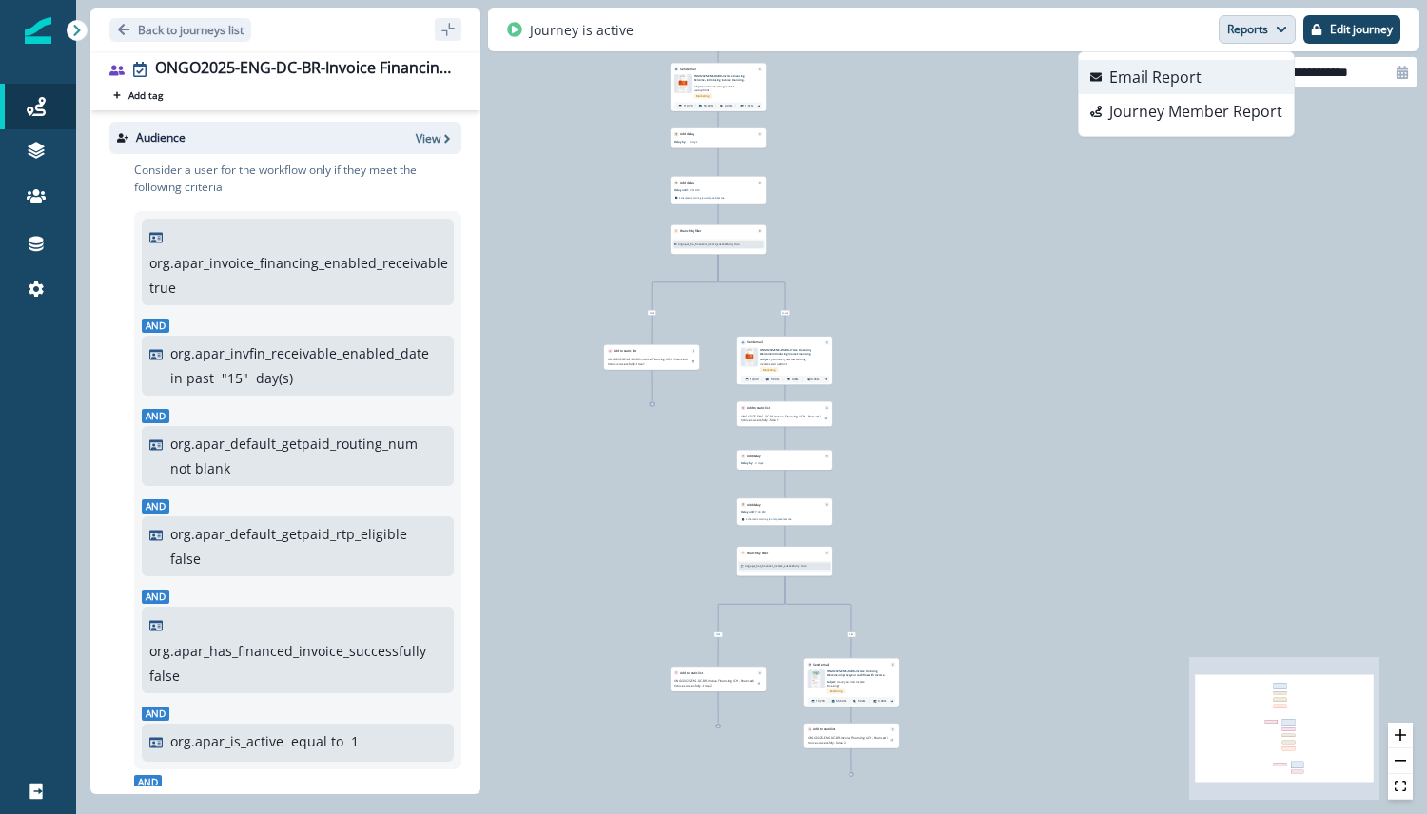
click at [1235, 75] on button "Email Report" at bounding box center [1186, 77] width 215 height 34
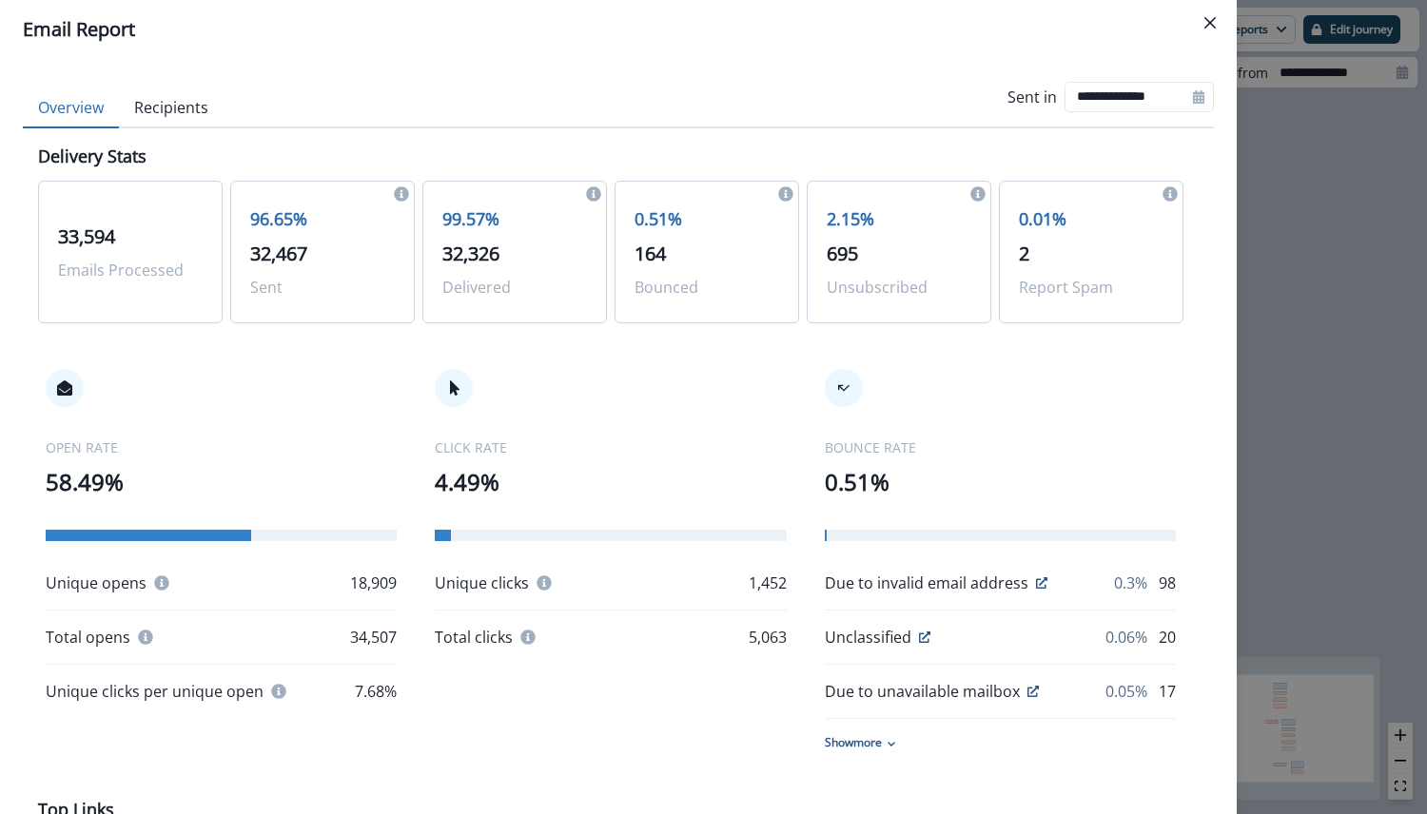
click at [1193, 93] on icon at bounding box center [1198, 96] width 11 height 13
select select "*"
select select "****"
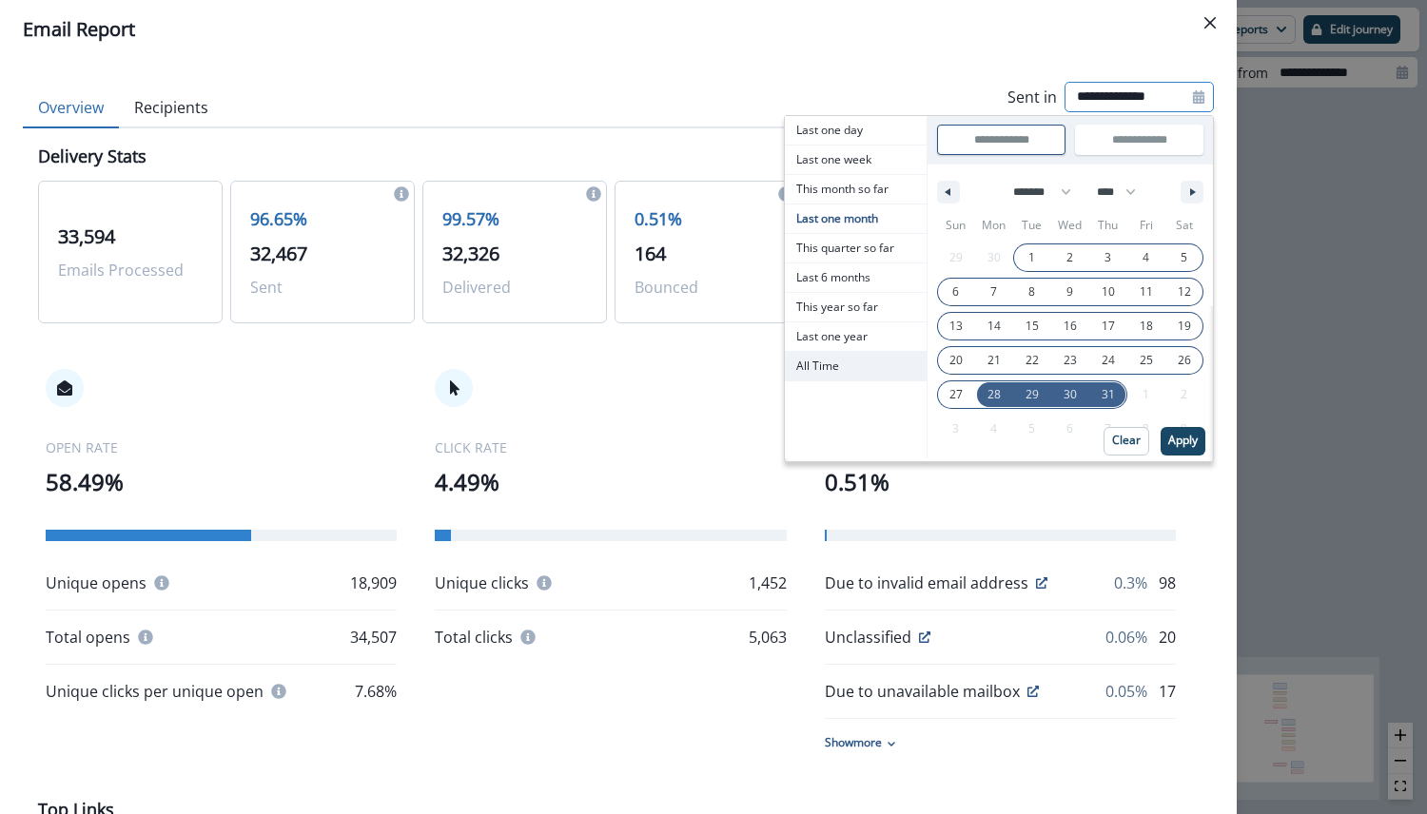
click at [859, 371] on span "All Time" at bounding box center [856, 366] width 142 height 29
type input "********"
type input "**********"
select select "**"
select select "****"
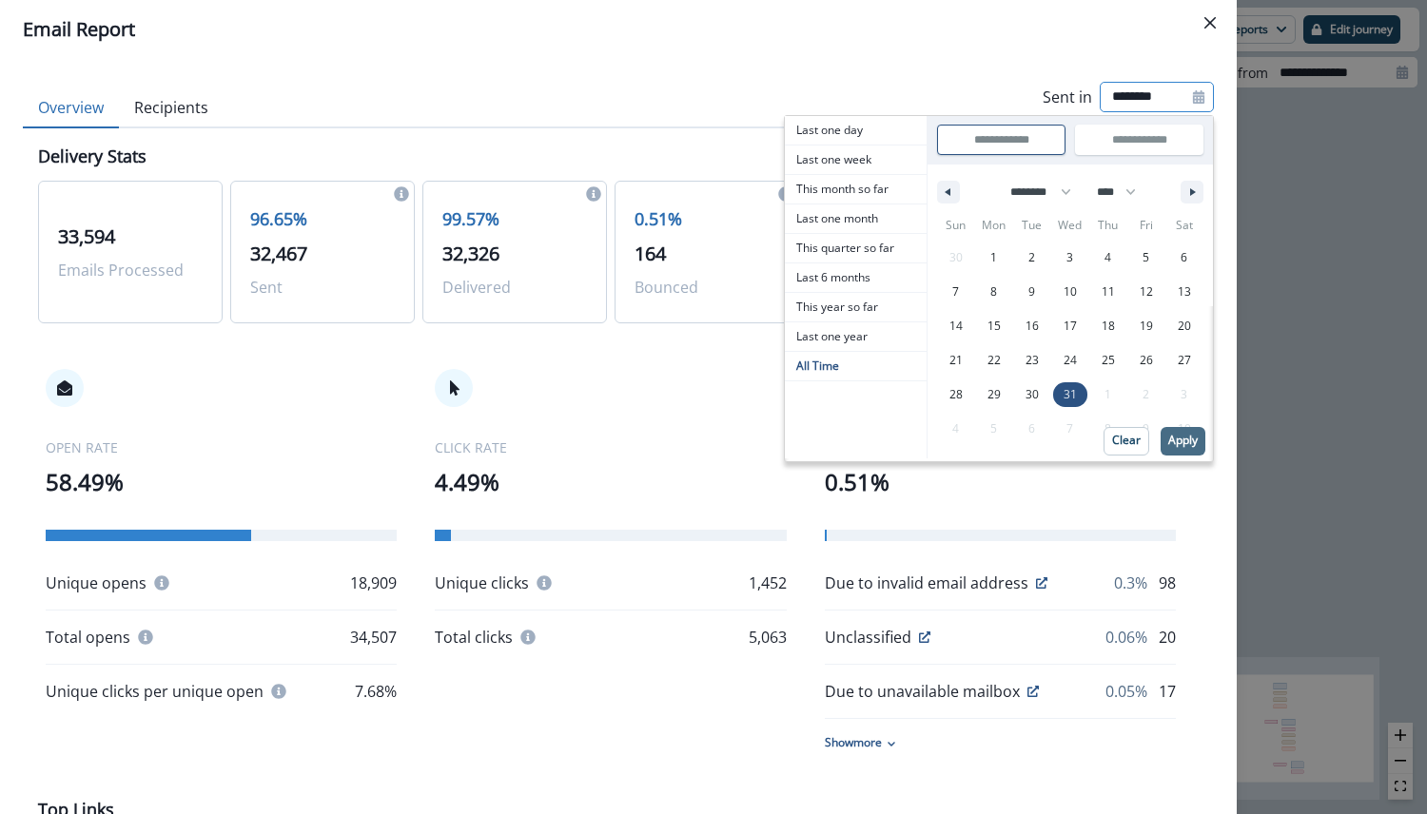
click at [1172, 437] on p "Apply" at bounding box center [1182, 440] width 29 height 13
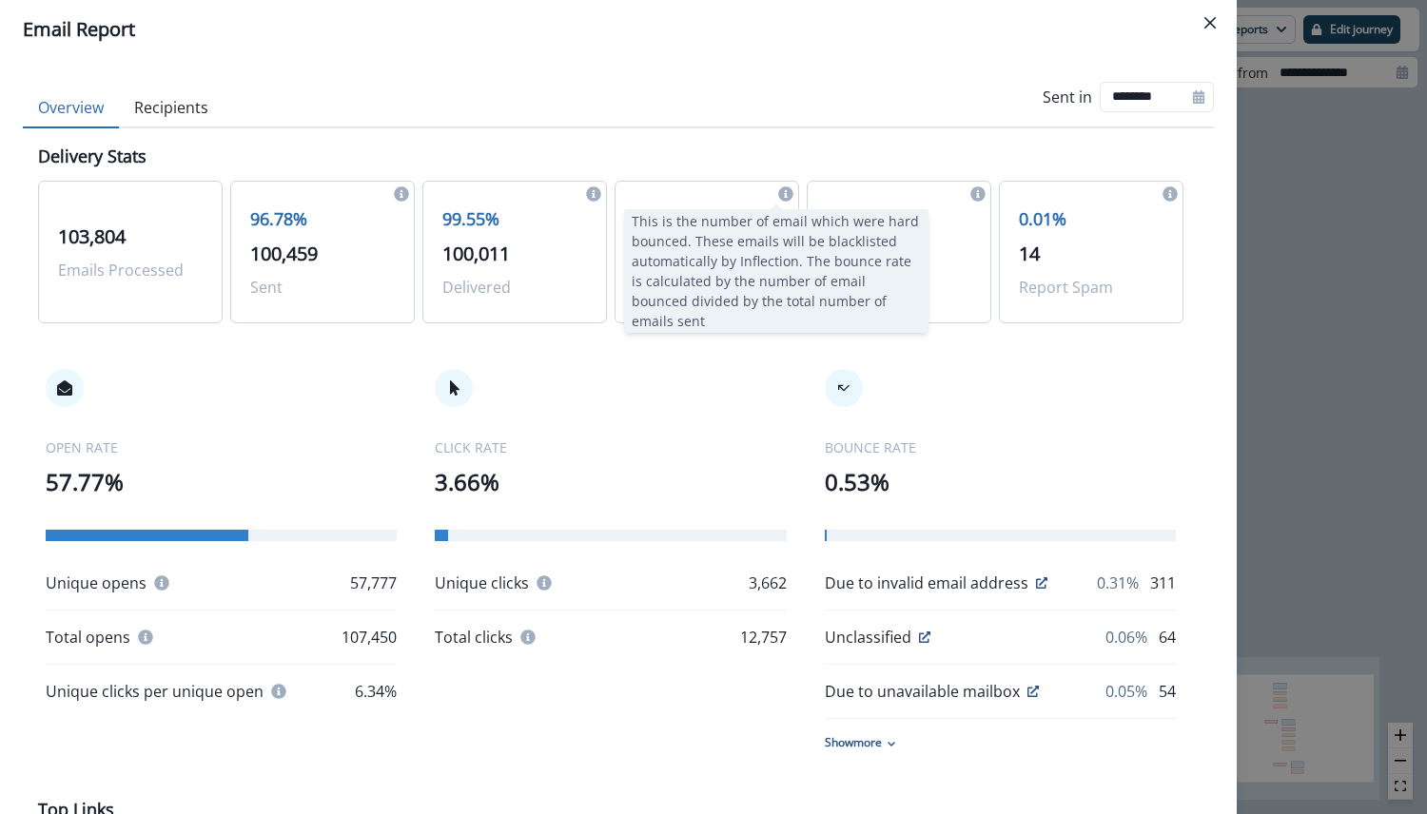
click at [778, 186] on icon at bounding box center [785, 193] width 15 height 15
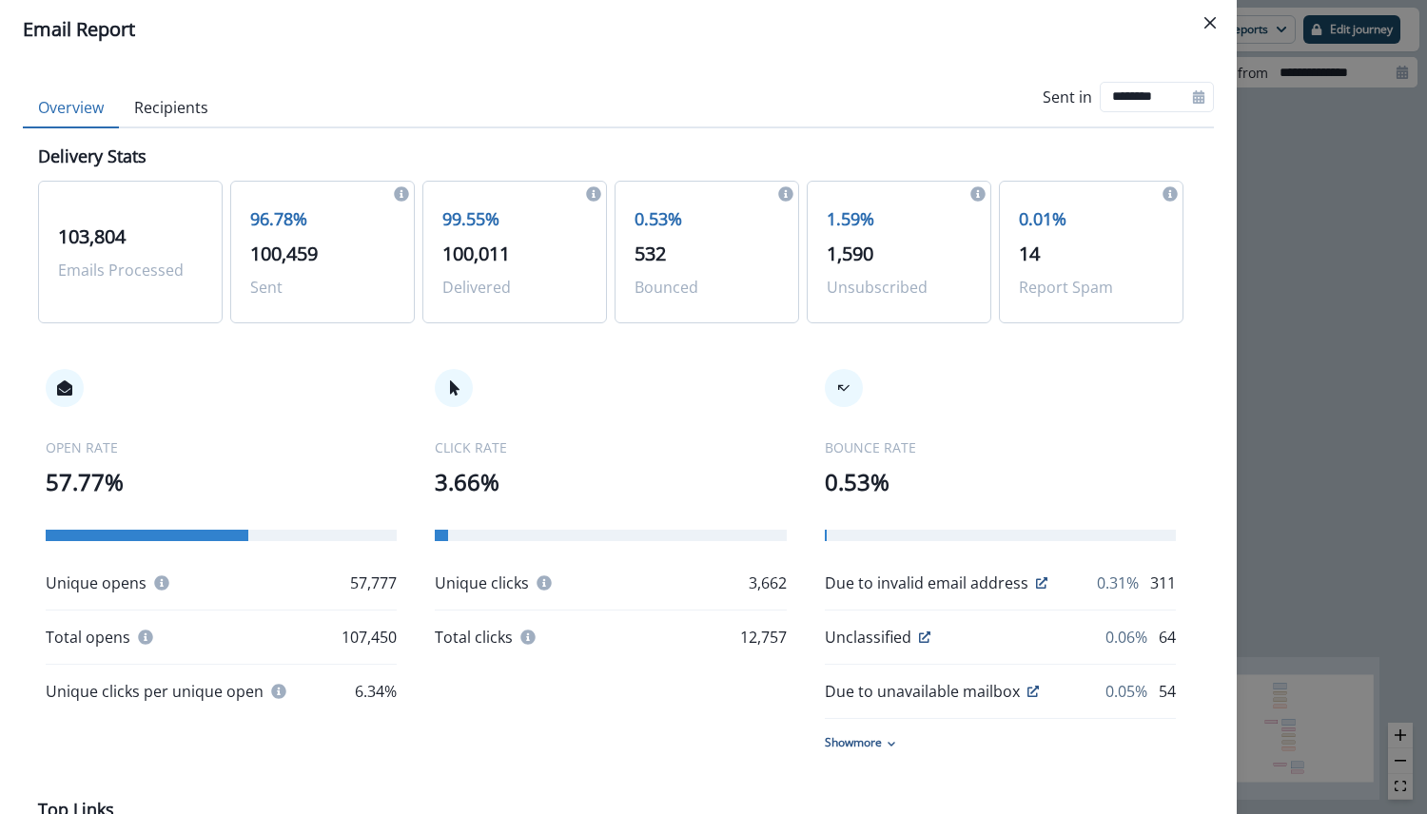
click at [661, 359] on div "OPEN RATE 57.77% Unique opens 57,777 Total opens 107,450 Unique clicks per uniq…" at bounding box center [610, 560] width 1145 height 459
click at [1088, 461] on div "BOUNCE RATE 0.53%" at bounding box center [1000, 469] width 351 height 62
click at [1081, 429] on div "BOUNCE RATE 0.53% Due to invalid email address 0.31% 311 Unclassified 0.06% 64 …" at bounding box center [1000, 560] width 351 height 382
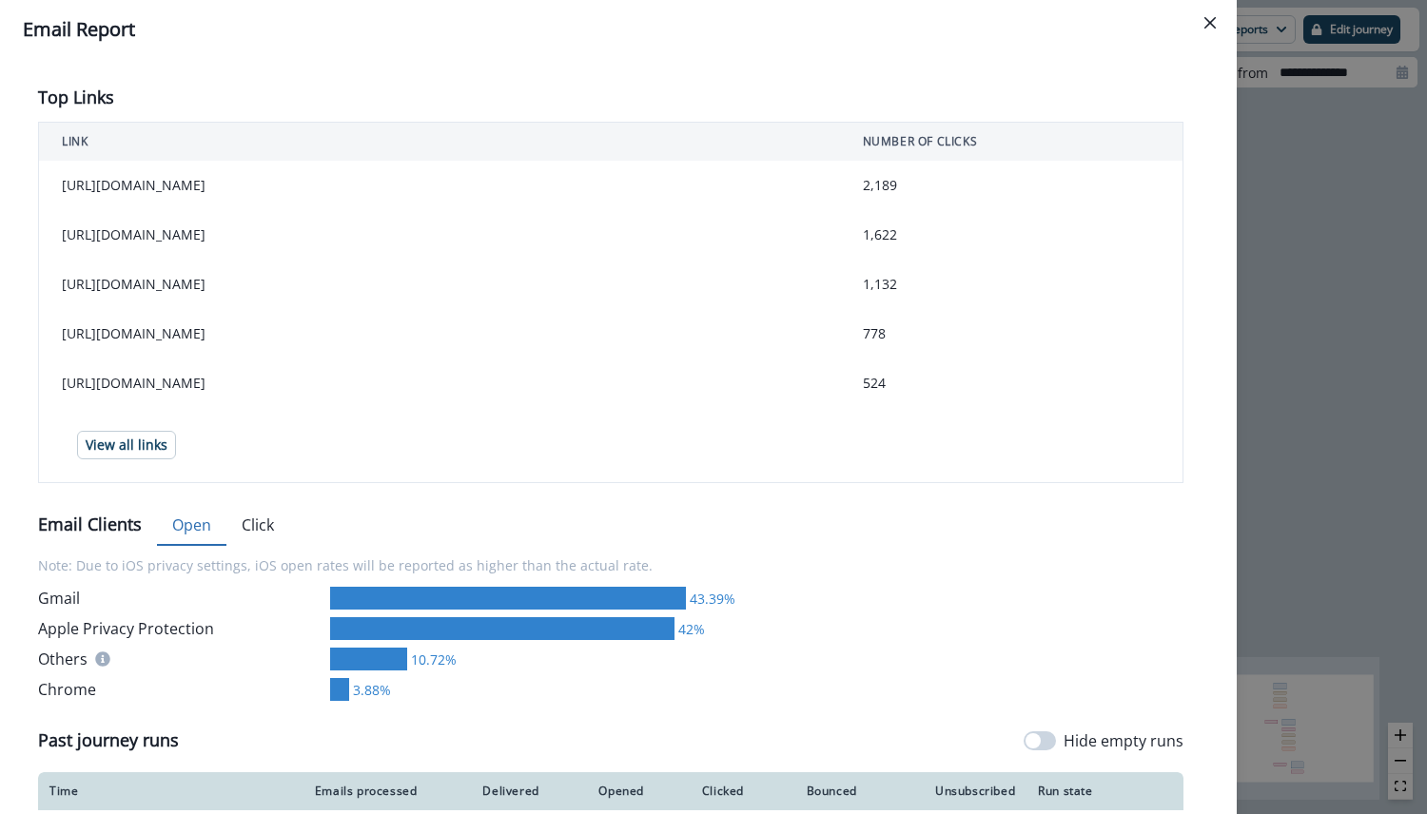
scroll to position [733, 0]
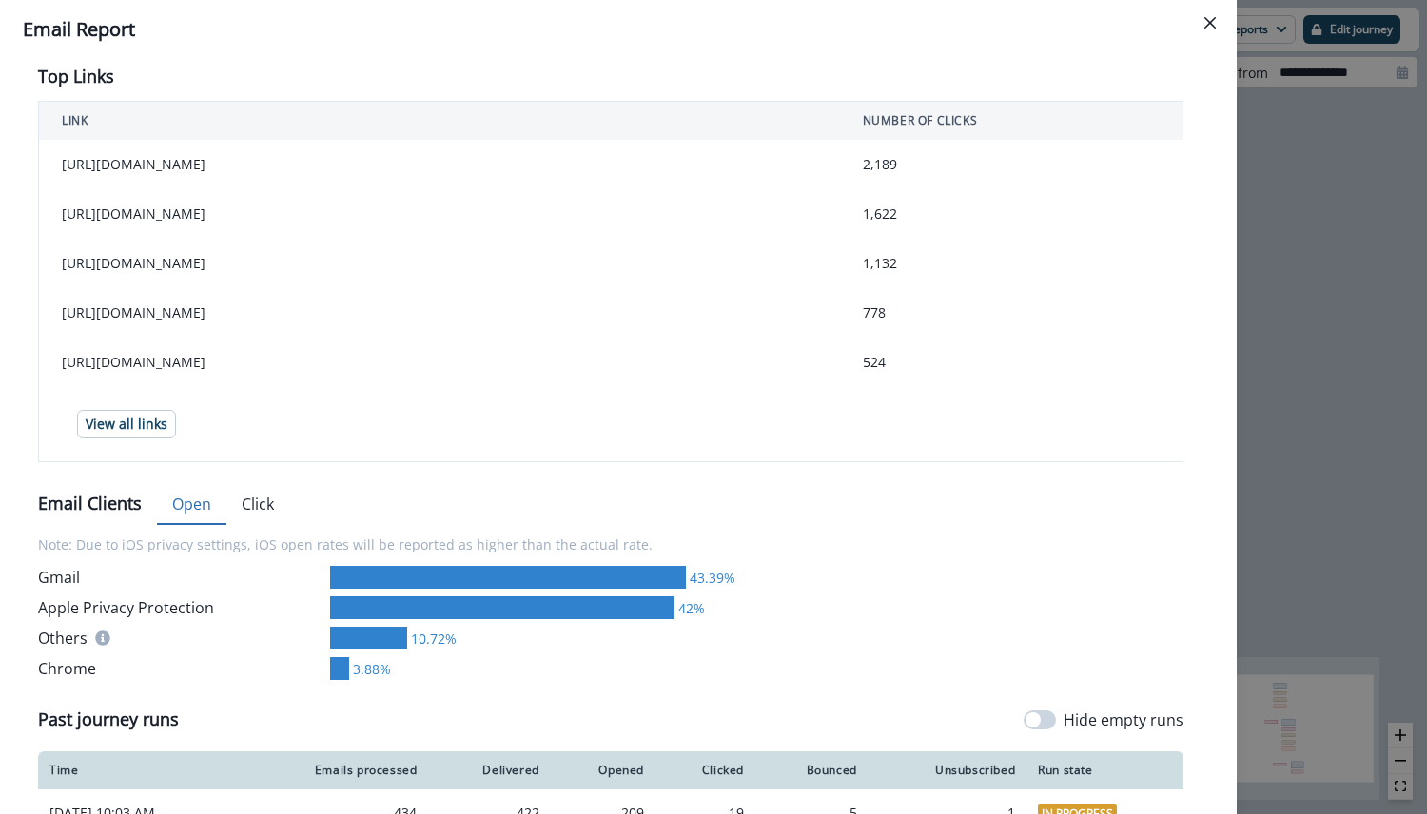
drag, startPoint x: 153, startPoint y: 319, endPoint x: 533, endPoint y: 325, distance: 379.6
click at [533, 325] on td "[URL][DOMAIN_NAME]" at bounding box center [439, 312] width 801 height 49
click at [576, 331] on td "[URL][DOMAIN_NAME]" at bounding box center [439, 312] width 801 height 49
click at [517, 319] on td "[URL][DOMAIN_NAME]" at bounding box center [439, 312] width 801 height 49
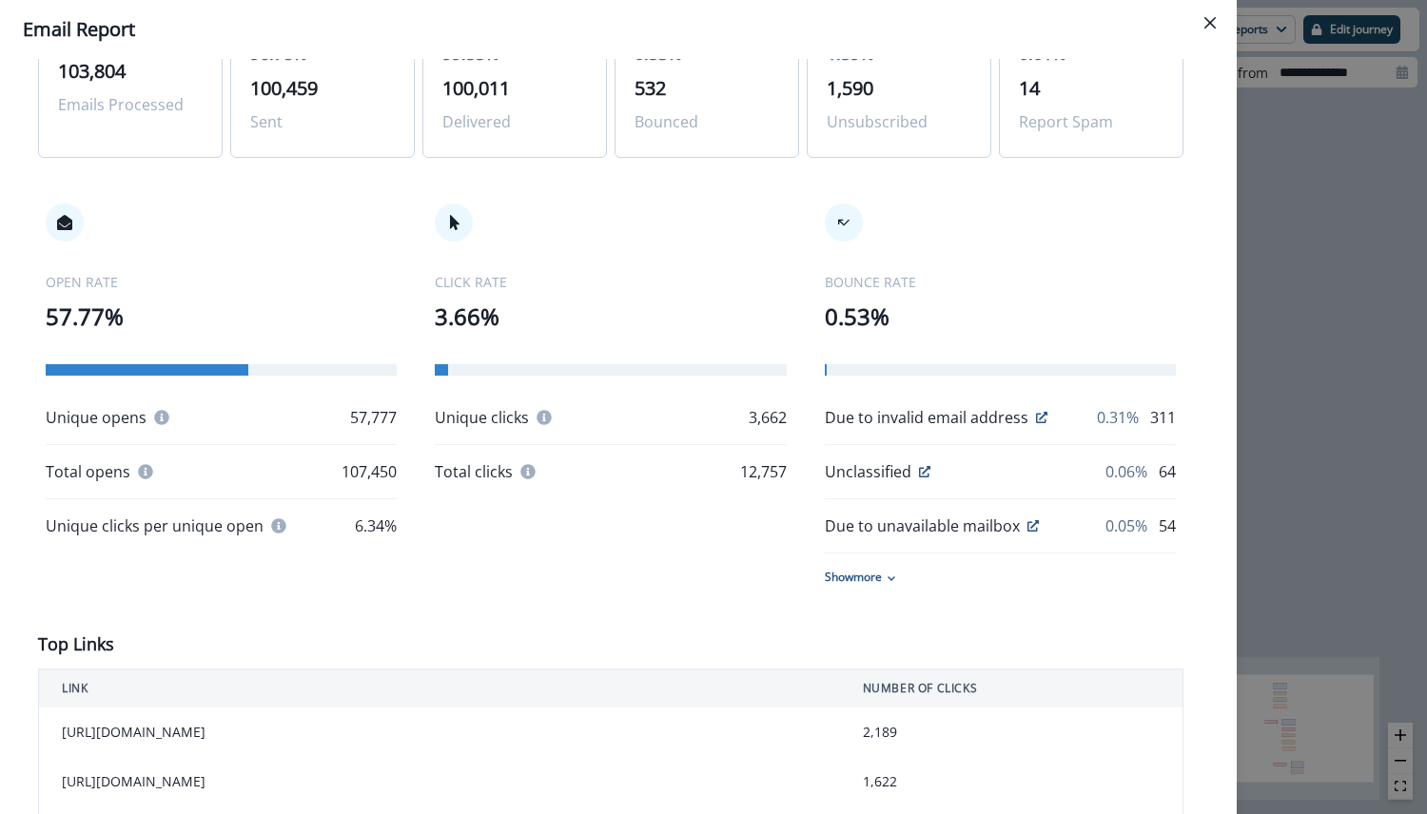
scroll to position [0, 0]
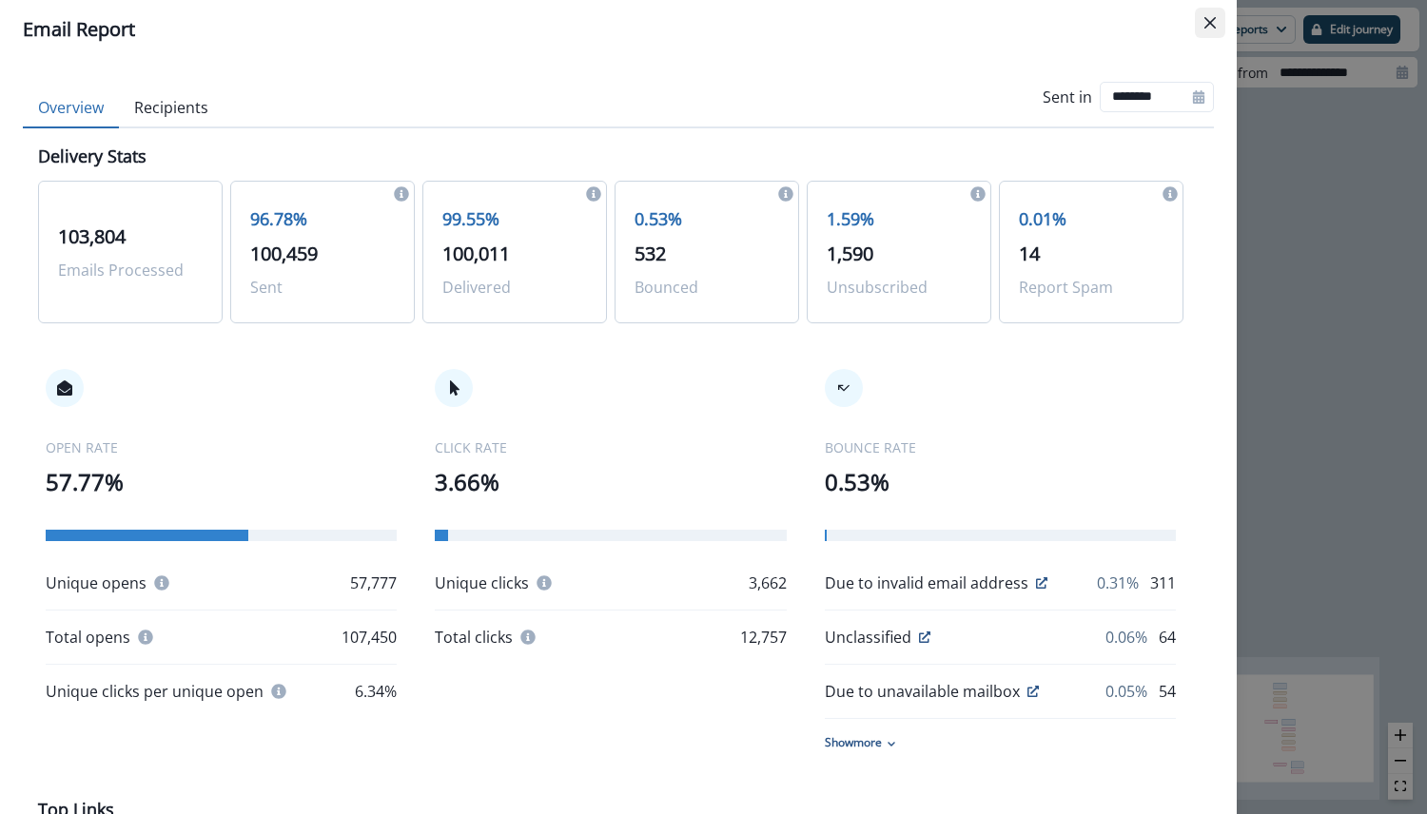
click at [1215, 25] on icon "Close" at bounding box center [1209, 22] width 11 height 11
